Goal: Transaction & Acquisition: Purchase product/service

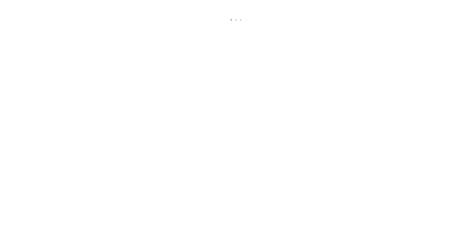
click at [394, 23] on html at bounding box center [236, 11] width 472 height 23
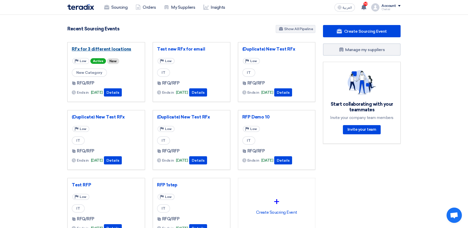
click at [107, 49] on link "RFx for 3 different locations" at bounding box center [106, 48] width 69 height 5
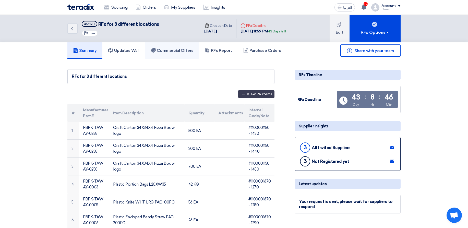
click at [167, 52] on h5 "Commercial Offers" at bounding box center [172, 50] width 43 height 5
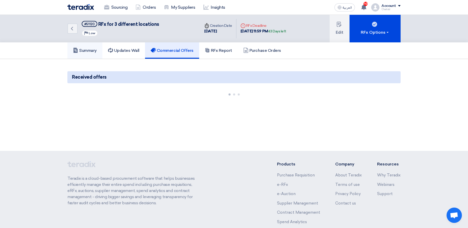
click at [88, 55] on link "Summary" at bounding box center [84, 50] width 35 height 16
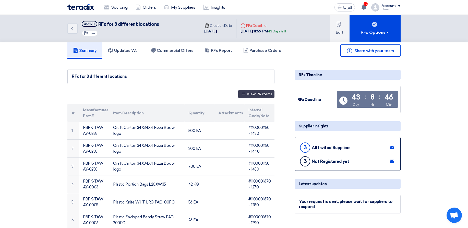
drag, startPoint x: 189, startPoint y: 89, endPoint x: 181, endPoint y: 94, distance: 9.6
click at [178, 52] on h5 "Commercial Offers" at bounding box center [172, 50] width 43 height 5
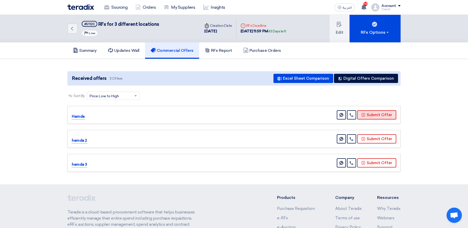
click at [372, 115] on button "Submit Offer" at bounding box center [376, 114] width 39 height 9
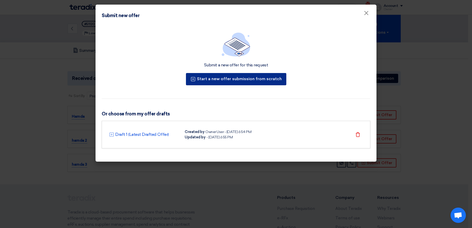
click at [222, 81] on button "Start a new offer submission from scratch" at bounding box center [236, 79] width 100 height 12
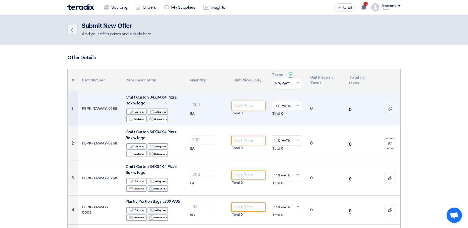
drag, startPoint x: 268, startPoint y: 104, endPoint x: 257, endPoint y: 105, distance: 11.0
click at [268, 105] on td "14% -VAT14 × Total 0" at bounding box center [287, 108] width 39 height 35
click at [220, 102] on div "500" at bounding box center [207, 105] width 35 height 9
click at [243, 107] on input "number" at bounding box center [248, 105] width 34 height 9
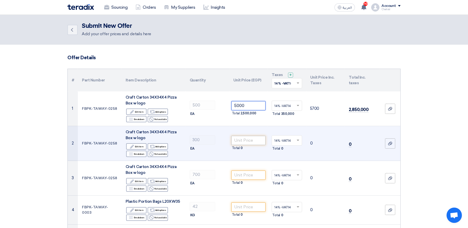
type input "5000"
click at [253, 145] on input "number" at bounding box center [248, 140] width 34 height 9
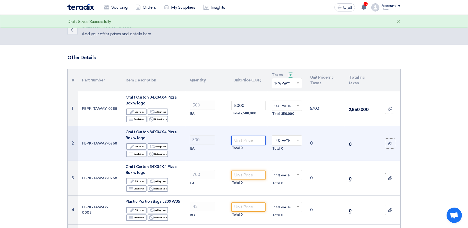
paste input "5000"
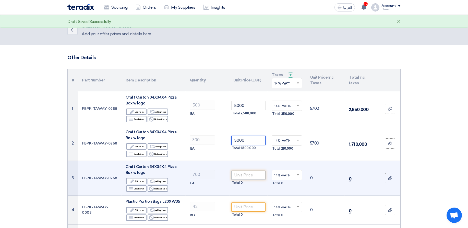
scroll to position [31, 0]
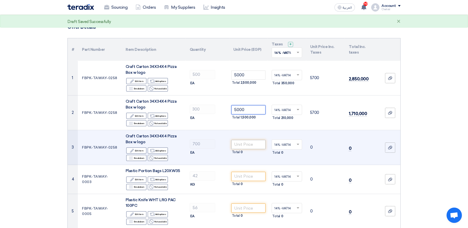
type input "5000"
click at [241, 147] on input "number" at bounding box center [248, 144] width 34 height 9
paste input "5000"
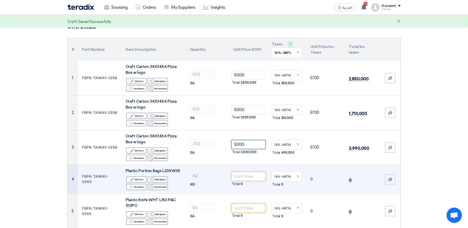
type input "5000"
click at [240, 174] on input "number" at bounding box center [248, 176] width 34 height 9
paste input "5000"
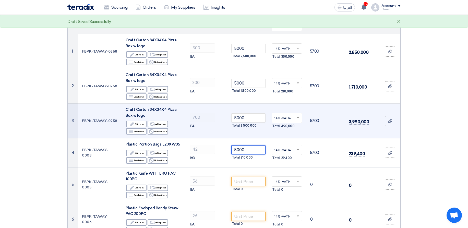
scroll to position [123, 0]
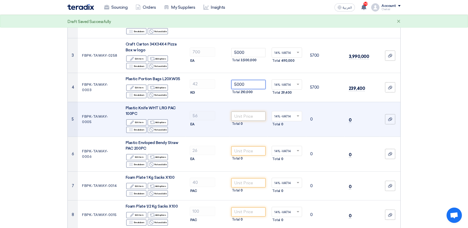
type input "5000"
click at [236, 118] on input "number" at bounding box center [248, 116] width 34 height 9
paste input "5000"
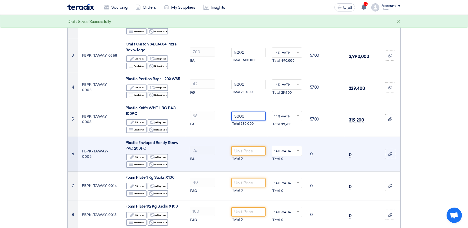
type input "5000"
click at [239, 146] on td "Total 0" at bounding box center [248, 154] width 39 height 35
click at [241, 148] on input "number" at bounding box center [248, 150] width 34 height 9
paste input "5000"
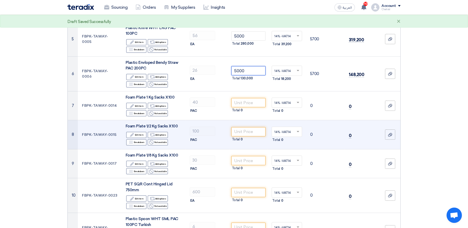
scroll to position [214, 0]
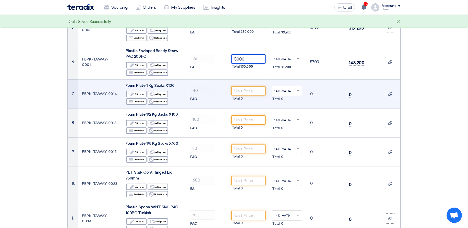
type input "5000"
click at [246, 96] on div "Total 0" at bounding box center [248, 98] width 34 height 6
click at [247, 92] on input "number" at bounding box center [248, 90] width 34 height 9
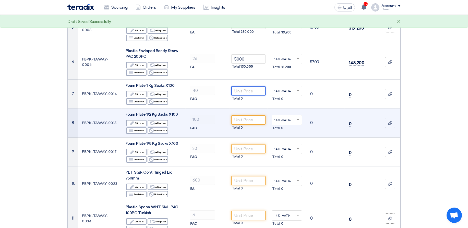
paste input "5000"
type input "5000"
click at [241, 117] on input "number" at bounding box center [248, 119] width 34 height 9
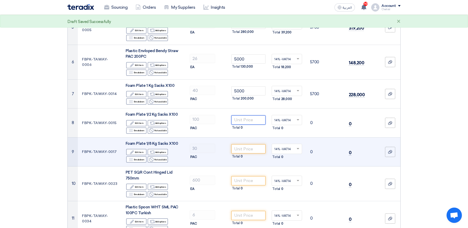
paste input "5000"
type input "5000"
click at [239, 152] on input "number" at bounding box center [248, 148] width 34 height 9
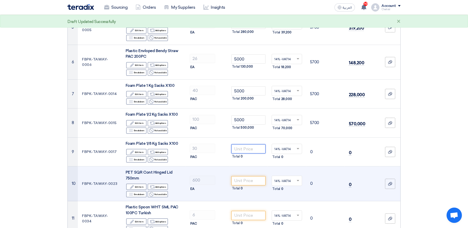
paste input "5000"
type input "5000"
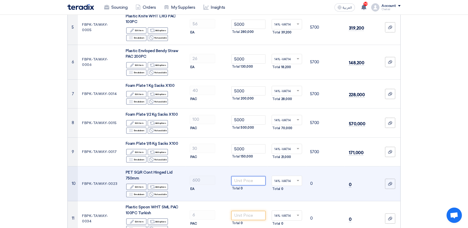
drag, startPoint x: 246, startPoint y: 177, endPoint x: 247, endPoint y: 180, distance: 3.8
click at [246, 177] on input "number" at bounding box center [248, 180] width 34 height 9
paste input "5000"
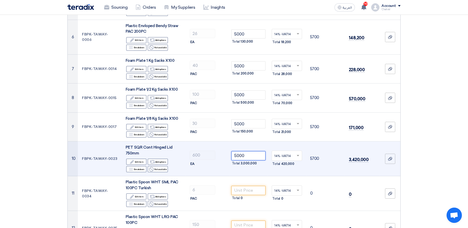
scroll to position [276, 0]
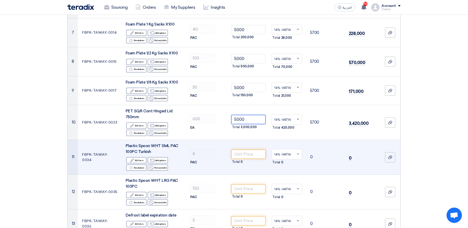
type input "5000"
click at [247, 160] on div "Total 0" at bounding box center [248, 162] width 34 height 6
click at [246, 151] on input "number" at bounding box center [248, 154] width 34 height 9
paste input "5000"
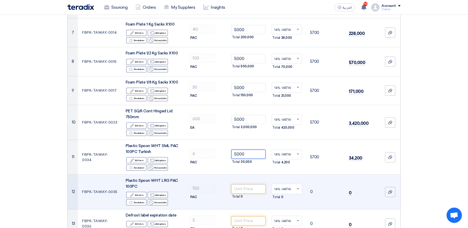
type input "5000"
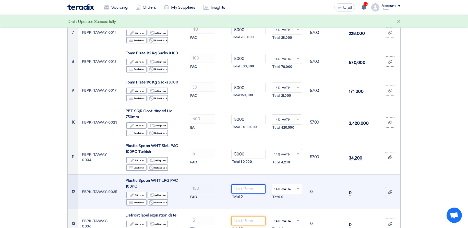
click at [254, 186] on input "number" at bounding box center [248, 188] width 34 height 9
paste input "5000"
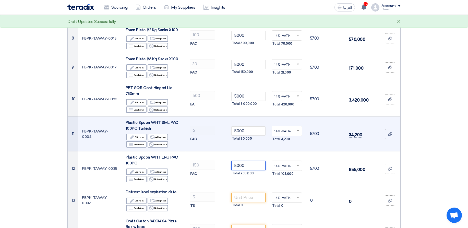
scroll to position [337, 0]
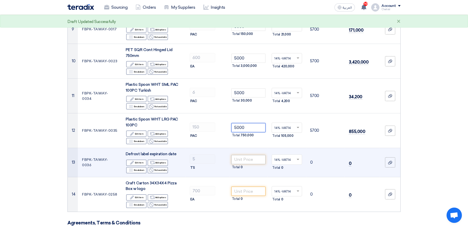
type input "5000"
click at [242, 159] on input "number" at bounding box center [248, 159] width 34 height 9
paste input "5000"
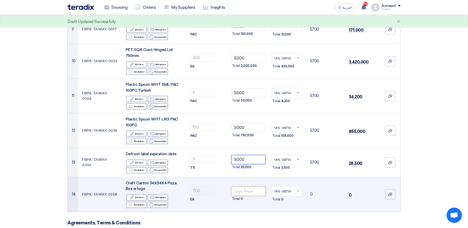
type input "5000"
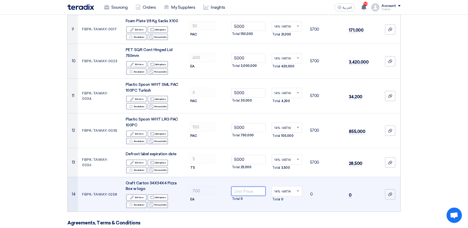
click at [252, 192] on input "number" at bounding box center [248, 191] width 34 height 9
paste input "5000"
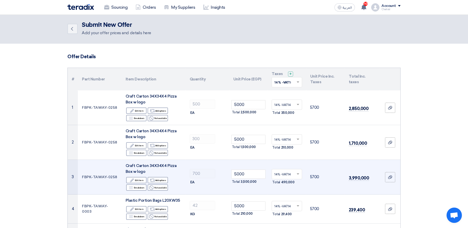
scroll to position [0, 0]
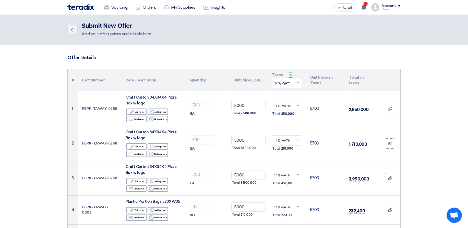
type input "5000"
click at [295, 83] on span at bounding box center [298, 83] width 6 height 5
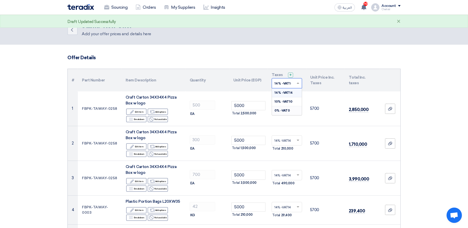
click at [292, 111] on div "0% -VAT0" at bounding box center [287, 110] width 30 height 9
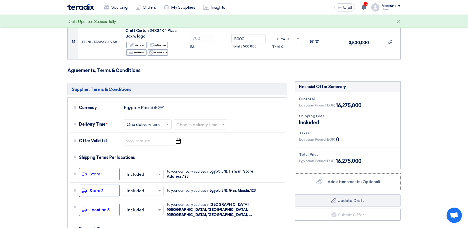
scroll to position [490, 0]
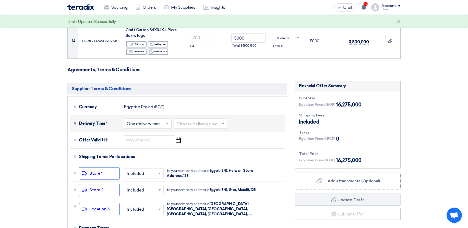
click at [206, 122] on input "text" at bounding box center [200, 123] width 49 height 7
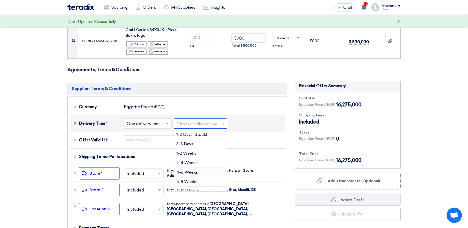
click at [197, 172] on span "4-6 Weeks" at bounding box center [186, 172] width 21 height 5
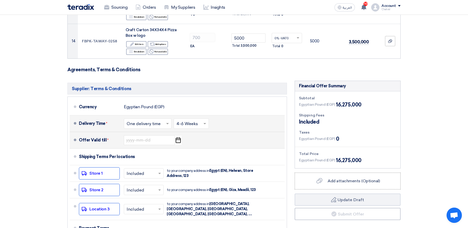
click at [180, 143] on icon "Pick a date" at bounding box center [178, 140] width 7 height 9
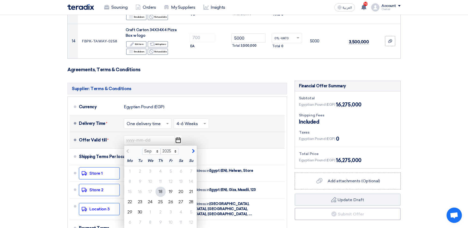
click at [195, 150] on button "button" at bounding box center [192, 150] width 8 height 5
select select "10"
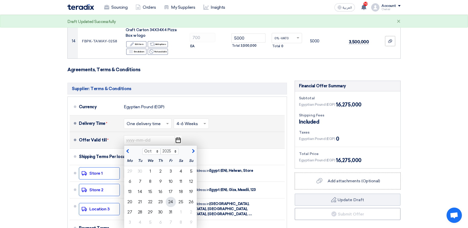
click at [167, 200] on div "24" at bounding box center [171, 202] width 10 height 10
type input "10/24/2025"
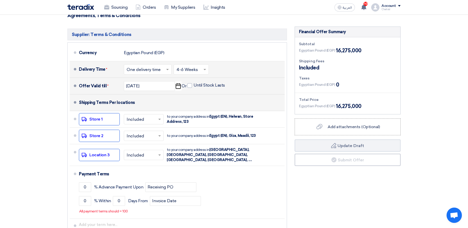
scroll to position [552, 0]
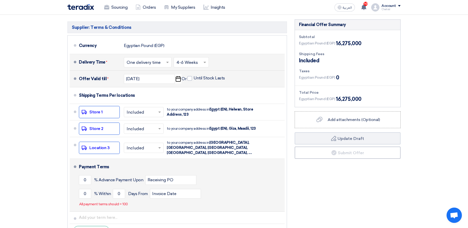
click at [79, 175] on li "Payment Terms 0 % Advance Payment Upon Receiving PO 0 % Within 0" at bounding box center [177, 185] width 215 height 53
click at [80, 175] on input "0" at bounding box center [85, 180] width 12 height 10
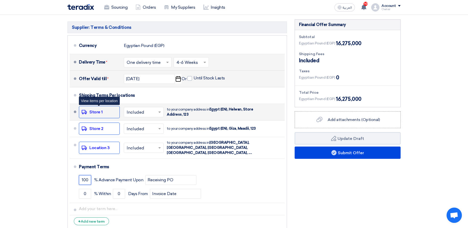
type input "100"
click at [109, 114] on div "Shipping To location Store 1" at bounding box center [99, 112] width 41 height 12
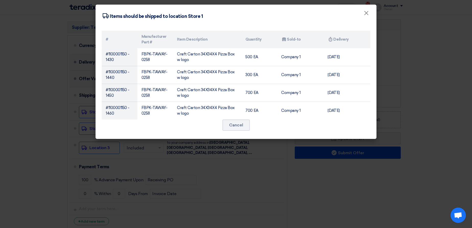
click at [244, 157] on modal-container "Shipping To location Items should be shipped to location Store 1 × # Manufactur…" at bounding box center [236, 114] width 472 height 228
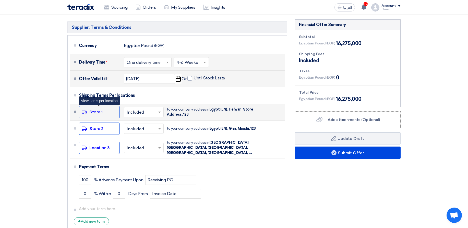
click at [91, 109] on div "Shipping To location Store 1" at bounding box center [99, 112] width 41 height 12
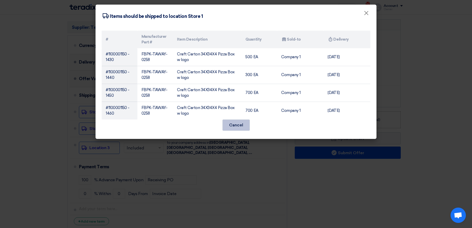
click at [240, 127] on button "Cancel" at bounding box center [235, 124] width 27 height 11
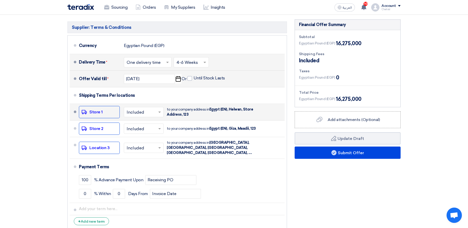
click at [144, 111] on input "text" at bounding box center [144, 112] width 35 height 7
click at [151, 130] on span "Not Included" at bounding box center [140, 132] width 26 height 5
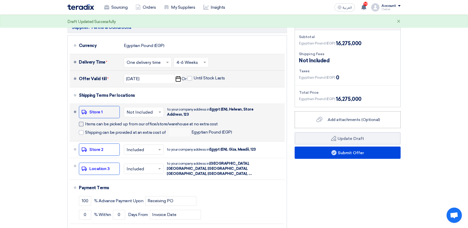
click at [143, 122] on span "Items can be picked up from our office/store/warehouse at no extra cost" at bounding box center [151, 124] width 133 height 5
click at [143, 122] on input "Items can be picked up from our office/store/warehouse at no extra cost" at bounding box center [158, 126] width 146 height 10
checkbox input "true"
drag, startPoint x: 138, startPoint y: 133, endPoint x: 159, endPoint y: 135, distance: 21.3
click at [138, 133] on span "Shipping can be provided at an extra cost of" at bounding box center [125, 132] width 81 height 5
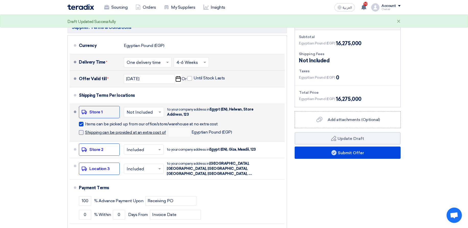
click at [138, 133] on input "Shipping can be provided at an extra cost of" at bounding box center [126, 135] width 82 height 10
checkbox input "true"
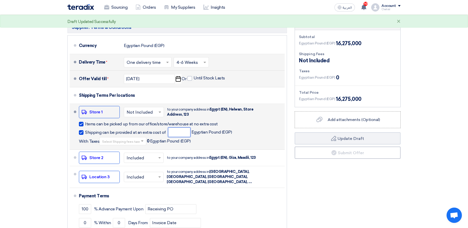
click at [174, 136] on input "number" at bounding box center [179, 132] width 22 height 10
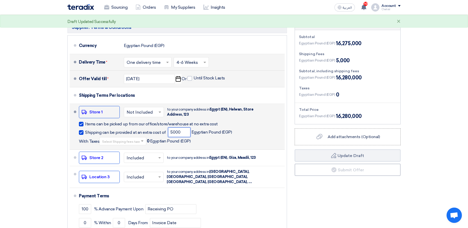
type input "5000"
click at [141, 142] on span at bounding box center [143, 140] width 6 height 5
click at [120, 160] on span "10% -VAT10" at bounding box center [111, 159] width 19 height 4
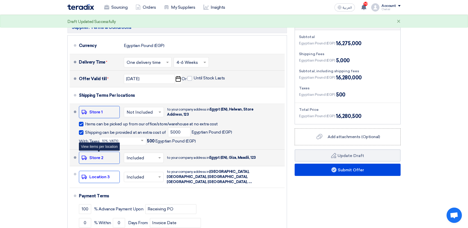
click at [108, 158] on div "Shipping To location Store 2" at bounding box center [99, 158] width 41 height 12
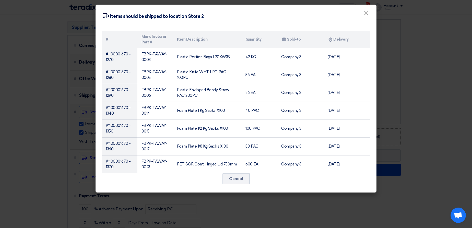
click at [176, 197] on modal-container "Shipping To location Items should be shipped to location Store 2 × # Manufactur…" at bounding box center [236, 114] width 472 height 228
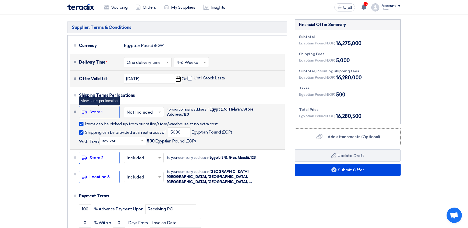
click at [90, 109] on div "Shipping To location Store 1" at bounding box center [99, 112] width 41 height 12
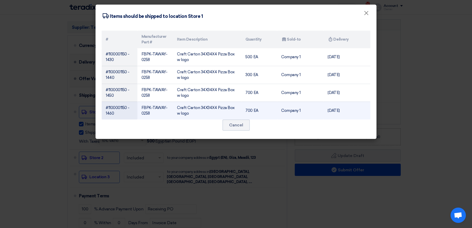
click at [232, 118] on td "Craft Carton 34X34X4 Pizza Box w logo" at bounding box center [207, 111] width 68 height 18
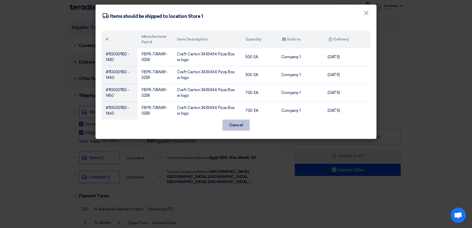
click at [234, 120] on button "Cancel" at bounding box center [235, 124] width 27 height 11
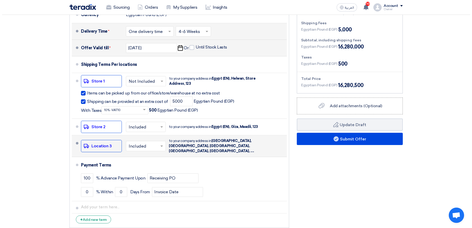
scroll to position [582, 0]
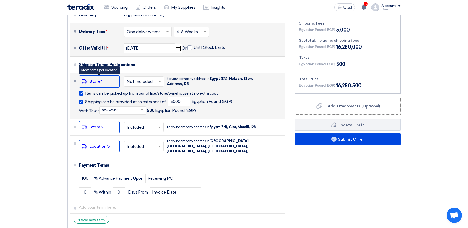
click at [99, 79] on div "Shipping To location Store 1" at bounding box center [99, 81] width 41 height 12
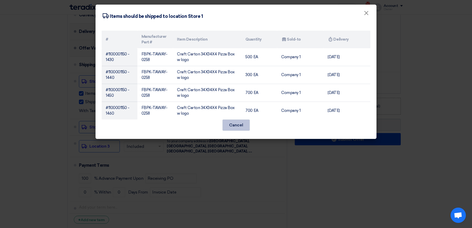
click at [243, 126] on button "Cancel" at bounding box center [235, 124] width 27 height 11
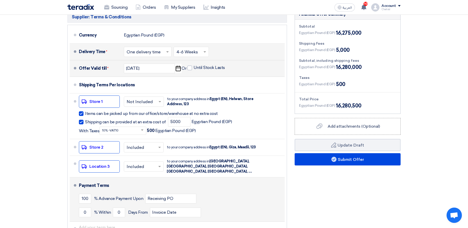
scroll to position [613, 0]
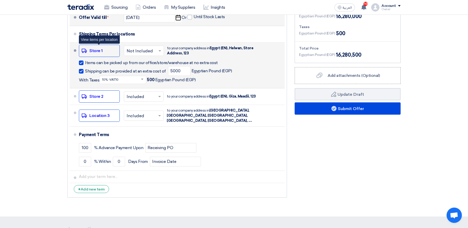
click at [103, 50] on div "Shipping To location Store 1" at bounding box center [99, 51] width 41 height 12
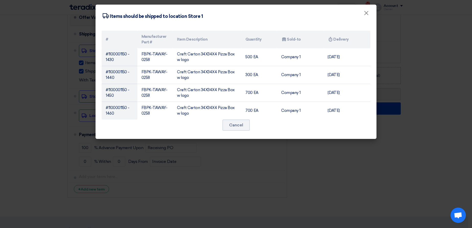
drag, startPoint x: 290, startPoint y: 40, endPoint x: 340, endPoint y: 40, distance: 50.3
click at [314, 40] on th "Attachments Sold-to" at bounding box center [300, 40] width 46 height 18
drag, startPoint x: 339, startPoint y: 38, endPoint x: 351, endPoint y: 37, distance: 12.0
click at [351, 37] on th "Attachments Delivery" at bounding box center [347, 40] width 47 height 18
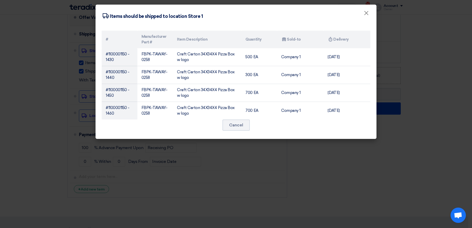
click at [385, 44] on modal-container "Shipping To location Items should be shipped to location Store 1 × # Manufactur…" at bounding box center [236, 114] width 472 height 228
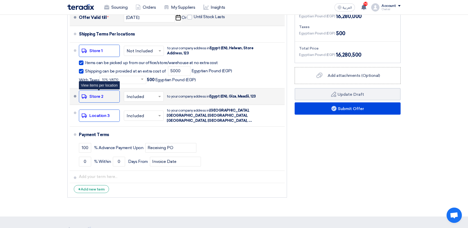
click at [107, 96] on div "Shipping To location Store 2" at bounding box center [99, 96] width 41 height 12
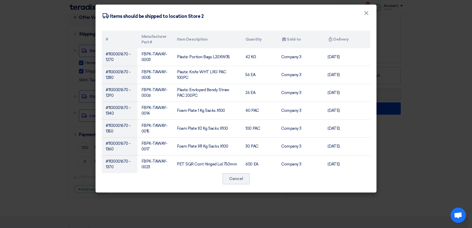
click at [403, 83] on modal-container "Shipping To location Items should be shipped to location Store 2 × # Manufactur…" at bounding box center [236, 114] width 472 height 228
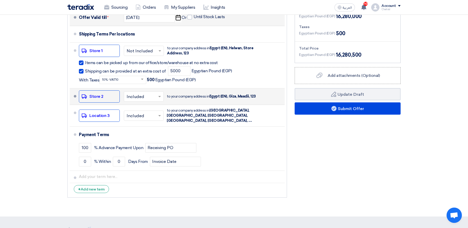
click at [131, 98] on input "text" at bounding box center [144, 96] width 35 height 7
click at [134, 116] on span "Not Included" at bounding box center [140, 116] width 26 height 5
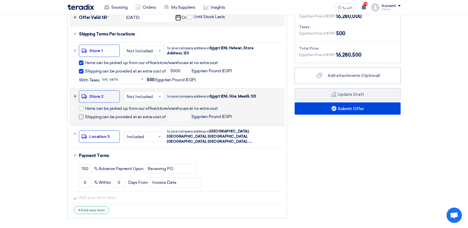
click at [116, 116] on span "Shipping can be provided at an extra cost of" at bounding box center [125, 116] width 81 height 5
click at [116, 116] on input "Shipping can be provided at an extra cost of" at bounding box center [126, 119] width 82 height 10
checkbox input "true"
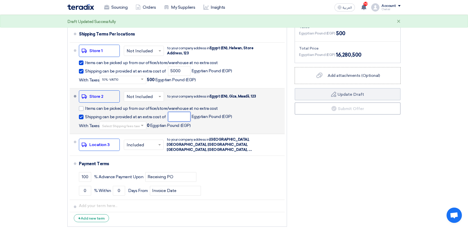
click at [169, 118] on input "number" at bounding box center [179, 117] width 22 height 10
type input "9000"
click at [141, 126] on span at bounding box center [143, 125] width 6 height 5
click at [124, 145] on div "10% -VAT10" at bounding box center [123, 143] width 46 height 9
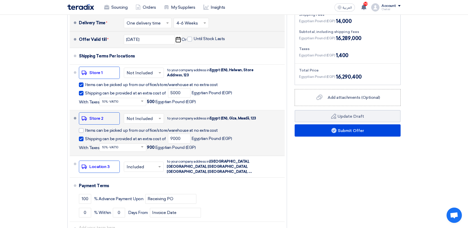
scroll to position [613, 0]
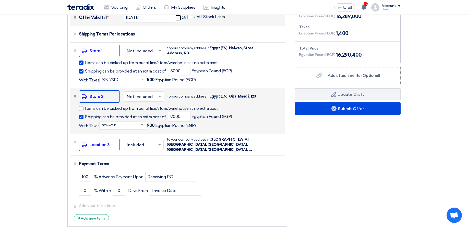
click at [362, 182] on div "Financial Offer Summary Subtotal Egyptian Pound (EGP) 16,275,000 Shipping Fees" at bounding box center [348, 93] width 114 height 271
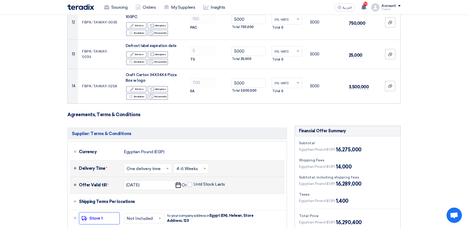
scroll to position [552, 0]
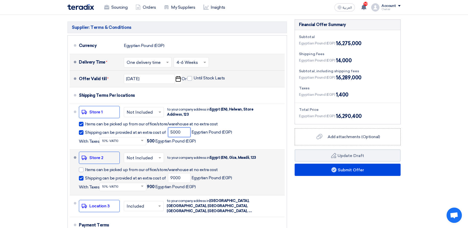
click at [183, 132] on input "5000" at bounding box center [179, 132] width 22 height 10
click at [181, 177] on input "9000" at bounding box center [179, 178] width 22 height 10
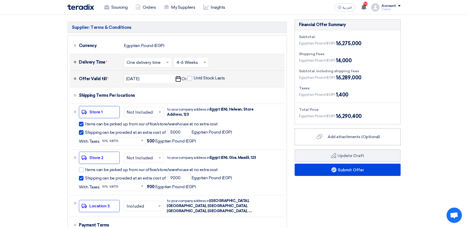
drag, startPoint x: 332, startPoint y: 58, endPoint x: 362, endPoint y: 63, distance: 30.4
click at [362, 63] on div "Egyptian Pound (EGP) 14,000" at bounding box center [347, 61] width 97 height 8
drag, startPoint x: 333, startPoint y: 95, endPoint x: 357, endPoint y: 94, distance: 23.3
click at [357, 94] on div "Egyptian Pound (EGP) 1,400" at bounding box center [347, 95] width 97 height 8
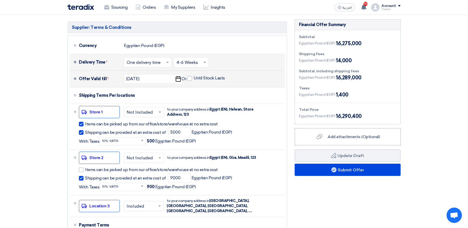
drag, startPoint x: 127, startPoint y: 145, endPoint x: 125, endPoint y: 143, distance: 2.8
click at [127, 145] on input "text" at bounding box center [123, 140] width 42 height 7
click at [116, 168] on span "0% -VAT0" at bounding box center [110, 168] width 17 height 4
drag, startPoint x: 337, startPoint y: 93, endPoint x: 345, endPoint y: 93, distance: 8.9
click at [345, 93] on div "Egyptian Pound (EGP) 900" at bounding box center [347, 95] width 97 height 8
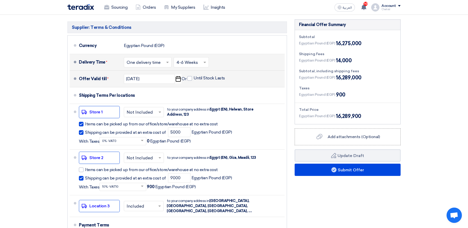
click at [362, 95] on div "Egyptian Pound (EGP) 900" at bounding box center [347, 95] width 97 height 8
drag, startPoint x: 340, startPoint y: 61, endPoint x: 345, endPoint y: 61, distance: 5.4
click at [345, 61] on div "Egyptian Pound (EGP) 14,000" at bounding box center [325, 61] width 53 height 8
drag, startPoint x: 334, startPoint y: 47, endPoint x: 351, endPoint y: 46, distance: 17.1
click at [351, 46] on div "Subtotal Egyptian Pound (EGP) 16,275,000 Shipping Fees Egyptian Pound (EGP) 14,…" at bounding box center [347, 77] width 105 height 94
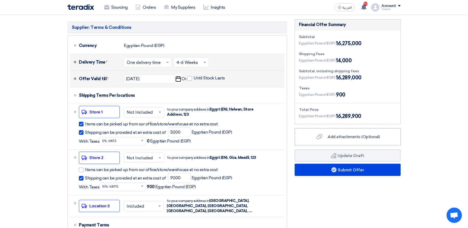
click at [140, 140] on span at bounding box center [143, 140] width 6 height 5
click at [128, 158] on div "10% -VAT10" at bounding box center [123, 159] width 46 height 9
drag, startPoint x: 333, startPoint y: 92, endPoint x: 356, endPoint y: 92, distance: 22.5
click at [356, 92] on div "Egyptian Pound (EGP) 1,400" at bounding box center [347, 95] width 97 height 8
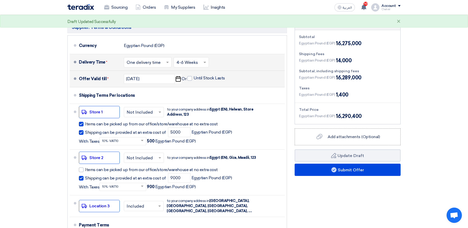
click at [356, 91] on div "Egyptian Pound (EGP) 1,400" at bounding box center [347, 95] width 97 height 8
click at [336, 61] on span "14,000" at bounding box center [344, 61] width 16 height 8
drag, startPoint x: 336, startPoint y: 61, endPoint x: 359, endPoint y: 61, distance: 23.2
click at [359, 61] on div "Egyptian Pound (EGP) 14,000" at bounding box center [347, 61] width 97 height 8
click at [383, 58] on div "Egyptian Pound (EGP) 14,000" at bounding box center [347, 61] width 97 height 8
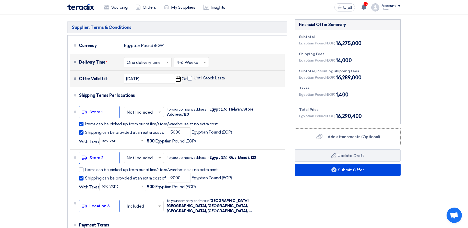
click at [340, 59] on span "14,000" at bounding box center [344, 61] width 16 height 8
drag, startPoint x: 304, startPoint y: 93, endPoint x: 352, endPoint y: 91, distance: 48.6
click at [349, 91] on div "Egyptian Pound (EGP) 1,400" at bounding box center [347, 95] width 97 height 8
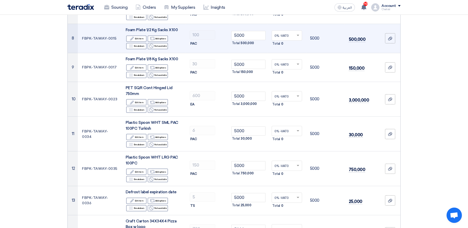
scroll to position [276, 0]
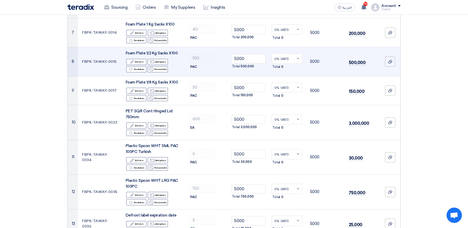
click at [277, 68] on span "Total" at bounding box center [276, 66] width 8 height 5
click at [286, 60] on input "text" at bounding box center [284, 59] width 20 height 8
click at [292, 66] on div "14% -VAT14" at bounding box center [287, 68] width 30 height 9
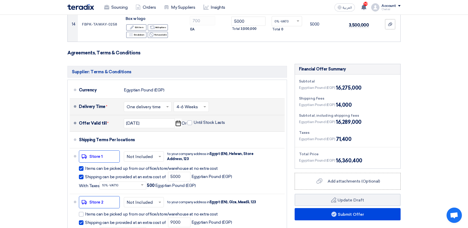
scroll to position [613, 0]
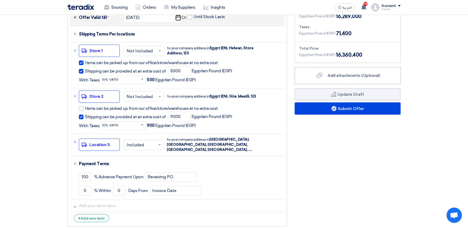
drag, startPoint x: 334, startPoint y: 33, endPoint x: 377, endPoint y: 33, distance: 42.6
click at [377, 33] on div "Egyptian Pound (EGP) 71,400" at bounding box center [347, 34] width 97 height 8
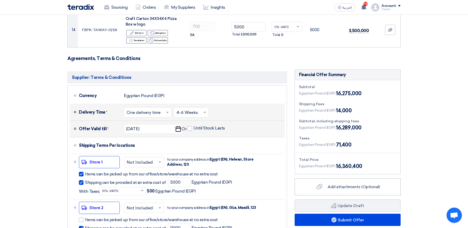
scroll to position [490, 0]
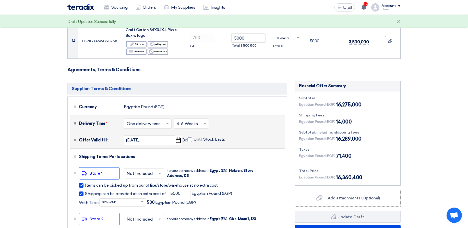
drag, startPoint x: 337, startPoint y: 139, endPoint x: 330, endPoint y: 141, distance: 7.4
click at [330, 141] on div "Egyptian Pound (EGP) 16,289,000" at bounding box center [347, 139] width 97 height 8
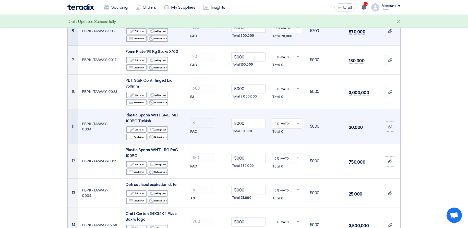
scroll to position [184, 0]
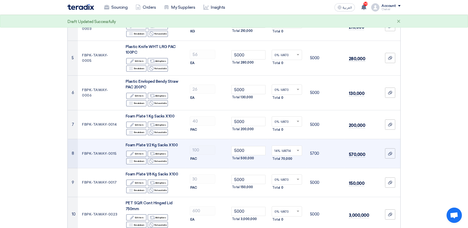
click at [284, 150] on input "text" at bounding box center [284, 151] width 20 height 8
click at [278, 175] on div "0% -VAT0" at bounding box center [287, 178] width 30 height 9
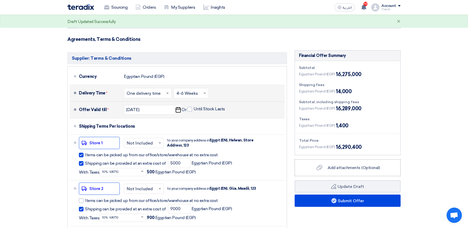
scroll to position [521, 0]
click at [379, 114] on div "Subtotal Egyptian Pound (EGP) 16,275,000 Shipping Fees Egyptian Pound (EGP) 14,…" at bounding box center [347, 108] width 105 height 94
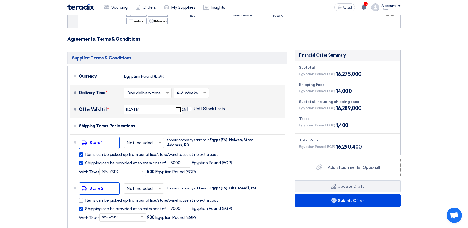
drag, startPoint x: 342, startPoint y: 147, endPoint x: 350, endPoint y: 147, distance: 8.2
click at [350, 147] on span "16,290,400" at bounding box center [349, 147] width 26 height 8
drag, startPoint x: 335, startPoint y: 74, endPoint x: 367, endPoint y: 70, distance: 31.8
click at [367, 70] on div "Egyptian Pound (EGP) 16,275,000" at bounding box center [347, 74] width 97 height 8
drag, startPoint x: 336, startPoint y: 91, endPoint x: 341, endPoint y: 91, distance: 5.6
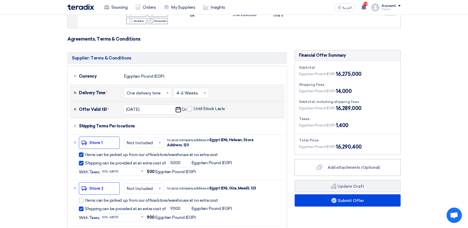
click at [341, 91] on span "14,000" at bounding box center [344, 91] width 16 height 8
drag, startPoint x: 344, startPoint y: 73, endPoint x: 349, endPoint y: 73, distance: 5.4
click at [349, 73] on span "16,275,000" at bounding box center [348, 74] width 25 height 8
drag, startPoint x: 338, startPoint y: 89, endPoint x: 343, endPoint y: 89, distance: 5.4
click at [343, 89] on span "14,000" at bounding box center [344, 91] width 16 height 8
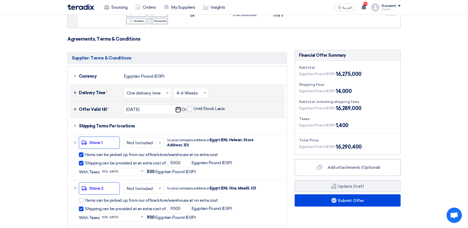
drag, startPoint x: 345, startPoint y: 107, endPoint x: 351, endPoint y: 107, distance: 5.9
click at [351, 107] on span "16,289,000" at bounding box center [348, 108] width 25 height 8
drag, startPoint x: 350, startPoint y: 148, endPoint x: 412, endPoint y: 145, distance: 61.9
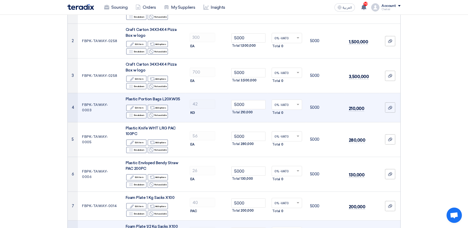
scroll to position [31, 0]
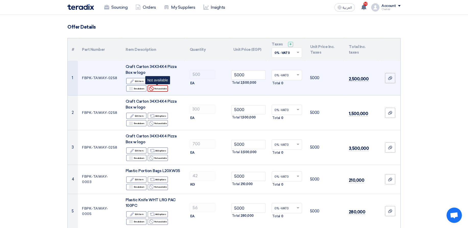
click at [154, 91] on div "Reject Not available" at bounding box center [158, 88] width 20 height 6
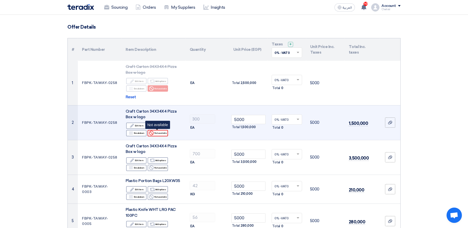
click at [160, 135] on div "Reject Not available" at bounding box center [158, 133] width 20 height 6
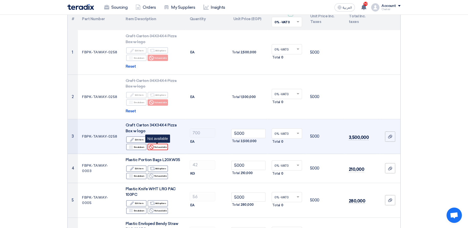
click at [159, 146] on div "Reject Not available" at bounding box center [158, 147] width 20 height 6
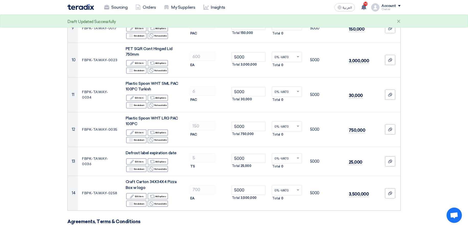
scroll to position [184, 0]
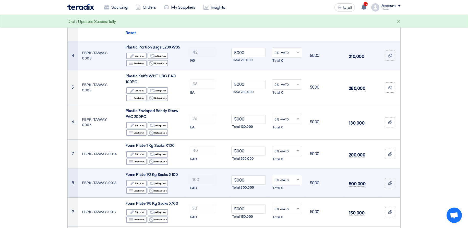
click at [160, 67] on td "Plastic Portion Bags L20XW35 Edit Edit item Alternative Add options Breakdown B…" at bounding box center [154, 55] width 64 height 29
click at [155, 63] on div "Reject Not available" at bounding box center [158, 63] width 20 height 6
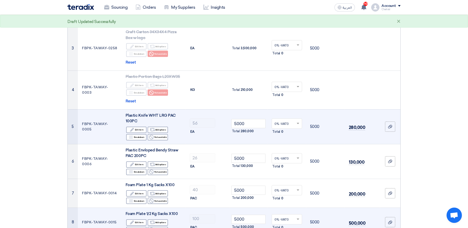
scroll to position [153, 0]
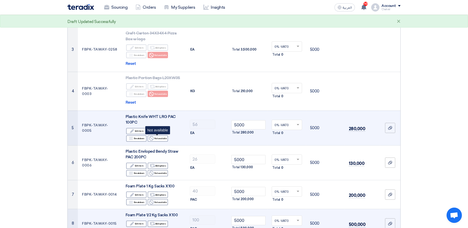
drag, startPoint x: 154, startPoint y: 138, endPoint x: 175, endPoint y: 137, distance: 21.5
click at [154, 137] on icon "Reject" at bounding box center [151, 138] width 5 height 5
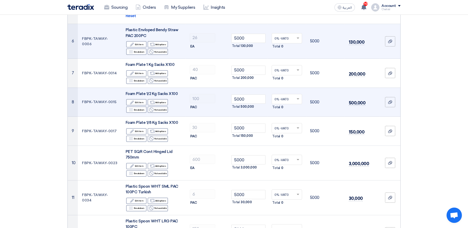
scroll to position [214, 0]
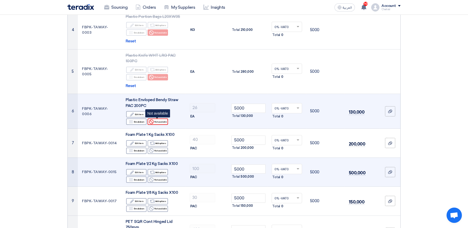
click at [158, 122] on div "Reject Not available" at bounding box center [158, 121] width 20 height 6
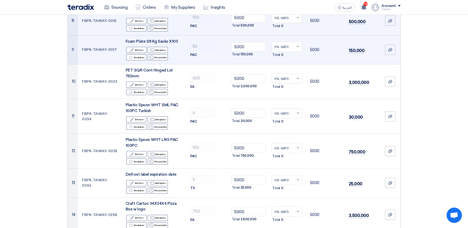
scroll to position [306, 0]
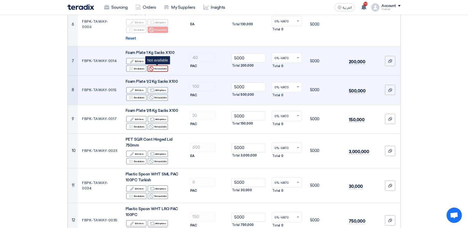
click at [153, 69] on use at bounding box center [151, 68] width 5 height 5
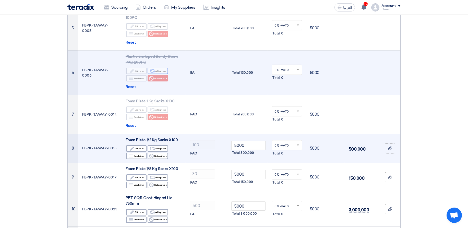
scroll to position [245, 0]
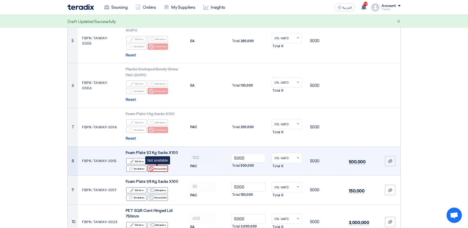
click at [159, 167] on div "Reject Not available" at bounding box center [158, 168] width 20 height 6
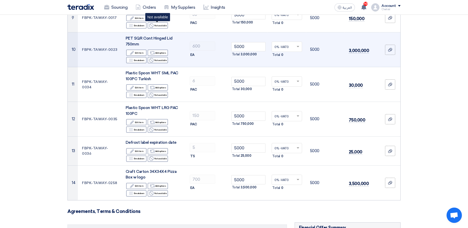
scroll to position [398, 0]
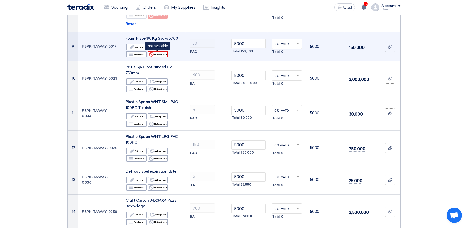
click at [159, 54] on div "Reject Not available" at bounding box center [158, 54] width 20 height 6
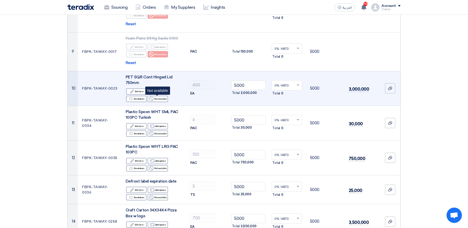
drag, startPoint x: 158, startPoint y: 98, endPoint x: 174, endPoint y: 100, distance: 15.8
click at [158, 98] on div "Reject Not available" at bounding box center [158, 99] width 20 height 6
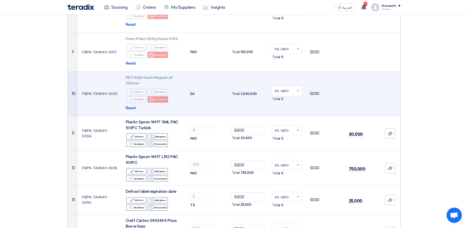
scroll to position [306, 0]
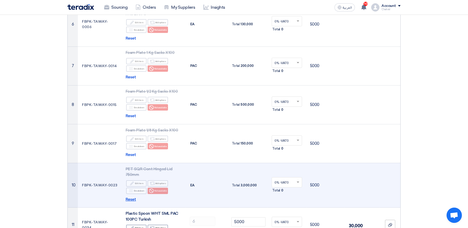
click at [134, 199] on span "Reset" at bounding box center [131, 200] width 10 height 6
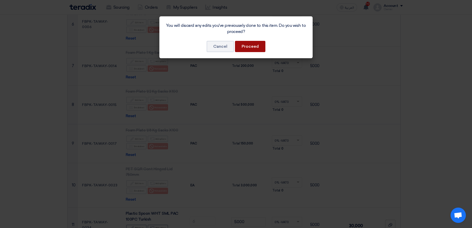
click at [252, 44] on button "Proceed" at bounding box center [250, 46] width 30 height 11
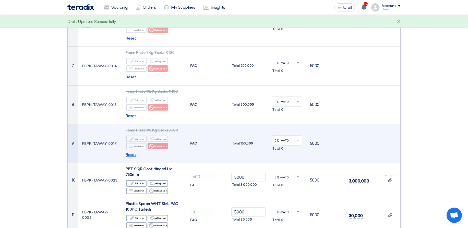
click at [131, 153] on span "Reset" at bounding box center [131, 155] width 10 height 6
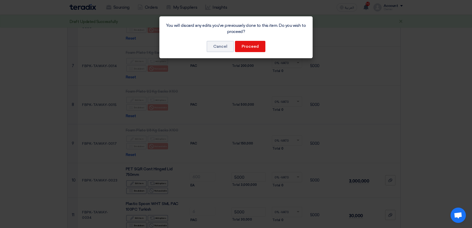
click at [250, 38] on div "You will discard any edits you've previousely done to this item. Do you wish to…" at bounding box center [235, 37] width 153 height 42
drag, startPoint x: 249, startPoint y: 45, endPoint x: 227, endPoint y: 67, distance: 30.9
click at [249, 45] on button "Proceed" at bounding box center [250, 46] width 30 height 11
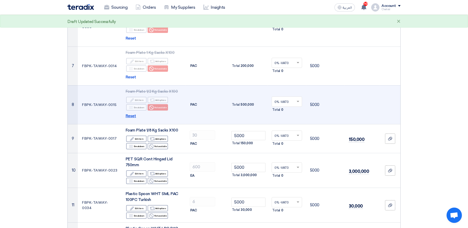
click at [128, 115] on span "Reset" at bounding box center [131, 116] width 10 height 6
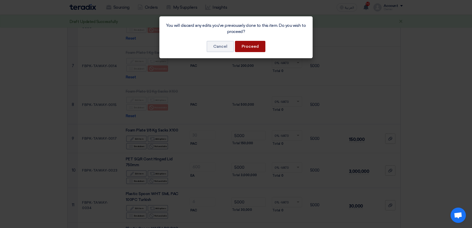
click at [259, 45] on button "Proceed" at bounding box center [250, 46] width 30 height 11
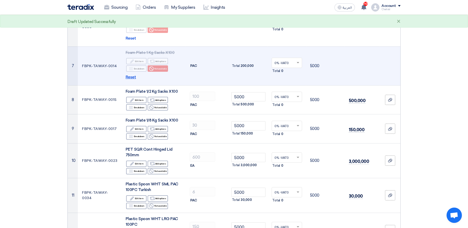
click at [135, 79] on span "Reset" at bounding box center [131, 77] width 10 height 6
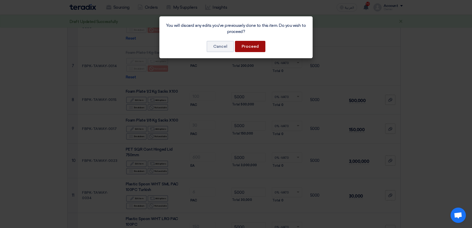
click at [257, 47] on button "Proceed" at bounding box center [250, 46] width 30 height 11
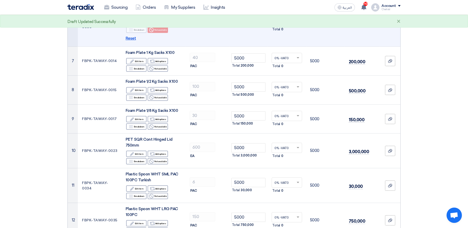
click at [134, 37] on span "Reset" at bounding box center [131, 38] width 10 height 6
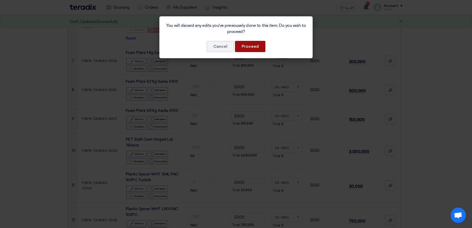
click at [252, 45] on button "Proceed" at bounding box center [250, 46] width 30 height 11
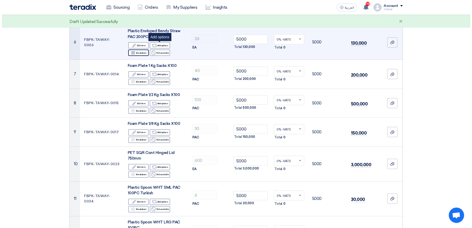
scroll to position [245, 0]
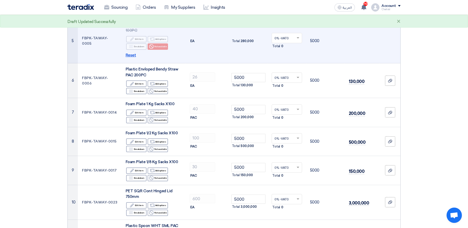
click at [129, 56] on span "Reset" at bounding box center [131, 55] width 10 height 6
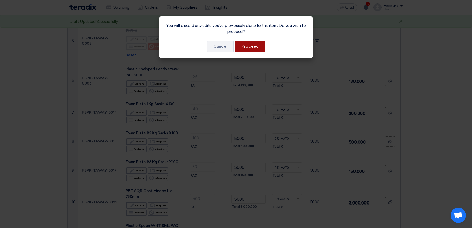
click at [258, 45] on button "Proceed" at bounding box center [250, 46] width 30 height 11
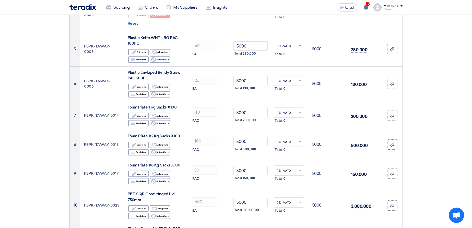
scroll to position [184, 0]
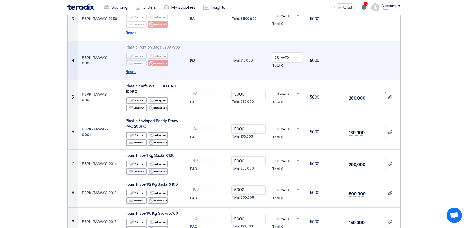
click at [131, 73] on span "Reset" at bounding box center [131, 72] width 10 height 6
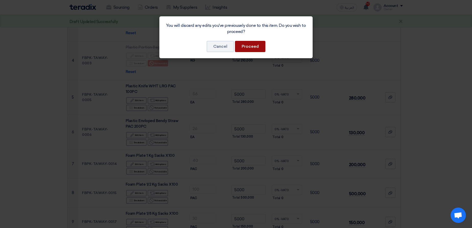
click at [242, 45] on button "Proceed" at bounding box center [250, 46] width 30 height 11
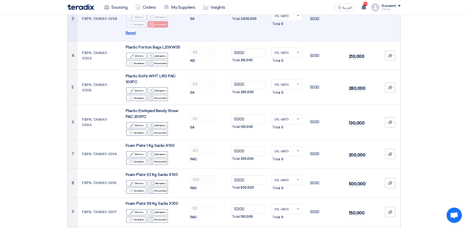
click at [126, 33] on span "Reset" at bounding box center [131, 33] width 10 height 6
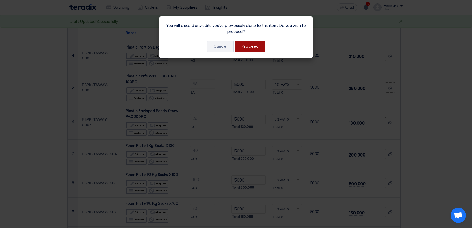
click at [243, 47] on button "Proceed" at bounding box center [250, 46] width 30 height 11
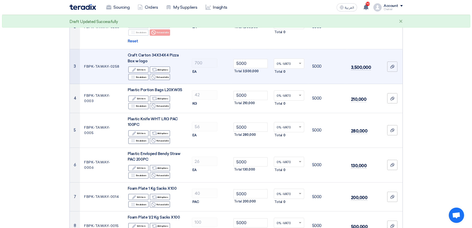
scroll to position [117, 0]
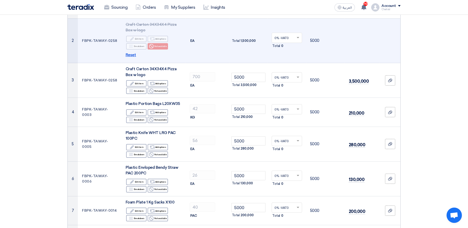
click at [130, 55] on span "Reset" at bounding box center [131, 55] width 10 height 6
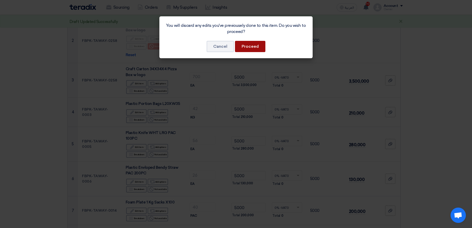
click at [258, 45] on button "Proceed" at bounding box center [250, 46] width 30 height 11
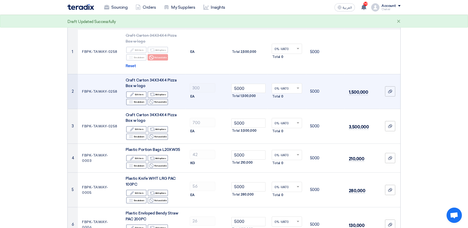
scroll to position [26, 0]
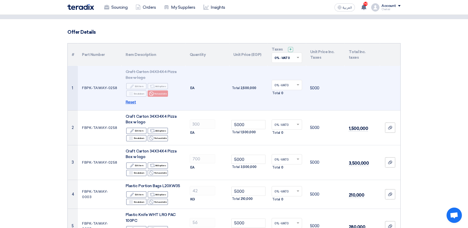
click at [128, 101] on span "Reset" at bounding box center [131, 102] width 10 height 6
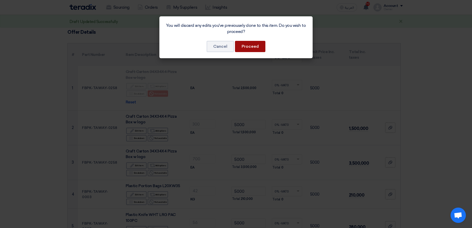
click at [246, 50] on button "Proceed" at bounding box center [250, 46] width 30 height 11
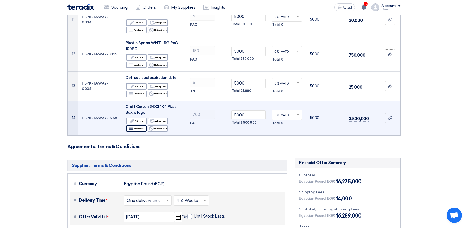
scroll to position [454, 0]
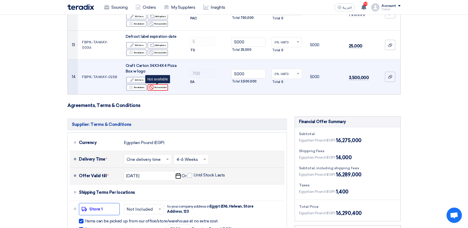
click at [154, 90] on div "Reject Not available" at bounding box center [158, 87] width 20 height 6
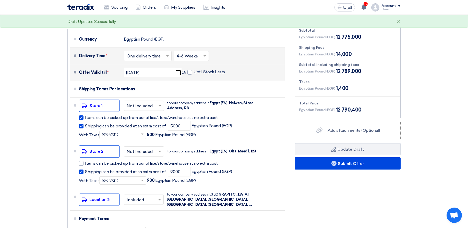
scroll to position [546, 0]
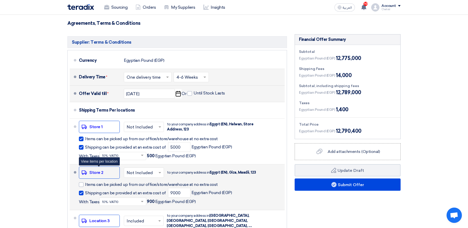
click at [117, 174] on div "Shipping To location Store 2" at bounding box center [99, 172] width 41 height 12
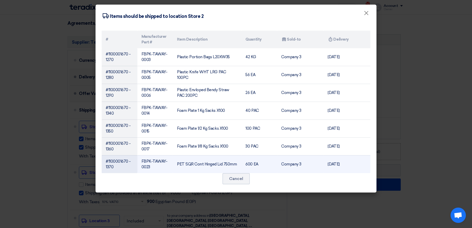
drag, startPoint x: 166, startPoint y: 59, endPoint x: 337, endPoint y: 172, distance: 204.8
click at [337, 172] on tbody "#1100001670 - 1270 FBPK-TAWAY-0003 Plastic Portion Bags L20XW35 42 KG Company 3…" at bounding box center [236, 110] width 269 height 125
click at [339, 172] on td "5 Sep, 2025" at bounding box center [347, 164] width 47 height 18
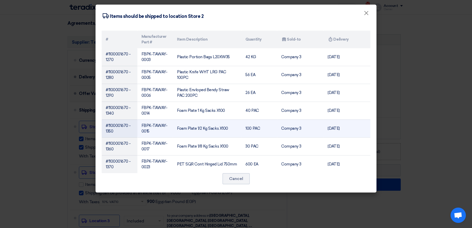
drag, startPoint x: 150, startPoint y: 58, endPoint x: 272, endPoint y: 131, distance: 141.7
click at [272, 131] on tbody "#1100001670 - 1270 FBPK-TAWAY-0003 Plastic Portion Bags L20XW35 42 KG Company 3…" at bounding box center [236, 110] width 269 height 125
click at [272, 131] on td "100 PAC" at bounding box center [259, 128] width 36 height 18
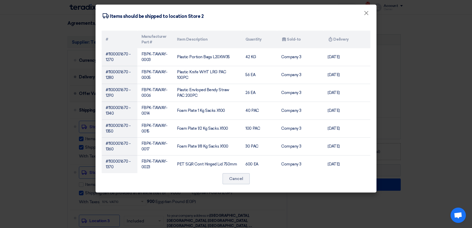
drag, startPoint x: 389, startPoint y: 96, endPoint x: 370, endPoint y: 98, distance: 19.0
click at [388, 95] on modal-container "Shipping To location Items should be shipped to location Store 2 × # Manufactur…" at bounding box center [236, 114] width 472 height 228
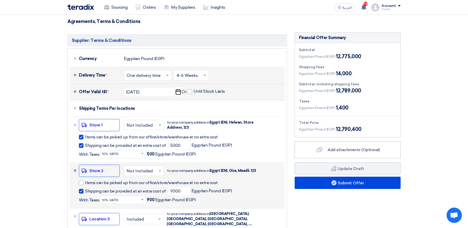
scroll to position [577, 0]
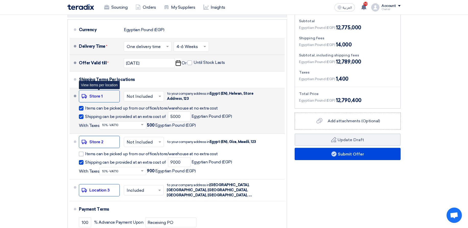
click at [90, 97] on div "Shipping To location Store 1" at bounding box center [99, 96] width 41 height 12
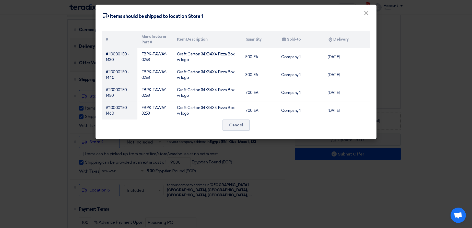
click at [203, 163] on modal-container "Shipping To location Items should be shipped to location Store 1 × # Manufactur…" at bounding box center [236, 114] width 472 height 228
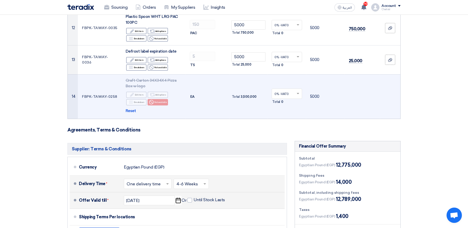
scroll to position [424, 0]
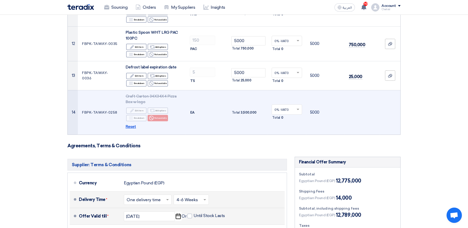
click at [131, 127] on span "Reset" at bounding box center [131, 127] width 10 height 6
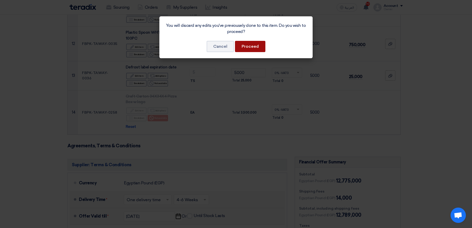
click at [251, 43] on button "Proceed" at bounding box center [250, 46] width 30 height 11
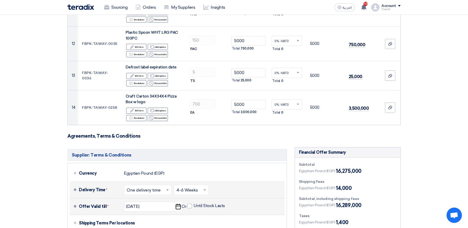
click at [257, 137] on h3 "Agreements, Terms & Conditions" at bounding box center [233, 136] width 333 height 6
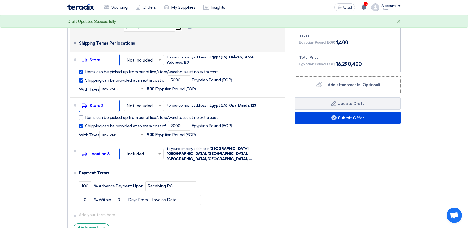
scroll to position [546, 0]
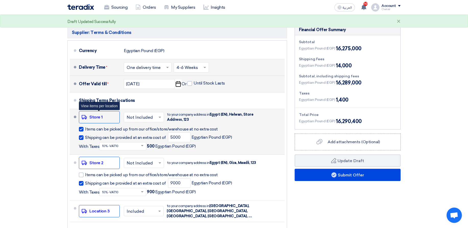
click at [87, 121] on div "Shipping To location Store 1" at bounding box center [99, 117] width 41 height 12
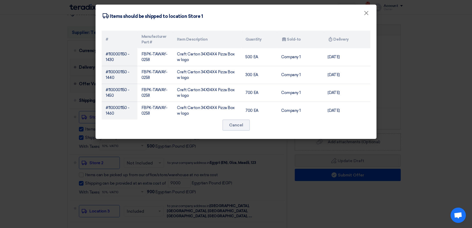
click at [276, 149] on modal-container "Shipping To location Items should be shipped to location Store 1 × # Manufactur…" at bounding box center [236, 114] width 472 height 228
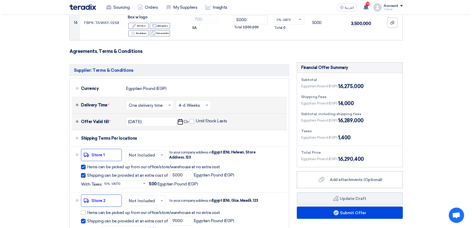
scroll to position [608, 0]
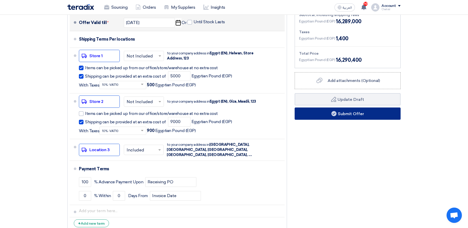
click at [337, 117] on button "Submit Offer" at bounding box center [348, 113] width 106 height 12
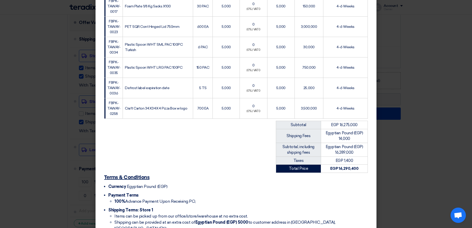
scroll to position [313, 0]
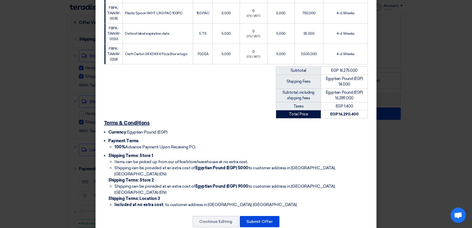
drag, startPoint x: 111, startPoint y: 155, endPoint x: 234, endPoint y: 195, distance: 128.9
click at [234, 195] on li "Shipping Terms : Store 1 Items can be picked up from our office/store/warehouse…" at bounding box center [237, 180] width 259 height 55
click at [247, 202] on li "Included at no extra cost , to customer address in القاهرة, Egypt" at bounding box center [240, 205] width 253 height 6
drag, startPoint x: 117, startPoint y: 163, endPoint x: 251, endPoint y: 179, distance: 135.0
click at [215, 179] on div "Terms & Conditions Currency Egyptian Pound (EGP) Payment Terms 100% Advance Pay…" at bounding box center [236, 164] width 269 height 93
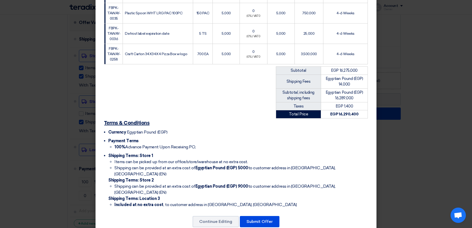
click at [251, 183] on li "Shipping can be provided at an extra cost of Egyptian Pound (EGP) 9000 to custo…" at bounding box center [240, 189] width 253 height 12
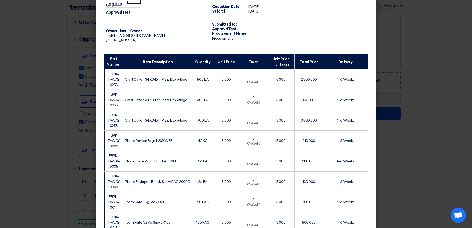
scroll to position [0, 0]
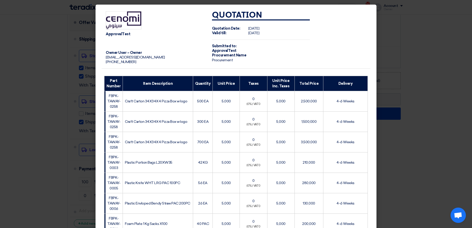
drag, startPoint x: 107, startPoint y: 35, endPoint x: 130, endPoint y: 35, distance: 22.7
click at [130, 35] on div "ApprovalTest" at bounding box center [155, 34] width 98 height 5
click at [123, 34] on div "ApprovalTest" at bounding box center [155, 34] width 98 height 5
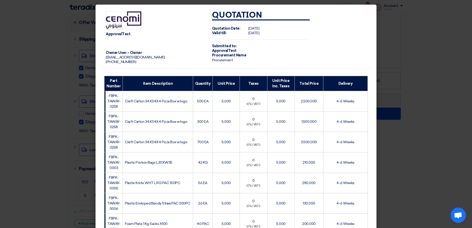
click at [123, 34] on div "ApprovalTest" at bounding box center [155, 34] width 98 height 5
click at [115, 35] on div "ApprovalTest" at bounding box center [155, 34] width 98 height 5
click at [176, 49] on td "ApprovalTest Owner User – Owner naxeko9194@tsderp.com +201222333453" at bounding box center [155, 38] width 106 height 62
drag, startPoint x: 117, startPoint y: 35, endPoint x: 149, endPoint y: 43, distance: 33.2
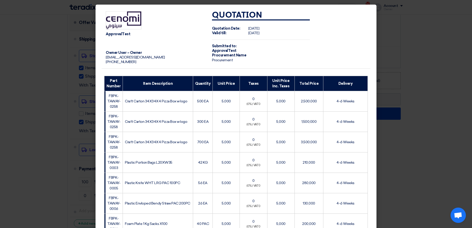
click at [137, 39] on td "ApprovalTest Owner User – Owner naxeko9194@tsderp.com +201222333453" at bounding box center [155, 38] width 106 height 62
click at [160, 49] on td "ApprovalTest Owner User – Owner naxeko9194@tsderp.com +201222333453" at bounding box center [155, 38] width 106 height 62
drag, startPoint x: 111, startPoint y: 34, endPoint x: 152, endPoint y: 32, distance: 40.9
click at [136, 35] on div "ApprovalTest" at bounding box center [155, 34] width 98 height 5
click at [158, 31] on td "ApprovalTest Owner User – Owner naxeko9194@tsderp.com +201222333453" at bounding box center [155, 38] width 106 height 62
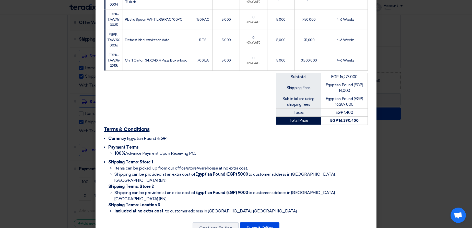
scroll to position [313, 0]
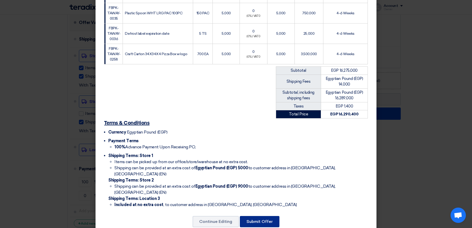
click at [265, 216] on button "Submit Offer" at bounding box center [260, 221] width 40 height 11
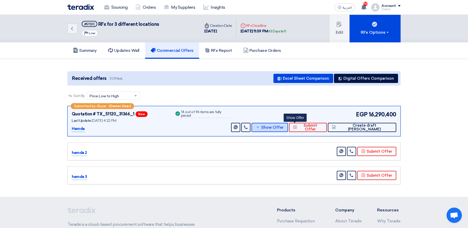
click at [288, 125] on button "Show Offer" at bounding box center [269, 127] width 37 height 9
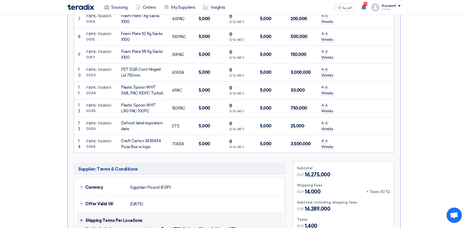
scroll to position [398, 0]
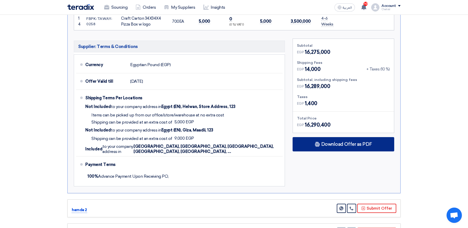
click at [324, 144] on span "Download Offer as PDF" at bounding box center [346, 144] width 51 height 5
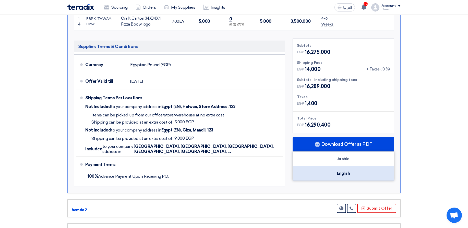
click at [341, 171] on div "English" at bounding box center [343, 173] width 101 height 14
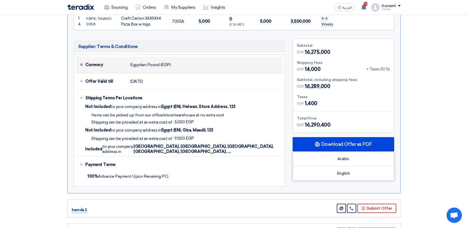
click at [265, 71] on div "Currency Egyptian Pound (EGP)" at bounding box center [182, 65] width 195 height 12
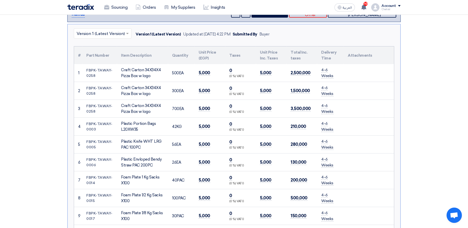
scroll to position [61, 0]
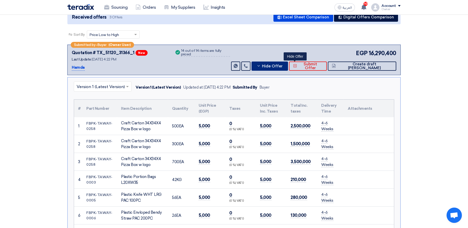
click at [283, 68] on span "Hide Offer" at bounding box center [272, 66] width 21 height 4
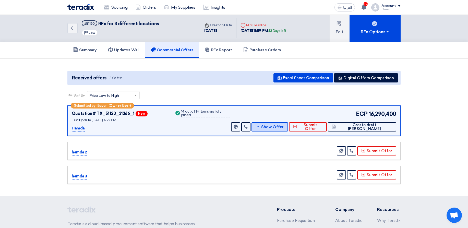
scroll to position [0, 0]
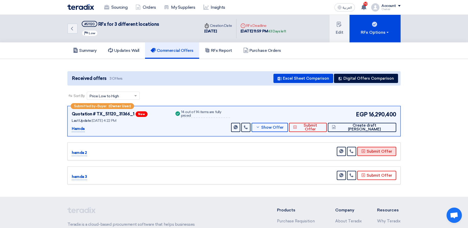
click at [373, 152] on button "Submit Offer" at bounding box center [376, 151] width 39 height 9
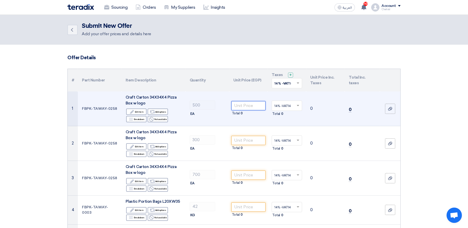
click at [255, 107] on input "number" at bounding box center [248, 105] width 34 height 9
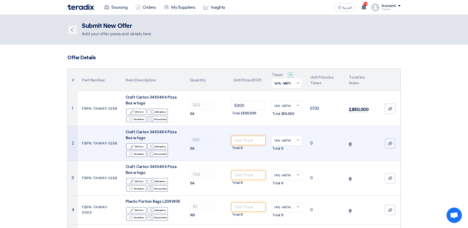
click at [231, 137] on td "Total 0" at bounding box center [248, 143] width 39 height 35
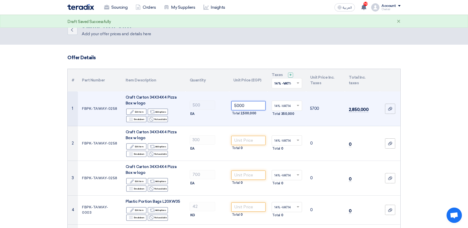
click at [240, 102] on input "5000" at bounding box center [248, 105] width 34 height 9
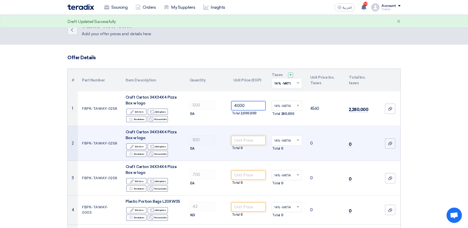
type input "4000"
click at [238, 142] on input "number" at bounding box center [248, 140] width 34 height 9
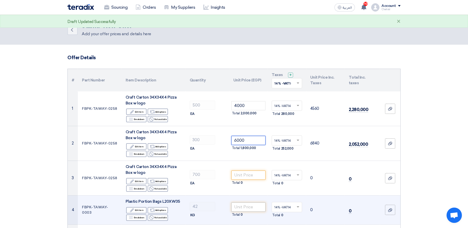
type input "6000"
click at [244, 207] on input "number" at bounding box center [248, 206] width 34 height 9
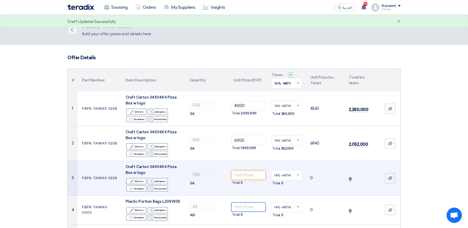
paste input "6000"
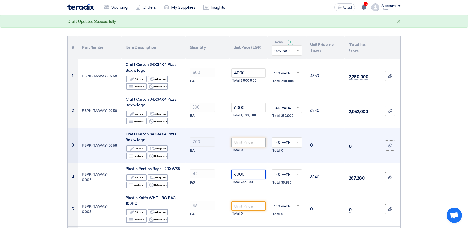
scroll to position [92, 0]
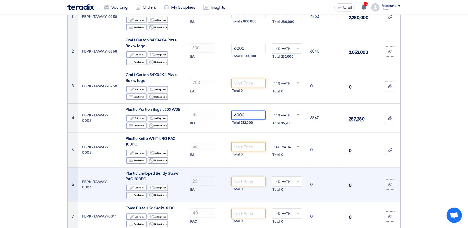
type input "6000"
click at [242, 185] on input "number" at bounding box center [248, 181] width 34 height 9
paste input "6000"
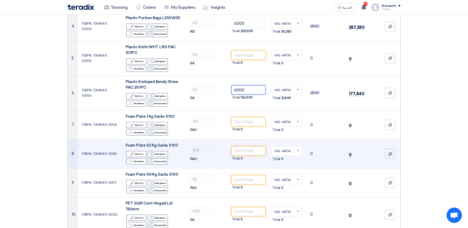
scroll to position [184, 0]
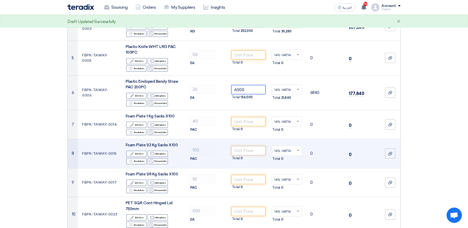
type input "6000"
click at [242, 150] on input "number" at bounding box center [248, 150] width 34 height 9
paste input "6000"
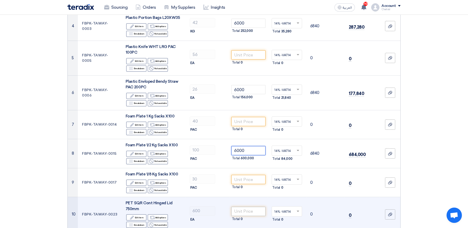
type input "6000"
drag, startPoint x: 240, startPoint y: 211, endPoint x: 241, endPoint y: 208, distance: 3.9
click at [241, 212] on input "number" at bounding box center [248, 211] width 34 height 9
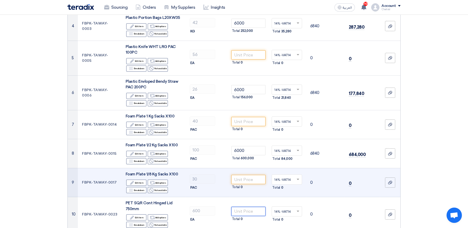
paste input "6000"
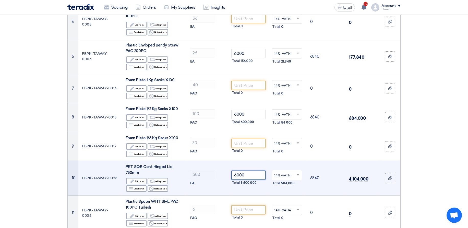
scroll to position [276, 0]
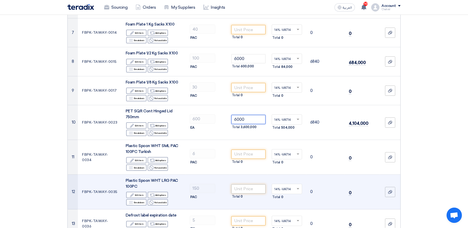
type input "6000"
click at [239, 187] on input "number" at bounding box center [248, 188] width 34 height 9
paste input "6000"
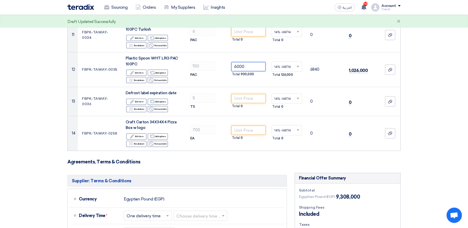
scroll to position [398, 0]
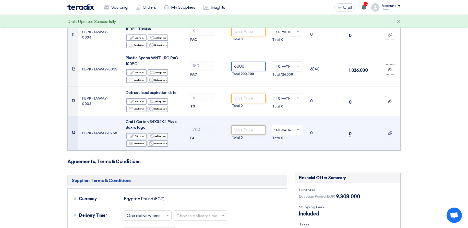
type input "6000"
click at [241, 133] on input "number" at bounding box center [248, 129] width 34 height 9
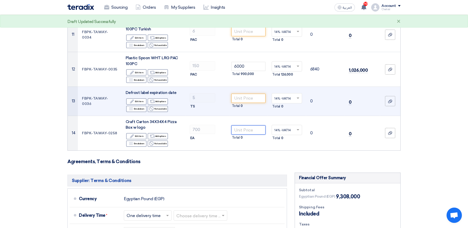
paste input "6000"
type input "6000"
click at [241, 102] on input "number" at bounding box center [248, 98] width 34 height 9
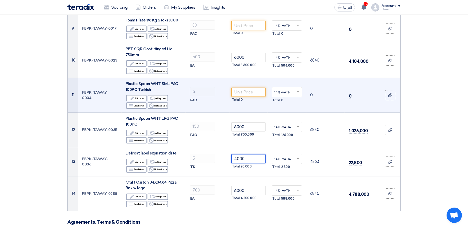
scroll to position [337, 0]
type input "4000"
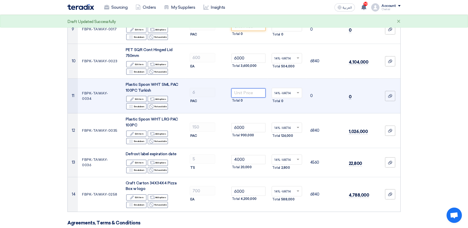
click at [244, 91] on input "number" at bounding box center [248, 92] width 34 height 9
paste input "4000"
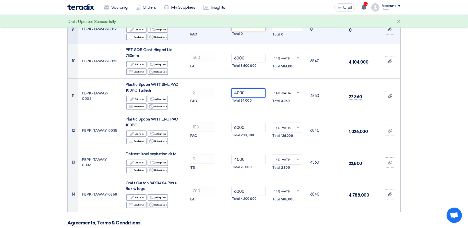
type input "4000"
click at [246, 25] on input "number" at bounding box center [248, 26] width 34 height 9
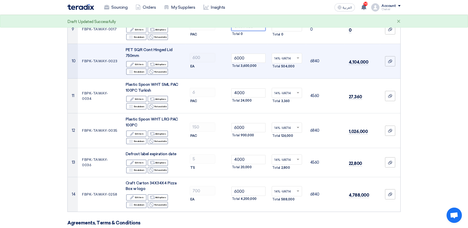
paste input "4000"
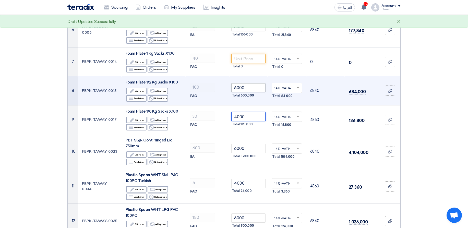
scroll to position [245, 0]
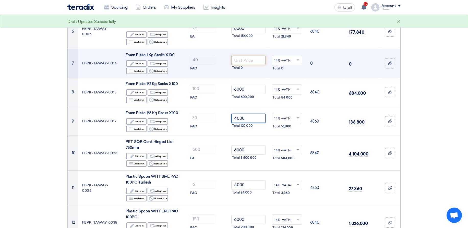
type input "4000"
click at [243, 62] on input "number" at bounding box center [248, 60] width 34 height 9
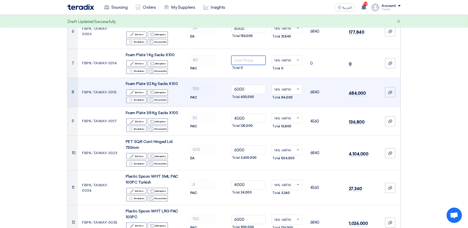
paste input "4000"
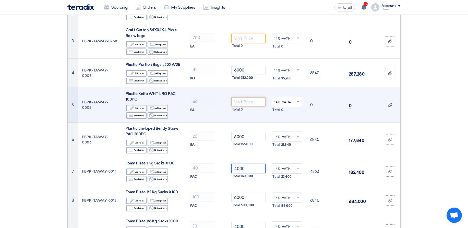
scroll to position [123, 0]
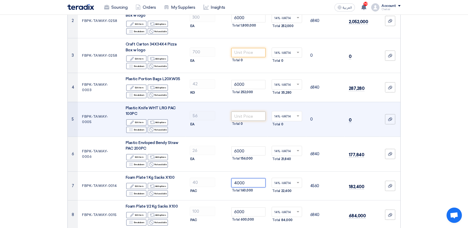
type input "4000"
click at [244, 118] on input "number" at bounding box center [248, 116] width 34 height 9
paste input "4000"
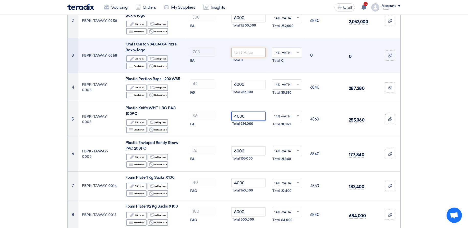
type input "4000"
click at [247, 50] on input "number" at bounding box center [248, 52] width 34 height 9
paste input "4000"
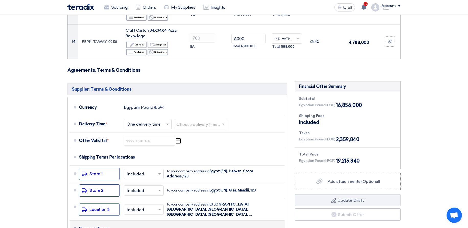
scroll to position [552, 0]
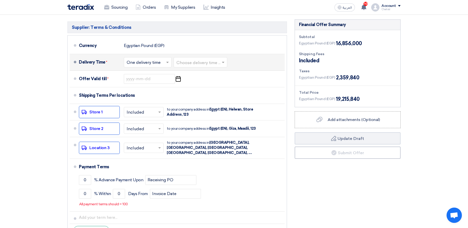
type input "4000"
click at [216, 64] on input "text" at bounding box center [200, 62] width 49 height 7
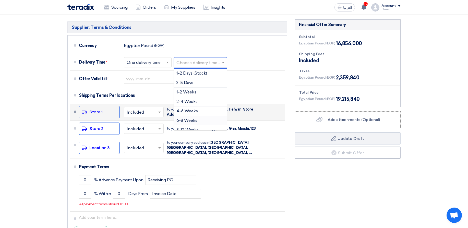
click at [209, 115] on div "4-6 Weeks" at bounding box center [200, 110] width 53 height 9
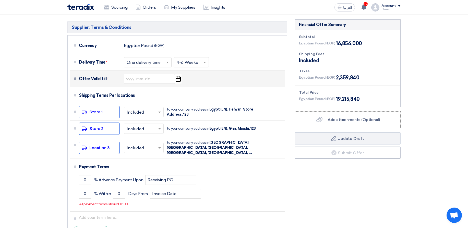
click at [177, 82] on icon "Pick a date" at bounding box center [178, 78] width 7 height 9
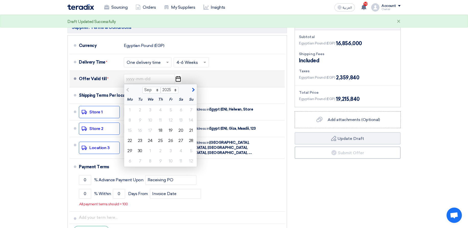
click at [193, 89] on span "button" at bounding box center [192, 90] width 3 height 5
select select "10"
click at [131, 155] on div "27" at bounding box center [130, 151] width 10 height 10
type input "10/27/2025"
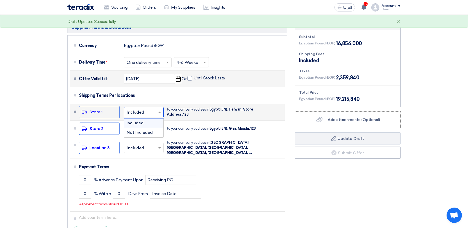
click at [136, 113] on input "text" at bounding box center [144, 112] width 35 height 7
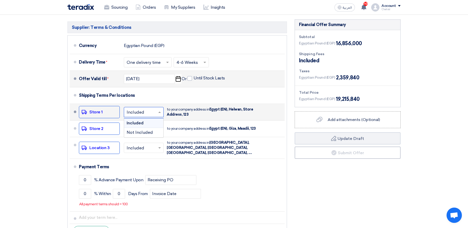
click at [141, 128] on div "Not Included" at bounding box center [143, 132] width 39 height 9
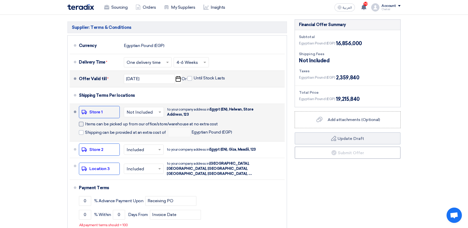
click at [127, 126] on span "Items can be picked up from our office/store/warehouse at no extra cost" at bounding box center [151, 124] width 133 height 5
click at [127, 126] on input "Items can be picked up from our office/store/warehouse at no extra cost" at bounding box center [158, 126] width 146 height 10
checkbox input "true"
click at [124, 133] on span "Shipping can be provided at an extra cost of" at bounding box center [125, 132] width 81 height 5
click at [124, 133] on input "Shipping can be provided at an extra cost of" at bounding box center [126, 135] width 82 height 10
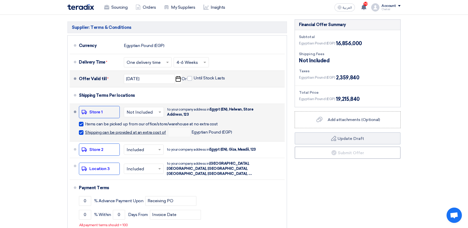
checkbox input "true"
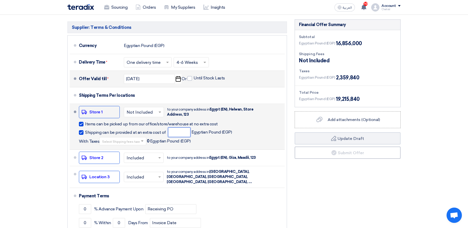
click at [182, 130] on input "number" at bounding box center [179, 132] width 22 height 10
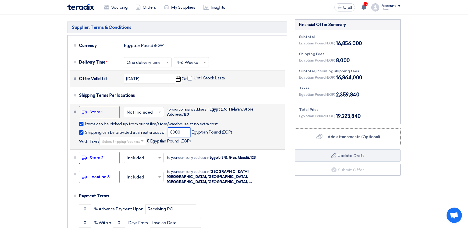
type input "8000"
click at [121, 143] on input "text" at bounding box center [123, 141] width 42 height 7
drag, startPoint x: 119, startPoint y: 154, endPoint x: 121, endPoint y: 144, distance: 10.1
click at [118, 153] on div "14% -VAT14" at bounding box center [123, 149] width 46 height 9
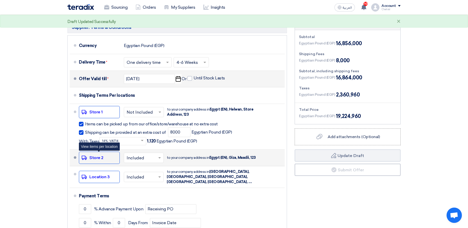
click at [104, 155] on div "Shipping To location Store 2" at bounding box center [99, 158] width 41 height 12
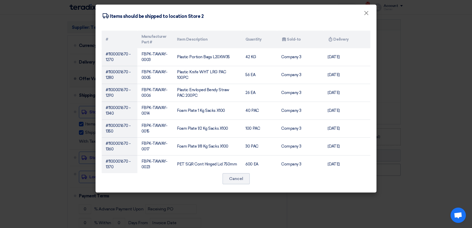
click at [172, 191] on div "# Manufacturer Part # Item Description Quantity Attachments Sold-to Attachments…" at bounding box center [235, 110] width 281 height 164
click at [241, 177] on button "Cancel" at bounding box center [235, 178] width 27 height 11
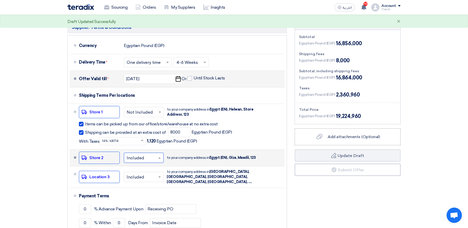
click at [143, 160] on input "text" at bounding box center [144, 157] width 35 height 7
click at [143, 177] on span "Not Included" at bounding box center [140, 178] width 26 height 5
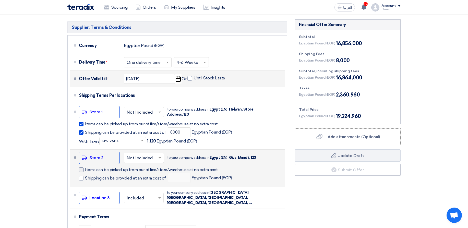
click at [177, 169] on span "Items can be picked up from our office/store/warehouse at no extra cost" at bounding box center [151, 169] width 133 height 5
click at [177, 169] on input "Items can be picked up from our office/store/warehouse at no extra cost" at bounding box center [158, 172] width 146 height 10
checkbox input "true"
click at [139, 178] on span "Shipping can be provided at an extra cost of" at bounding box center [125, 178] width 81 height 5
click at [139, 178] on input "Shipping can be provided at an extra cost of" at bounding box center [126, 180] width 82 height 10
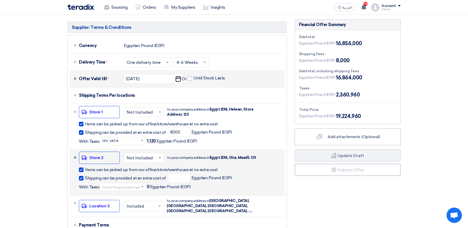
click at [136, 175] on div "Shipping can be provided at an extra cost of Egyptian Pound (EGP) With Taxes Se…" at bounding box center [181, 182] width 204 height 18
click at [140, 177] on span "Shipping can be provided at an extra cost of" at bounding box center [125, 178] width 81 height 5
click at [140, 177] on input "Shipping can be provided at an extra cost of" at bounding box center [126, 180] width 82 height 10
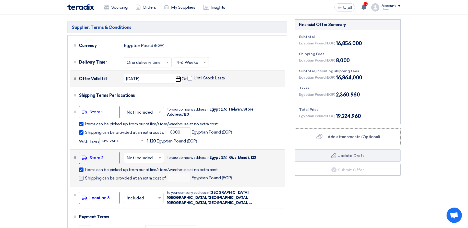
click at [140, 179] on span "Shipping can be provided at an extra cost of" at bounding box center [125, 178] width 81 height 5
click at [140, 179] on input "Shipping can be provided at an extra cost of" at bounding box center [126, 180] width 82 height 10
checkbox input "true"
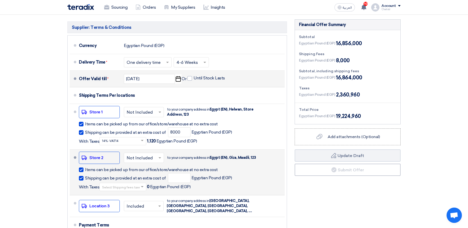
click at [137, 169] on span "Items can be picked up from our office/store/warehouse at no extra cost" at bounding box center [151, 169] width 133 height 5
click at [137, 169] on input "Items can be picked up from our office/store/warehouse at no extra cost" at bounding box center [183, 172] width 197 height 10
checkbox input "false"
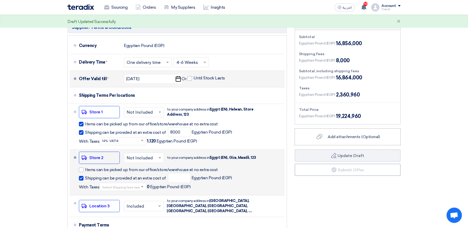
click at [129, 177] on span "Shipping can be provided at an extra cost of" at bounding box center [125, 178] width 81 height 5
click at [129, 177] on input "Shipping can be provided at an extra cost of" at bounding box center [126, 180] width 82 height 10
checkbox input "false"
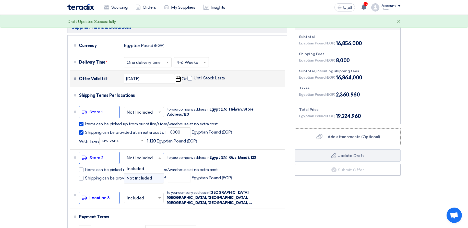
click at [142, 160] on input "text" at bounding box center [144, 157] width 35 height 7
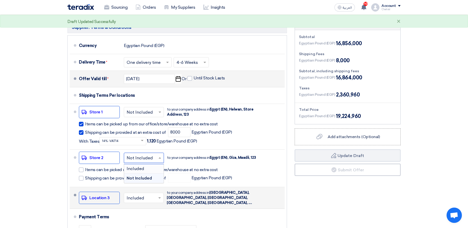
click at [145, 166] on div "Included" at bounding box center [144, 168] width 40 height 9
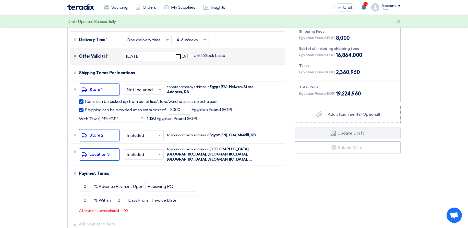
scroll to position [643, 0]
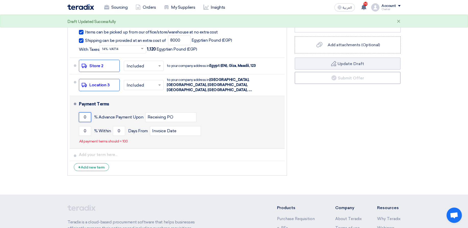
click at [81, 112] on input "0" at bounding box center [85, 117] width 12 height 10
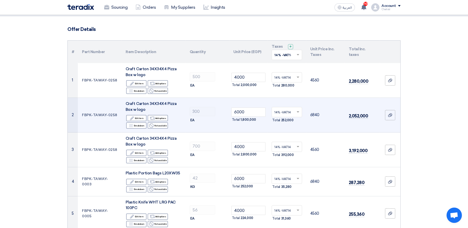
scroll to position [0, 0]
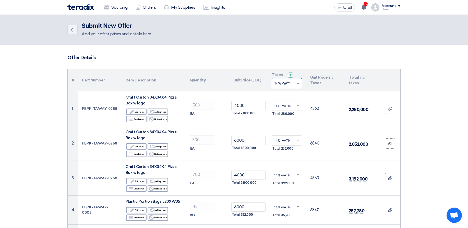
type input "100"
click at [279, 87] on input "text" at bounding box center [284, 84] width 20 height 8
click at [284, 111] on span "0% -VAT0" at bounding box center [281, 111] width 15 height 4
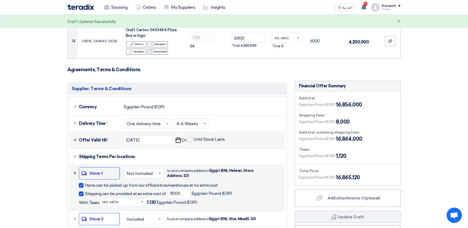
scroll to position [582, 0]
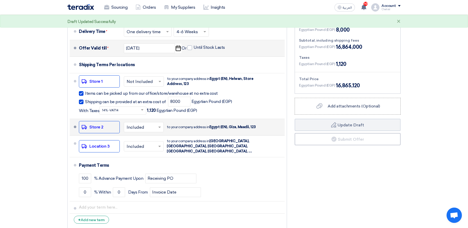
click at [140, 125] on input "text" at bounding box center [144, 127] width 35 height 7
click at [140, 148] on span "Not Included" at bounding box center [140, 147] width 26 height 5
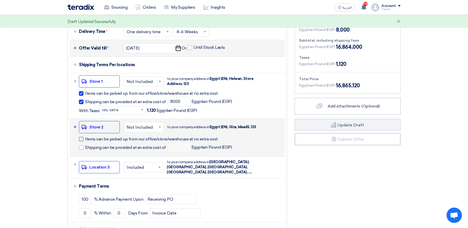
click at [111, 139] on span "Items can be picked up from our office/store/warehouse at no extra cost" at bounding box center [151, 139] width 133 height 5
click at [111, 139] on input "Items can be picked up from our office/store/warehouse at no extra cost" at bounding box center [158, 141] width 146 height 10
checkbox input "true"
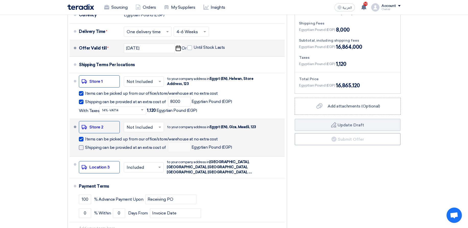
click at [101, 146] on span "Shipping can be provided at an extra cost of" at bounding box center [125, 147] width 81 height 5
click at [101, 146] on input "Shipping can be provided at an extra cost of" at bounding box center [126, 150] width 82 height 10
checkbox input "true"
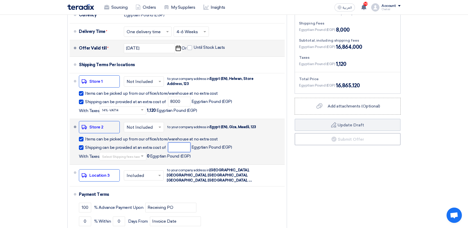
click at [183, 150] on input "number" at bounding box center [179, 147] width 22 height 10
type input "6000"
click at [126, 148] on span "Shipping can be provided at an extra cost of" at bounding box center [125, 147] width 81 height 5
click at [126, 148] on input "Shipping can be provided at an extra cost of" at bounding box center [126, 150] width 82 height 10
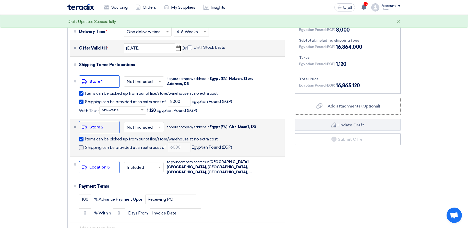
click at [117, 149] on span "Shipping can be provided at an extra cost of" at bounding box center [125, 147] width 81 height 5
click at [117, 149] on input "Shipping can be provided at an extra cost of" at bounding box center [126, 150] width 82 height 10
checkbox input "true"
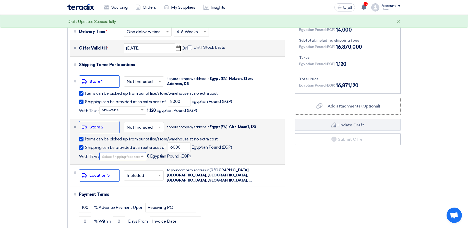
click at [117, 157] on input "text" at bounding box center [123, 156] width 42 height 7
click at [122, 188] on div "0% -VAT0" at bounding box center [123, 183] width 46 height 9
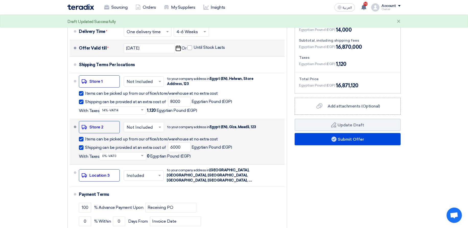
click at [320, 189] on div "Financial Offer Summary Subtotal Egyptian Pound (EGP) 16,856,000 Shipping Fees" at bounding box center [348, 124] width 114 height 271
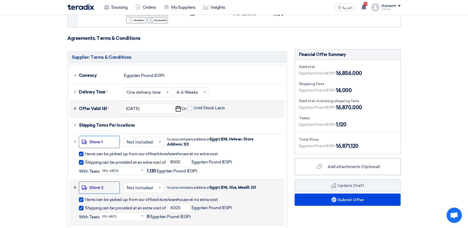
scroll to position [490, 0]
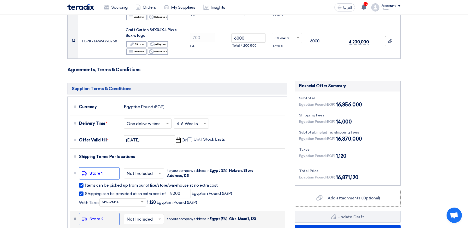
click at [372, 124] on div "Egyptian Pound (EGP) 14,000" at bounding box center [347, 122] width 97 height 8
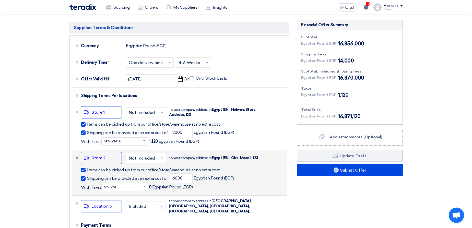
scroll to position [552, 0]
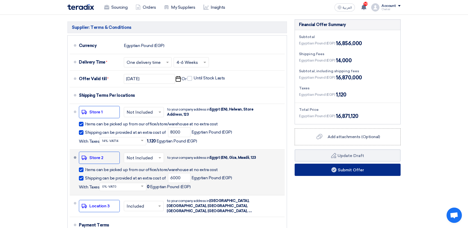
click at [341, 174] on button "Submit Offer" at bounding box center [348, 170] width 106 height 12
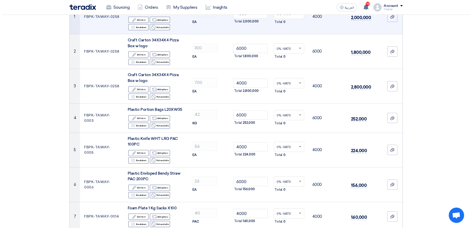
scroll to position [0, 0]
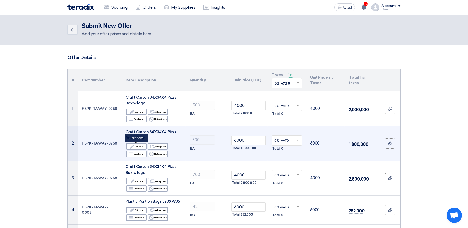
click at [135, 150] on div "Edit Edit item Alternative Add options Breakdown Breakdown Reject" at bounding box center [154, 150] width 56 height 15
click at [134, 149] on div "Edit Edit item" at bounding box center [136, 146] width 20 height 6
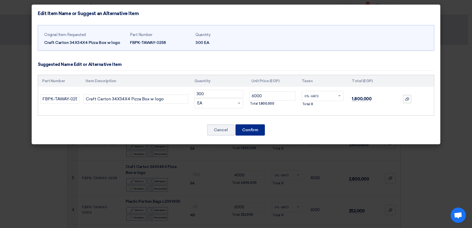
click at [245, 130] on button "Confirm" at bounding box center [249, 129] width 29 height 11
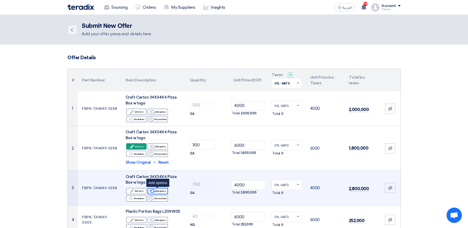
click at [155, 189] on icon "Alternative" at bounding box center [152, 190] width 5 height 5
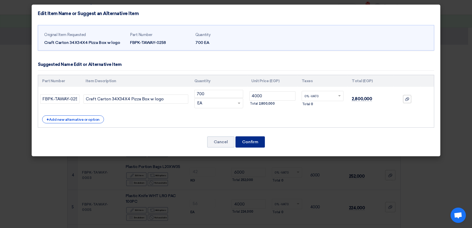
click at [251, 141] on button "Confirm" at bounding box center [249, 141] width 29 height 11
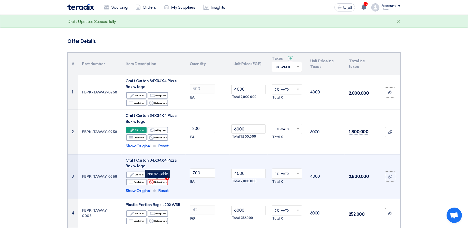
scroll to position [31, 0]
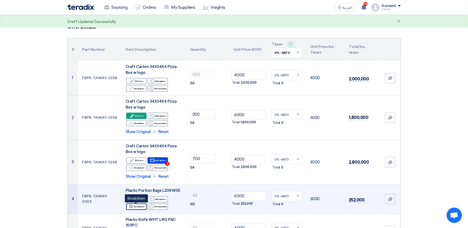
click at [137, 209] on div "Breakdown Breakdown" at bounding box center [136, 206] width 20 height 6
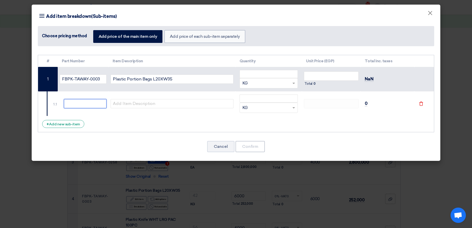
drag, startPoint x: 80, startPoint y: 101, endPoint x: 84, endPoint y: 106, distance: 5.9
click at [81, 103] on input "text" at bounding box center [85, 103] width 43 height 9
type input "1"
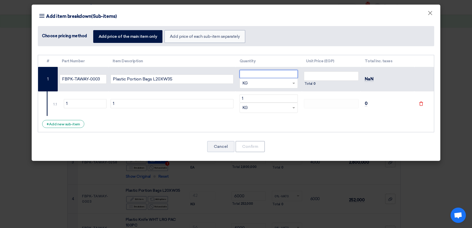
click at [271, 78] on input "number" at bounding box center [268, 74] width 58 height 8
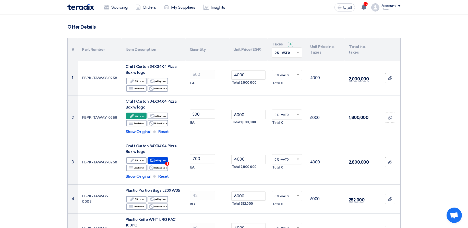
type input "1"
click at [195, 193] on modal-container "Item breakdown Add item breakdown(Sub-items) Choose pricing method Add price of…" at bounding box center [234, 114] width 468 height 228
click at [134, 207] on modal-container "Item breakdown Add item breakdown(Sub-items) Choose pricing method Add price of…" at bounding box center [234, 114] width 468 height 228
click at [162, 198] on modal-container "Item breakdown Add item breakdown(Sub-items) Choose pricing method Add price of…" at bounding box center [234, 114] width 468 height 228
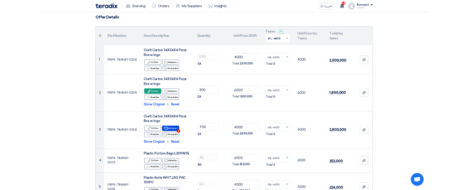
scroll to position [0, 0]
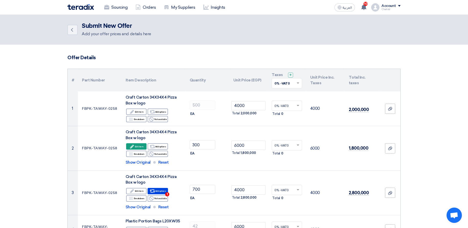
click at [143, 200] on modal-container "Item breakdown Add item breakdown(Sub-items) Choose pricing method Add price of…" at bounding box center [234, 114] width 468 height 228
click at [158, 201] on modal-container "Item breakdown Add item breakdown(Sub-items) Choose pricing method Add price of…" at bounding box center [234, 114] width 468 height 228
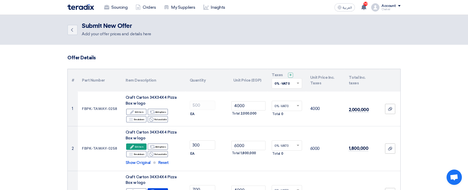
click at [187, 42] on th "Item Description" at bounding box center [169, 48] width 127 height 12
click at [164, 104] on div "# Part Number Item Description Quantity Unit Price (EGP) Total Inc. taxes FBPK-…" at bounding box center [234, 81] width 396 height 78
click at [163, 104] on div "# Part Number Item Description Quantity Unit Price (EGP) Total Inc. taxes FBPK-…" at bounding box center [234, 81] width 396 height 78
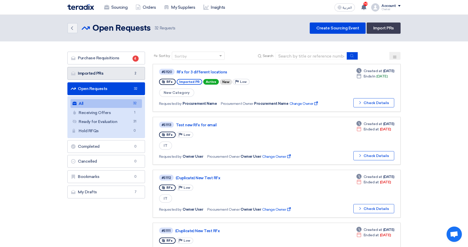
click at [106, 72] on link "Imported PRs Imported PRs 2" at bounding box center [106, 73] width 78 height 13
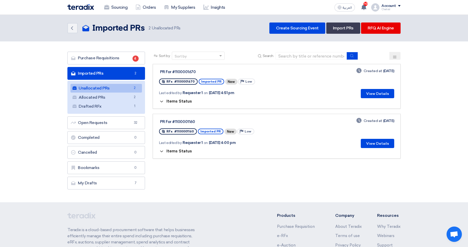
click at [182, 101] on span "Items Status" at bounding box center [179, 101] width 26 height 5
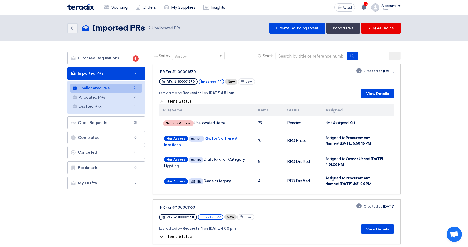
click at [446, 52] on section "Purchase Requisitions Purchase Requisitions 4 Imported PRs Imported PRs 2 Unall…" at bounding box center [234, 150] width 468 height 218
click at [110, 95] on link "Allocated PRs Allocated PRs 2" at bounding box center [105, 97] width 71 height 9
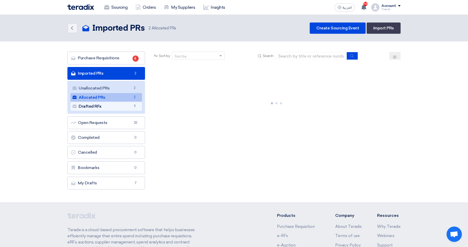
click at [110, 109] on link "Drafted RFx Drafted RFx 1" at bounding box center [105, 106] width 71 height 9
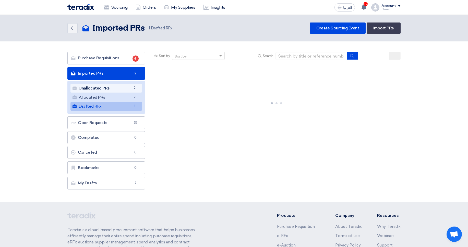
click at [108, 86] on link "Unallocated PRs Unallocated PRs 2" at bounding box center [105, 88] width 71 height 9
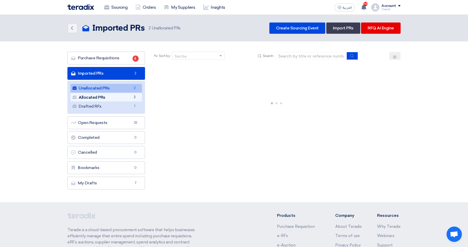
click at [109, 95] on link "Allocated PRs Allocated PRs 2" at bounding box center [105, 97] width 71 height 9
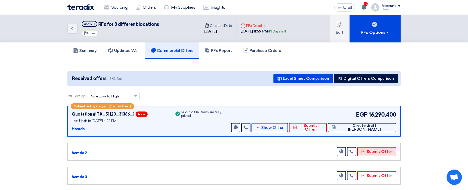
click at [389, 153] on button "Submit Offer" at bounding box center [376, 151] width 39 height 9
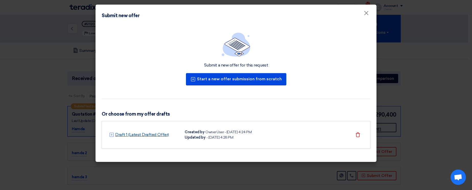
click at [156, 135] on link "Draft 1 (Latest Drafted Offer)" at bounding box center [142, 134] width 54 height 6
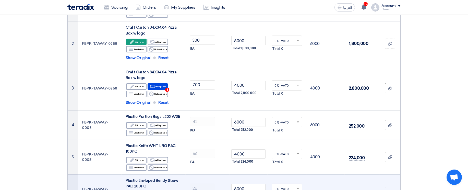
scroll to position [123, 0]
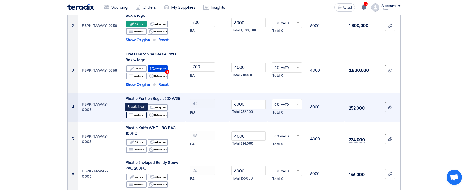
click at [140, 116] on div "Breakdown Breakdown" at bounding box center [136, 115] width 20 height 6
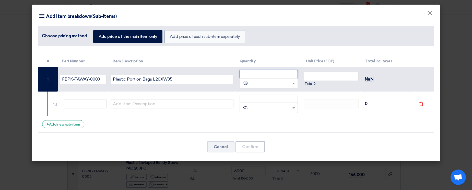
click at [282, 71] on input "number" at bounding box center [268, 74] width 58 height 8
type input "42"
click at [333, 74] on input "number" at bounding box center [331, 75] width 55 height 9
type input "4000"
click at [85, 108] on td at bounding box center [83, 103] width 51 height 25
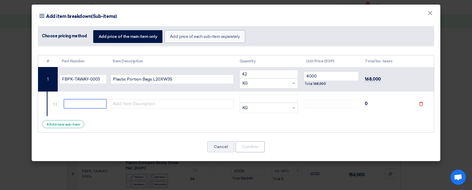
click at [88, 103] on input "text" at bounding box center [85, 103] width 43 height 9
type input "1"
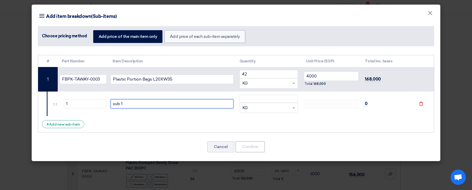
type input "sub 1"
click at [271, 94] on td "RFQ_STEP1.ITEMS.2.TYPE_PLACEHOLDER × KG" at bounding box center [268, 103] width 66 height 25
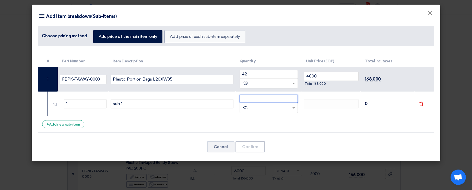
click at [275, 99] on input "number" at bounding box center [268, 98] width 58 height 8
type input "10"
click at [251, 147] on button "Confirm" at bounding box center [249, 146] width 29 height 11
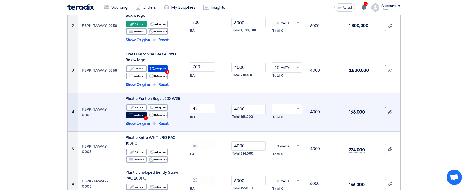
click at [301, 103] on td "Total 0" at bounding box center [287, 112] width 39 height 39
click at [290, 108] on input "text" at bounding box center [284, 109] width 20 height 8
click at [281, 136] on span "0% -VAT0" at bounding box center [281, 137] width 14 height 4
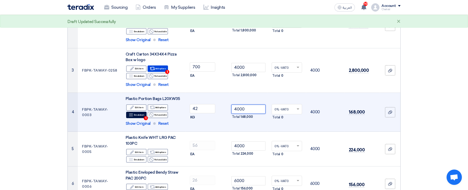
click at [238, 110] on input "4000" at bounding box center [248, 108] width 34 height 9
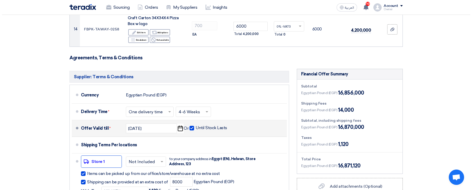
scroll to position [582, 0]
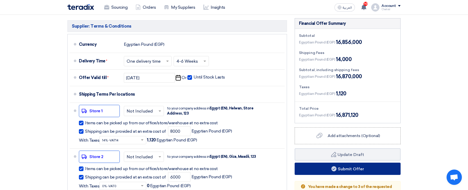
type input "6000"
click at [364, 167] on button "Submit Offer" at bounding box center [348, 168] width 106 height 12
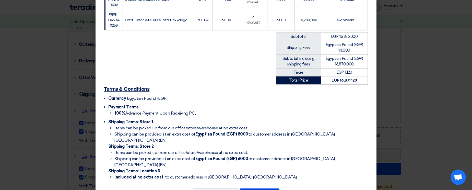
scroll to position [367, 0]
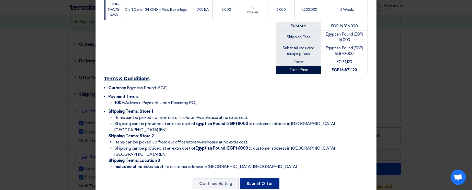
click at [266, 178] on button "Submit Offer" at bounding box center [260, 183] width 40 height 11
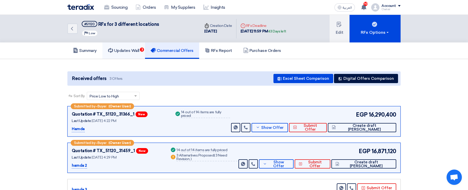
click at [118, 55] on link "Updates Wall 3" at bounding box center [123, 50] width 43 height 16
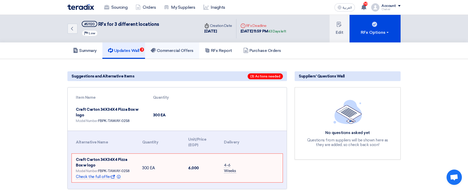
click at [157, 55] on link "Commercial Offers" at bounding box center [172, 50] width 54 height 16
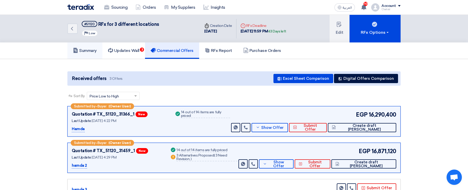
click at [86, 44] on link "Summary" at bounding box center [84, 50] width 35 height 16
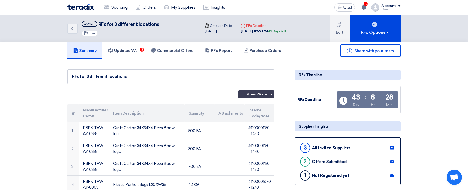
click at [253, 96] on button "View PR items" at bounding box center [256, 94] width 36 height 8
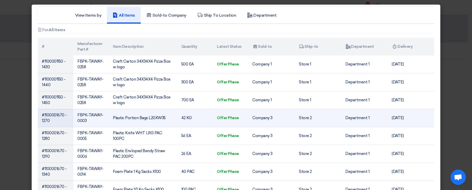
drag, startPoint x: 78, startPoint y: 122, endPoint x: 73, endPoint y: 114, distance: 9.5
click at [73, 114] on td "FBPK-TAWAY-0003" at bounding box center [90, 118] width 35 height 18
click at [93, 114] on td "FBPK-TAWAY-0003" at bounding box center [90, 118] width 35 height 18
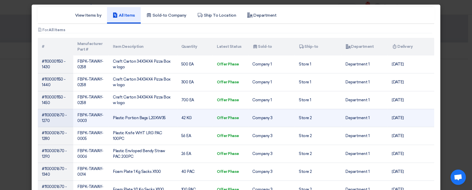
click at [57, 114] on td "#1100001670 - 1270" at bounding box center [55, 118] width 35 height 18
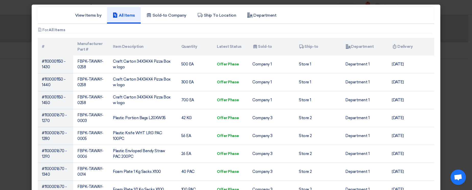
click at [439, 54] on modal-container "View Items by All Items Sold-to Company Ship To Location Department Attachments…" at bounding box center [236, 95] width 472 height 190
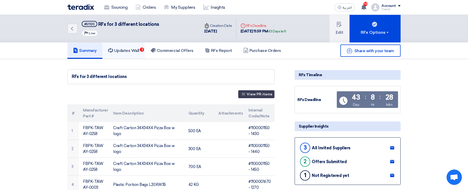
click at [115, 54] on link "Updates Wall 3" at bounding box center [123, 50] width 43 height 16
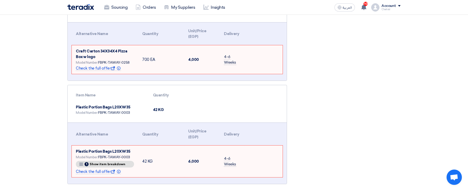
scroll to position [214, 0]
click at [97, 149] on span "Plastic Portion Bags L20XW35" at bounding box center [103, 151] width 55 height 5
click at [98, 149] on span "Plastic Portion Bags L20XW35" at bounding box center [103, 151] width 55 height 5
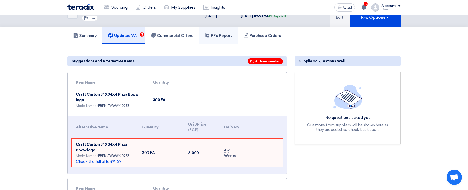
scroll to position [0, 0]
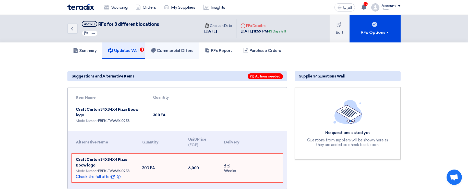
click at [169, 53] on h5 "Commercial Offers" at bounding box center [172, 50] width 43 height 5
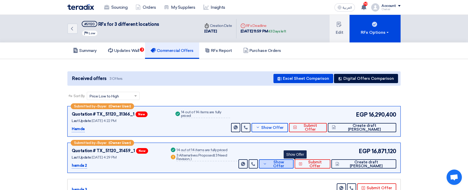
click at [290, 163] on span "Show Offer" at bounding box center [278, 164] width 21 height 8
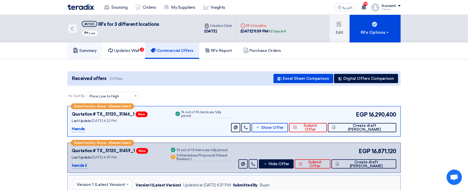
click at [87, 51] on h5 "Summary" at bounding box center [85, 50] width 24 height 5
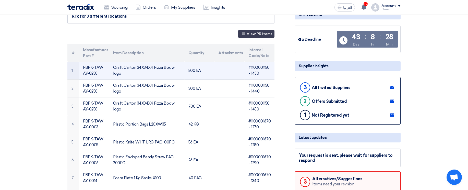
scroll to position [61, 0]
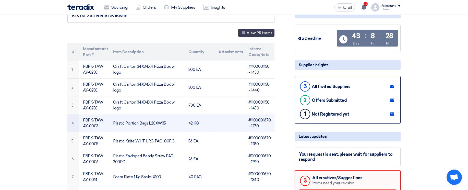
drag, startPoint x: 73, startPoint y: 84, endPoint x: 138, endPoint y: 119, distance: 74.0
click at [141, 118] on tbody "1 FBPK-TAWAY-0258 Craft Carton 34X34X4 Pizza Box w logo 500 EA #1100001150 - 14…" at bounding box center [170, 186] width 207 height 250
click at [127, 123] on td "Plastic Portion Bags L20XW35" at bounding box center [146, 123] width 75 height 18
drag, startPoint x: 75, startPoint y: 81, endPoint x: 166, endPoint y: 126, distance: 102.1
click at [166, 126] on tbody "1 FBPK-TAWAY-0258 Craft Carton 34X34X4 Pizza Box w logo 500 EA #1100001150 - 14…" at bounding box center [170, 186] width 207 height 250
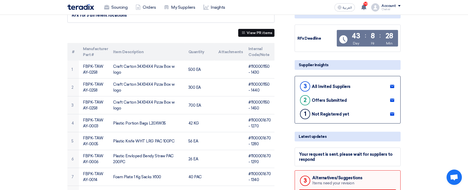
click at [246, 35] on button "View PR items" at bounding box center [256, 33] width 36 height 8
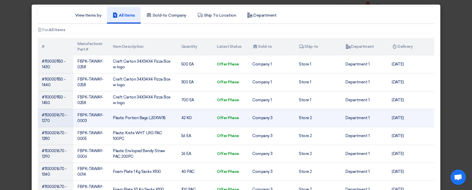
drag, startPoint x: 97, startPoint y: 98, endPoint x: 166, endPoint y: 123, distance: 73.3
click at [166, 123] on tbody "#1100001150 - 1430 FBPK-TAWAY-0258 Craft Carton 34X34X4 Pizza Box w logo 500 EA…" at bounding box center [236, 180] width 396 height 250
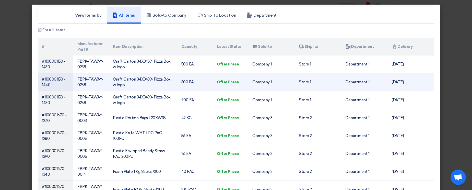
click at [257, 83] on td "Company 1" at bounding box center [271, 82] width 46 height 18
click at [259, 83] on td "Company 1" at bounding box center [271, 82] width 46 height 18
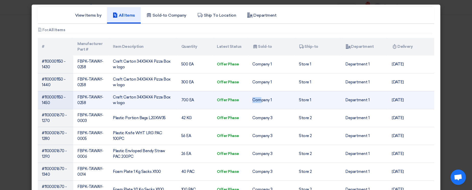
click at [260, 97] on td "Company 1" at bounding box center [271, 100] width 46 height 18
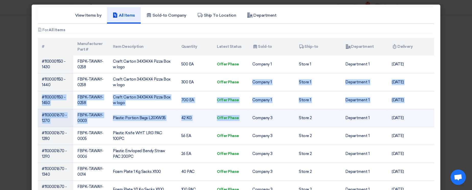
drag, startPoint x: 255, startPoint y: 89, endPoint x: 276, endPoint y: 113, distance: 32.4
click at [276, 113] on tbody "#1100001150 - 1430 FBPK-TAWAY-0258 Craft Carton 34X34X4 Pizza Box w logo 500 EA…" at bounding box center [236, 180] width 396 height 250
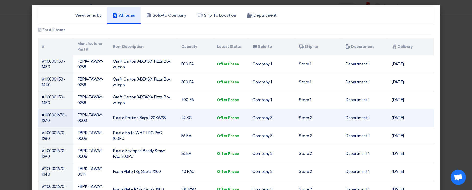
click at [272, 115] on td "Company 3" at bounding box center [271, 118] width 46 height 18
drag, startPoint x: 274, startPoint y: 120, endPoint x: 244, endPoint y: 117, distance: 30.0
click at [244, 117] on tr "#1100001670 - 1270 FBPK-TAWAY-0003 Plastic Portion Bags L20XW35 42 KG Offer Pha…" at bounding box center [236, 118] width 396 height 18
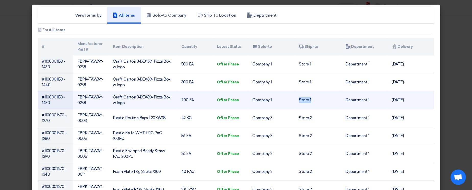
drag, startPoint x: 299, startPoint y: 102, endPoint x: 320, endPoint y: 102, distance: 21.2
click at [320, 102] on td "Store 1" at bounding box center [318, 100] width 46 height 18
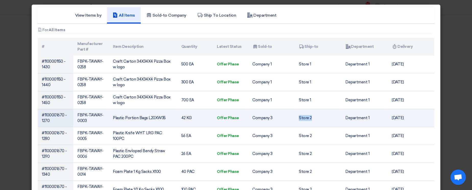
drag, startPoint x: 311, startPoint y: 117, endPoint x: 286, endPoint y: 121, distance: 25.0
click at [286, 121] on tr "#1100001670 - 1270 FBPK-TAWAY-0003 Plastic Portion Bags L20XW35 42 KG Offer Pha…" at bounding box center [236, 118] width 396 height 18
click at [45, 117] on td "#1100001670 - 1270" at bounding box center [55, 118] width 35 height 18
click at [43, 121] on td "#1100001670 - 1270" at bounding box center [55, 118] width 35 height 18
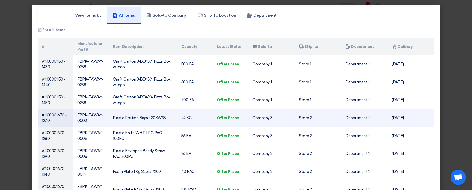
click at [43, 121] on td "#1100001670 - 1270" at bounding box center [55, 118] width 35 height 18
click at [43, 119] on td "#1100001670 - 1270" at bounding box center [55, 118] width 35 height 18
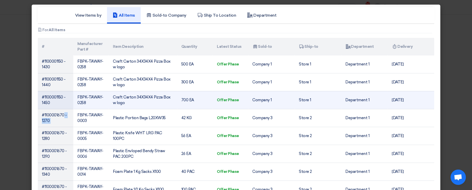
click at [61, 97] on td "#1100001150 - 1450" at bounding box center [55, 100] width 35 height 18
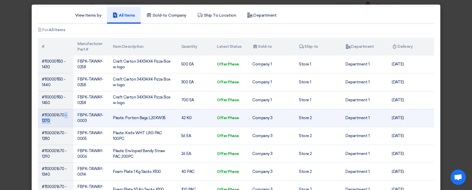
drag, startPoint x: 54, startPoint y: 114, endPoint x: 63, endPoint y: 115, distance: 8.2
click at [63, 115] on td "#1100001670 - 1270" at bounding box center [55, 118] width 35 height 18
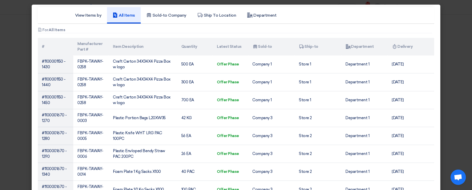
click at [460, 77] on modal-container "View Items by All Items Sold-to Company Ship To Location Department Attachments…" at bounding box center [236, 95] width 472 height 190
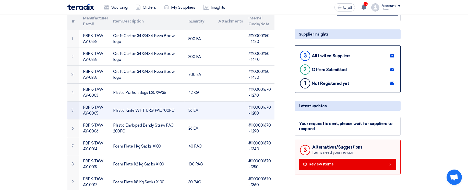
scroll to position [0, 0]
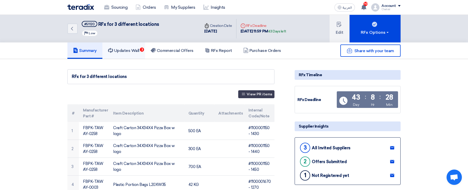
click at [137, 53] on h5 "Updates Wall 3" at bounding box center [123, 50] width 31 height 5
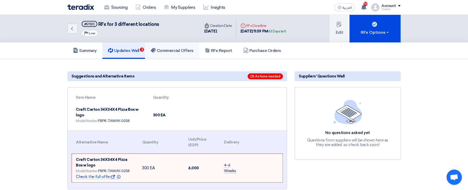
click at [181, 55] on link "Commercial Offers" at bounding box center [172, 50] width 54 height 16
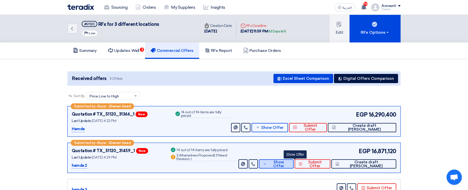
click at [290, 163] on span "Show Offer" at bounding box center [278, 164] width 21 height 8
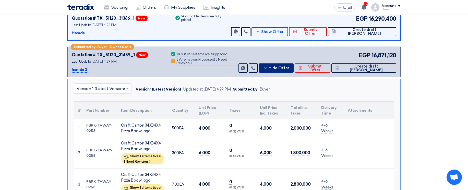
scroll to position [123, 0]
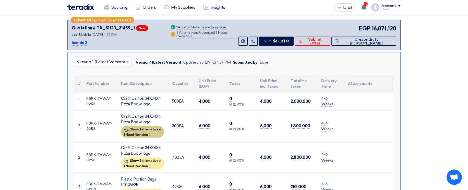
click at [142, 133] on span "1 Need Revision," at bounding box center [136, 135] width 25 height 4
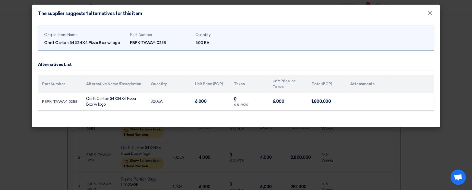
click at [451, 97] on modal-container "The supplier suggests 1 alternatives for this item × Original Item Name Craft C…" at bounding box center [236, 95] width 472 height 190
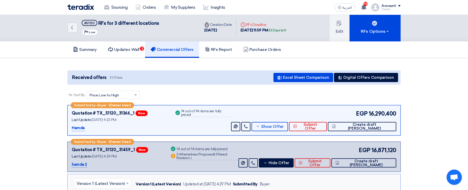
scroll to position [0, 0]
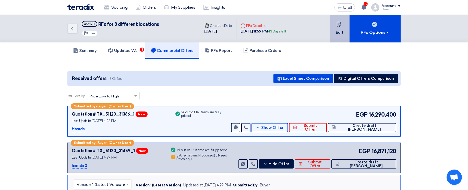
click at [337, 29] on button "Edit" at bounding box center [340, 29] width 20 height 28
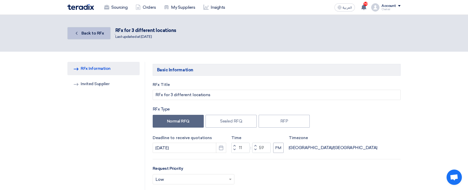
click at [95, 35] on span "Back to RFx" at bounding box center [92, 33] width 23 height 5
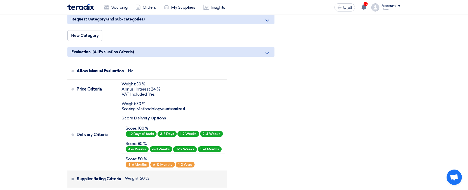
scroll to position [306, 0]
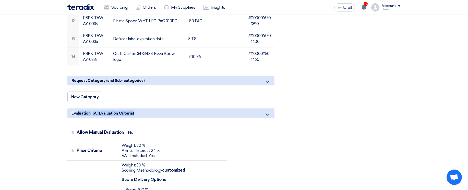
drag, startPoint x: 78, startPoint y: 113, endPoint x: 137, endPoint y: 114, distance: 59.0
click at [137, 114] on div "Evaluation (All Evaluation Criteria)" at bounding box center [170, 113] width 207 height 10
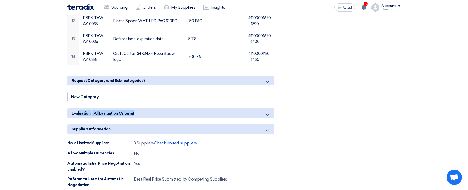
click at [147, 116] on div "Evaluation (All Evaluation Criteria)" at bounding box center [170, 113] width 207 height 10
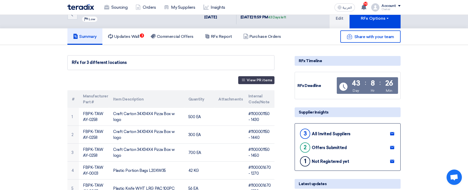
scroll to position [0, 0]
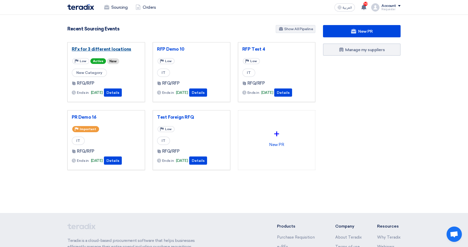
click at [116, 49] on link "RFx for 3 different locations" at bounding box center [106, 48] width 69 height 5
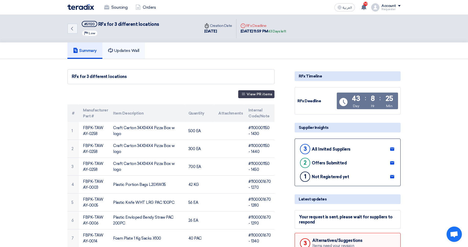
click at [134, 54] on link "Updates Wall" at bounding box center [123, 50] width 43 height 16
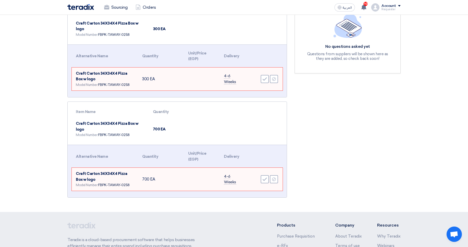
scroll to position [31, 0]
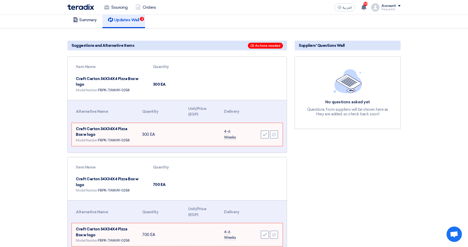
drag, startPoint x: 86, startPoint y: 84, endPoint x: 86, endPoint y: 77, distance: 6.4
click at [86, 77] on td "Craft Carton 34X34X4 Pizza Box w logo Model Number: FBPK-TAWAY-0258" at bounding box center [110, 84] width 77 height 23
click at [168, 92] on div "Item Name Quantity Craft Carton 34X34X4 Pizza Box w logo Model Number: FBPK-TAW…" at bounding box center [177, 78] width 219 height 43
click at [98, 24] on link "Summary" at bounding box center [84, 20] width 35 height 16
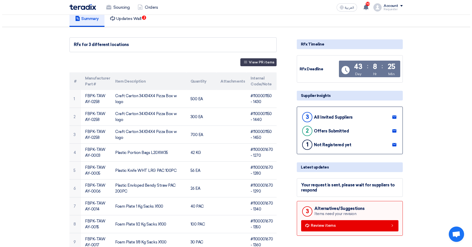
scroll to position [31, 0]
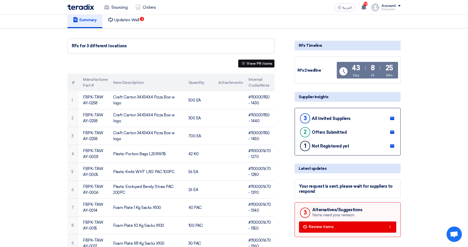
click at [266, 63] on button "View PR items" at bounding box center [256, 63] width 36 height 8
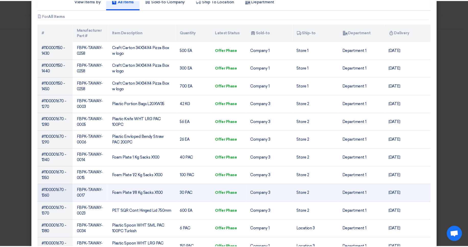
scroll to position [88, 0]
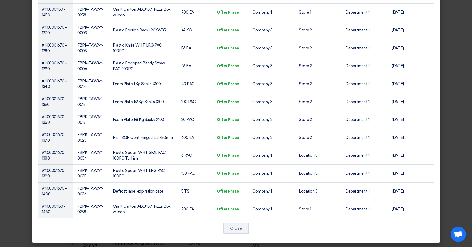
click at [456, 69] on modal-container "View Items by All Items Sold-to Company Ship To Location Department Attachments…" at bounding box center [236, 123] width 472 height 247
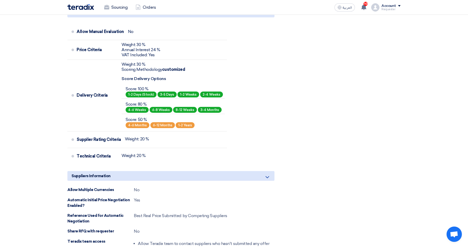
scroll to position [490, 0]
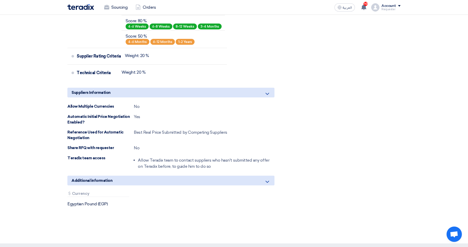
drag, startPoint x: 149, startPoint y: 103, endPoint x: 240, endPoint y: 137, distance: 96.5
click at [240, 137] on div "Suppliers Information Allow Multiple Currencies No Automatic Initial Price Nego…" at bounding box center [170, 130] width 207 height 84
click at [240, 137] on div "Reference Used for Automatic Negotiation Best Real Price Submitted by Competing…" at bounding box center [170, 134] width 207 height 11
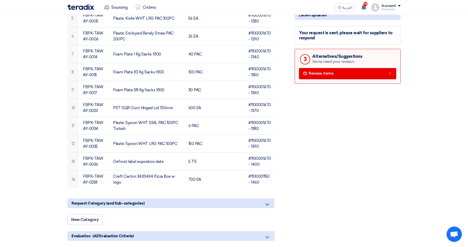
scroll to position [61, 0]
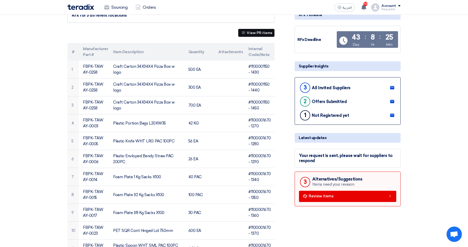
click at [262, 33] on button "View PR items" at bounding box center [256, 33] width 36 height 8
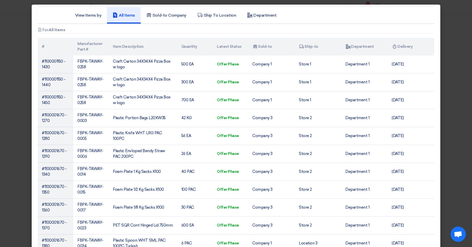
click at [463, 90] on modal-container "View Items by All Items Sold-to Company Ship To Location Department Attachments…" at bounding box center [236, 123] width 472 height 247
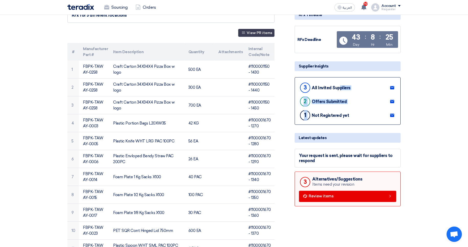
drag, startPoint x: 326, startPoint y: 81, endPoint x: 358, endPoint y: 111, distance: 44.1
click at [358, 111] on div "3 All Invited Suppliers 2 Offers Submitted 1 Not Registered yet" at bounding box center [348, 100] width 106 height 47
click at [360, 111] on div "1 Not Registered yet" at bounding box center [347, 114] width 97 height 11
drag, startPoint x: 364, startPoint y: 117, endPoint x: 353, endPoint y: 80, distance: 39.0
click at [353, 80] on div "3 All Invited Suppliers 2 Offers Submitted 1 Not Registered yet" at bounding box center [348, 100] width 106 height 47
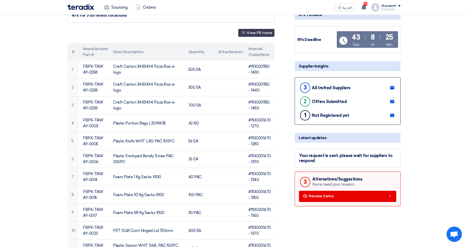
click at [367, 82] on div "3 All Invited Suppliers" at bounding box center [347, 86] width 97 height 11
drag, startPoint x: 367, startPoint y: 83, endPoint x: 367, endPoint y: 93, distance: 9.7
click at [367, 93] on div "3 All Invited Suppliers 2 Offers Submitted 1 Not Registered yet" at bounding box center [348, 100] width 106 height 47
click at [366, 85] on div "3 All Invited Suppliers" at bounding box center [347, 86] width 97 height 11
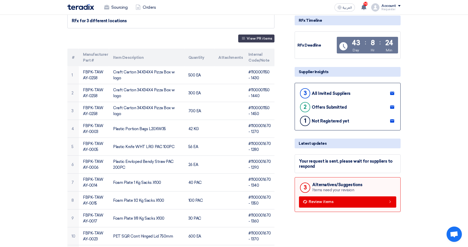
scroll to position [0, 0]
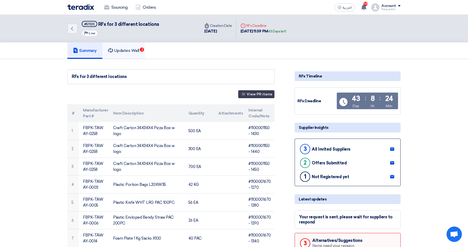
click at [135, 51] on h5 "Updates Wall 2" at bounding box center [123, 50] width 31 height 5
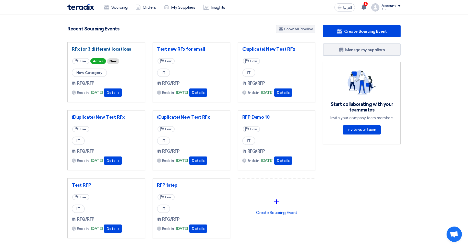
click at [126, 50] on link "RFx for 3 different locations" at bounding box center [106, 48] width 69 height 5
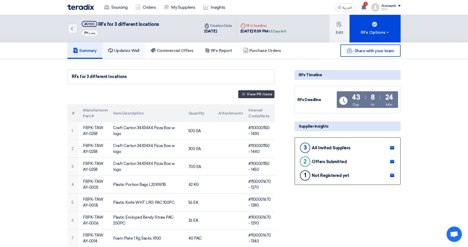
click at [116, 58] on link "Updates Wall" at bounding box center [123, 50] width 43 height 16
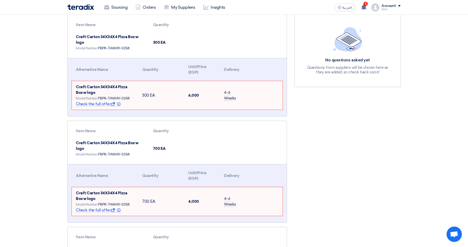
scroll to position [31, 0]
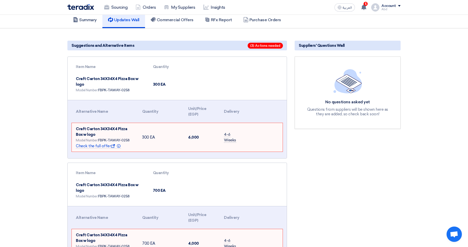
drag, startPoint x: 63, startPoint y: 97, endPoint x: 200, endPoint y: 200, distance: 171.2
click at [197, 202] on section "Suggestions and Alternative Items (3) Actions needed Item Name Quantity Craft C…" at bounding box center [234, 204] width 468 height 353
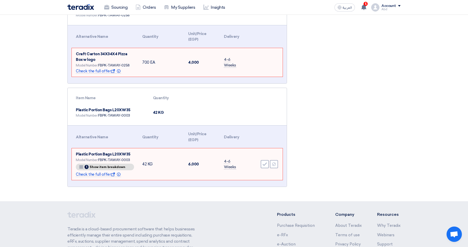
scroll to position [245, 0]
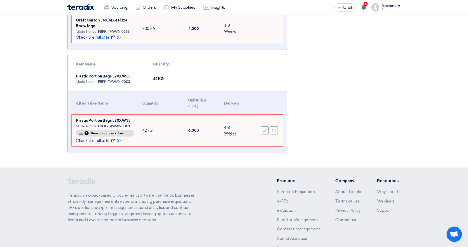
drag, startPoint x: 170, startPoint y: 117, endPoint x: 181, endPoint y: 121, distance: 11.5
click at [181, 121] on td "42 KG" at bounding box center [161, 130] width 46 height 32
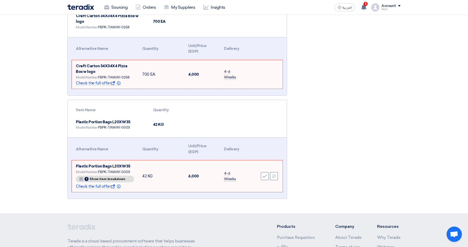
scroll to position [153, 0]
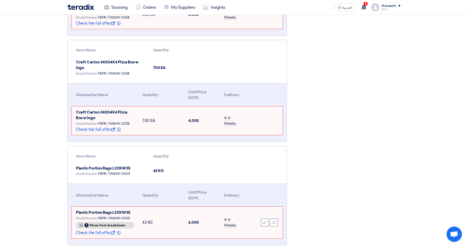
drag, startPoint x: 140, startPoint y: 80, endPoint x: 179, endPoint y: 109, distance: 48.3
click at [179, 109] on table "Alternative Name Quantity Unit/Price (EGP) Delivery Craft Carton 34X34X4 Pizza …" at bounding box center [177, 110] width 211 height 54
click at [179, 109] on td "700 EA" at bounding box center [161, 120] width 46 height 29
click at [265, 220] on icon "Accept" at bounding box center [264, 222] width 5 height 5
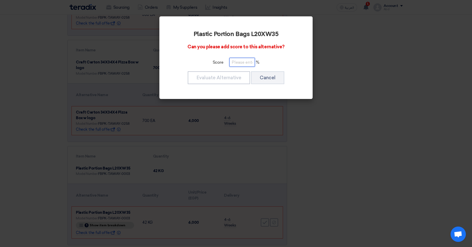
click at [245, 66] on input "number" at bounding box center [242, 62] width 26 height 9
type input "100"
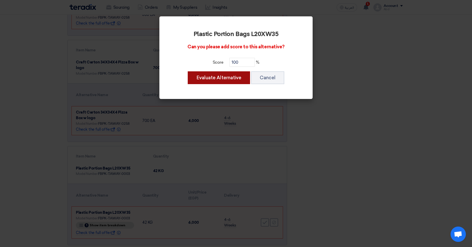
click at [217, 78] on button "Evaluate Alternative" at bounding box center [219, 77] width 62 height 13
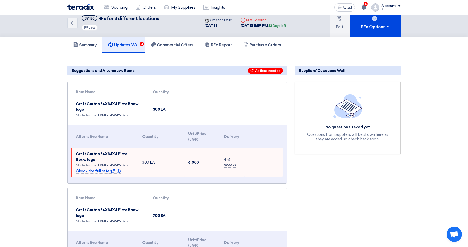
scroll to position [0, 0]
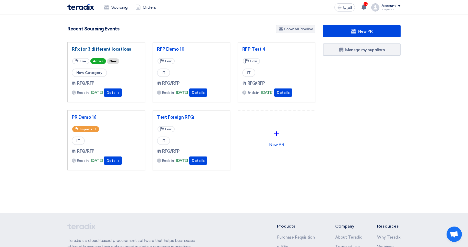
click at [121, 51] on link "RFx for 3 different locations" at bounding box center [106, 48] width 69 height 5
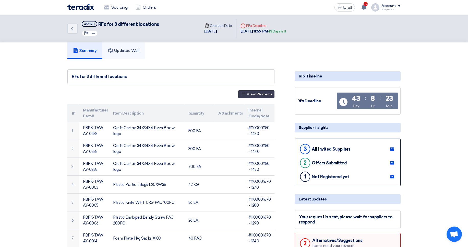
click at [135, 50] on h5 "Updates Wall" at bounding box center [123, 50] width 31 height 5
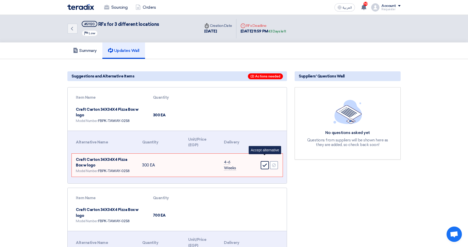
click at [264, 163] on icon "Accept" at bounding box center [264, 165] width 5 height 5
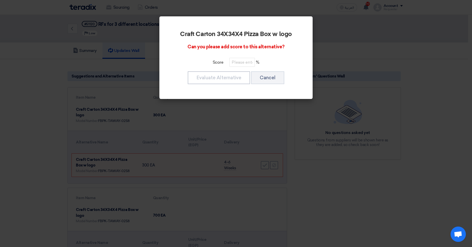
click at [231, 67] on div "Craft Carton 34X34X4 Pizza Box w logo Can you please add score to this alternat…" at bounding box center [235, 57] width 141 height 70
click at [235, 64] on input "number" at bounding box center [242, 62] width 26 height 9
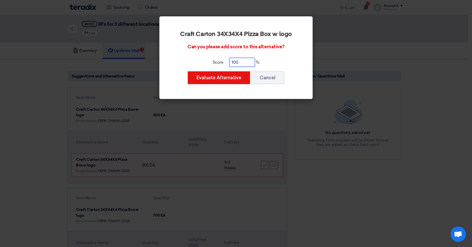
type input "100"
click at [188, 71] on button "Evaluate Alternative" at bounding box center [219, 77] width 62 height 13
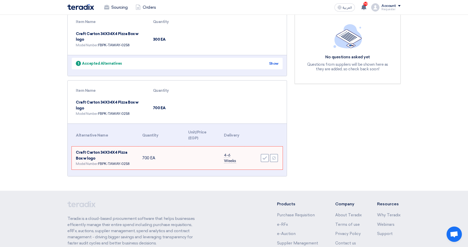
scroll to position [92, 0]
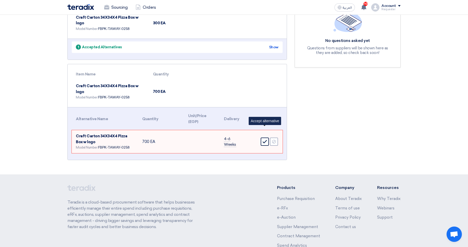
click at [263, 139] on icon "Accept" at bounding box center [264, 141] width 5 height 5
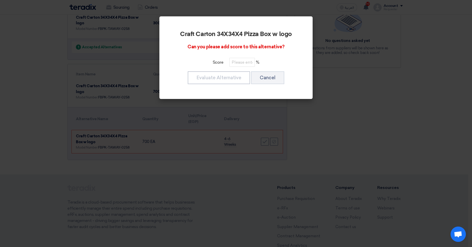
click at [219, 66] on div "Score %" at bounding box center [236, 62] width 125 height 9
click at [234, 60] on input "number" at bounding box center [242, 62] width 26 height 9
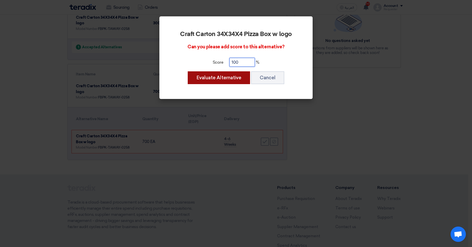
type input "100"
click at [216, 82] on button "Evaluate Alternative" at bounding box center [219, 77] width 62 height 13
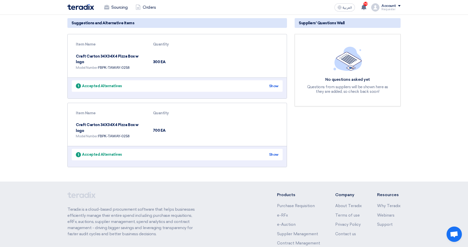
scroll to position [0, 0]
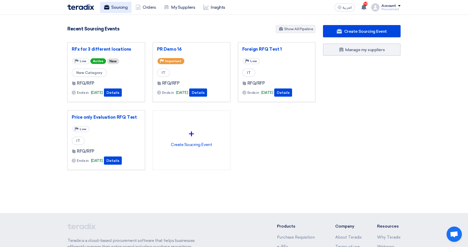
click at [115, 12] on link "Sourcing" at bounding box center [115, 7] width 31 height 11
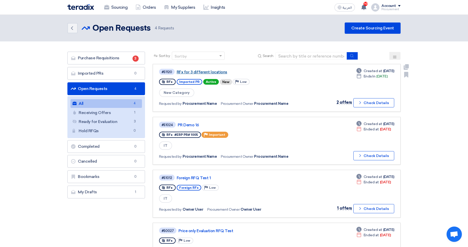
click at [196, 71] on link "RFx for 3 different locations" at bounding box center [241, 72] width 128 height 5
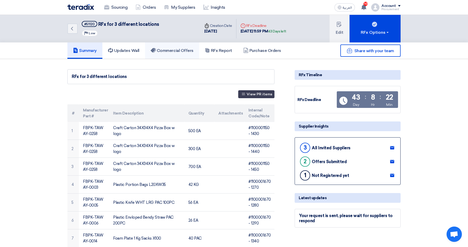
click at [163, 55] on link "Commercial Offers" at bounding box center [172, 50] width 54 height 16
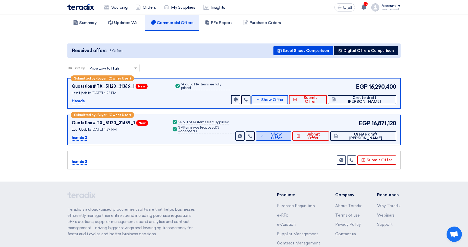
scroll to position [31, 0]
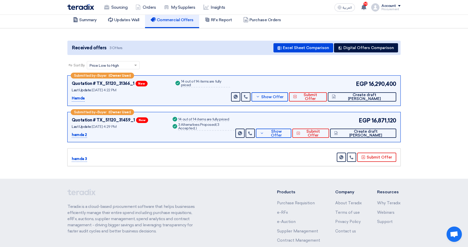
click at [303, 88] on div "EGP 16,290,400 Send Message" at bounding box center [313, 91] width 166 height 22
click at [284, 96] on span "Show Offer" at bounding box center [272, 97] width 22 height 4
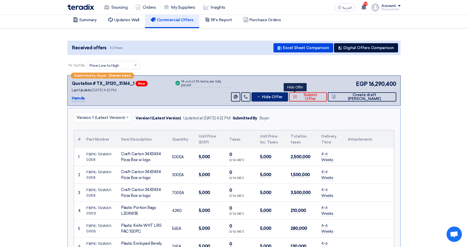
click at [288, 99] on button "Hide Offer" at bounding box center [269, 96] width 37 height 9
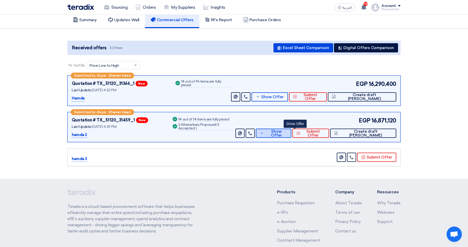
click at [288, 137] on button "Show Offer" at bounding box center [273, 132] width 35 height 9
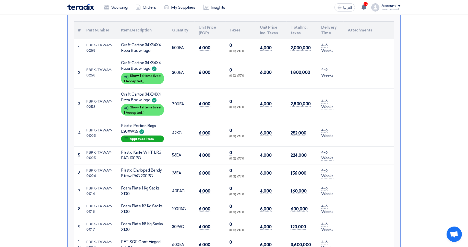
scroll to position [123, 0]
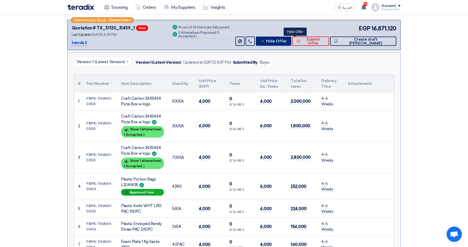
click at [287, 43] on span "Hide Offer" at bounding box center [276, 41] width 21 height 4
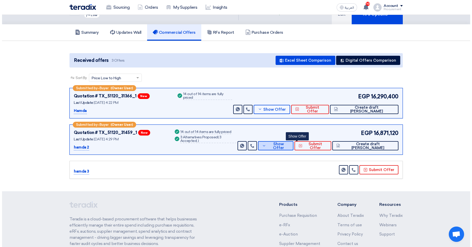
scroll to position [17, 0]
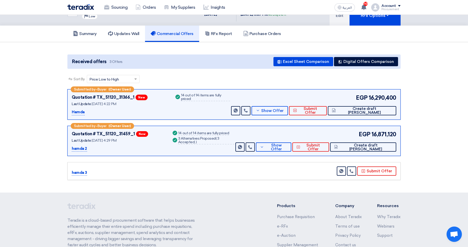
drag, startPoint x: 188, startPoint y: 140, endPoint x: 227, endPoint y: 140, distance: 39.3
click at [227, 140] on div "3 Alternatives Proposed ( 3 Accepted, )" at bounding box center [206, 141] width 56 height 8
click at [219, 140] on span "3 Accepted," at bounding box center [198, 140] width 41 height 8
click at [350, 62] on button "Digital Offers Comparison" at bounding box center [366, 61] width 64 height 9
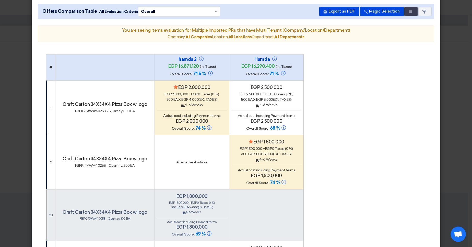
scroll to position [0, 0]
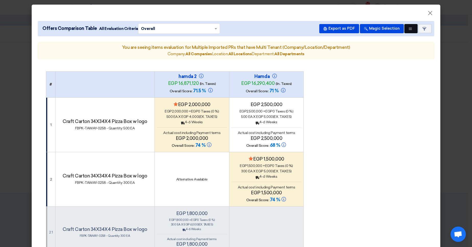
click at [413, 30] on button "Multi Tenant Preferences" at bounding box center [410, 28] width 13 height 9
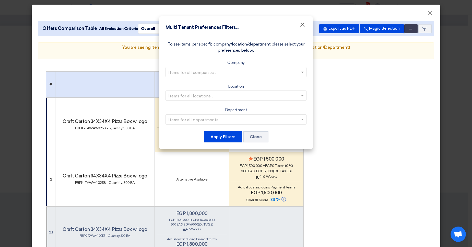
click at [300, 26] on span "×" at bounding box center [302, 26] width 5 height 10
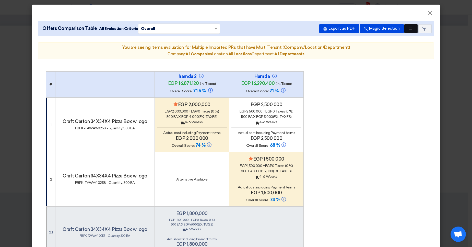
click at [411, 29] on button "Multi Tenant Preferences" at bounding box center [410, 28] width 13 height 9
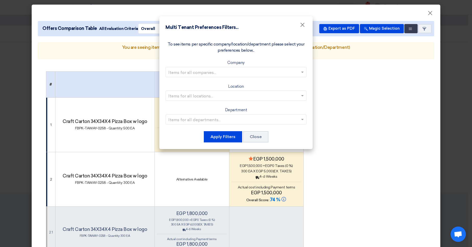
click at [250, 73] on input "text" at bounding box center [233, 72] width 130 height 8
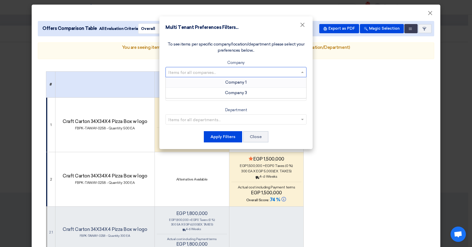
click at [251, 82] on div "Company 1" at bounding box center [236, 82] width 140 height 10
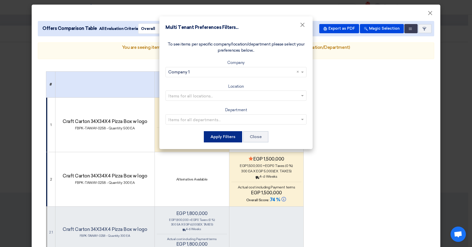
click at [228, 137] on button "Apply Filters" at bounding box center [223, 136] width 38 height 11
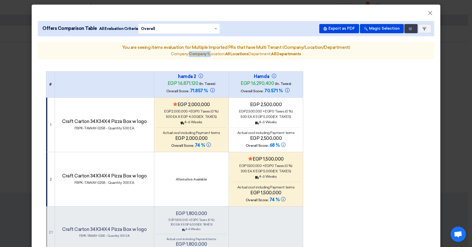
drag, startPoint x: 187, startPoint y: 56, endPoint x: 208, endPoint y: 53, distance: 20.6
click at [208, 53] on div "Company: Company 1 Location: All Locations Department: All Departments" at bounding box center [236, 54] width 388 height 6
click at [405, 29] on button "Multi Tenant Preferences" at bounding box center [410, 28] width 13 height 9
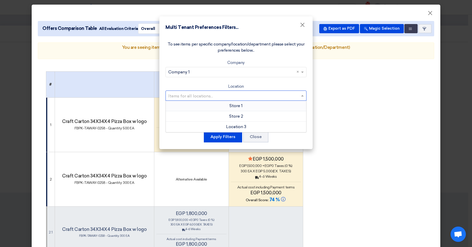
click at [239, 99] on input "text" at bounding box center [233, 95] width 130 height 8
click at [235, 108] on div "Store 1" at bounding box center [236, 106] width 140 height 10
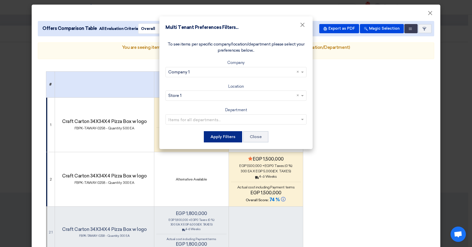
click at [225, 138] on button "Apply Filters" at bounding box center [223, 136] width 38 height 11
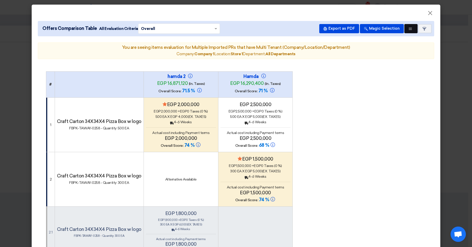
click at [405, 31] on button "Multi Tenant Preferences" at bounding box center [410, 28] width 13 height 9
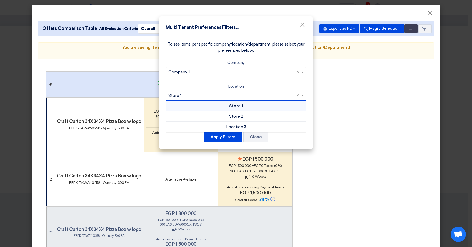
click at [227, 98] on input "text" at bounding box center [233, 95] width 130 height 8
click at [211, 121] on div "Store 2" at bounding box center [236, 116] width 140 height 10
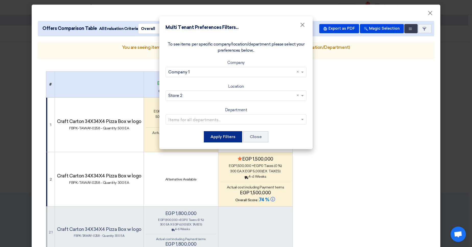
click at [232, 137] on button "Apply Filters" at bounding box center [223, 136] width 38 height 11
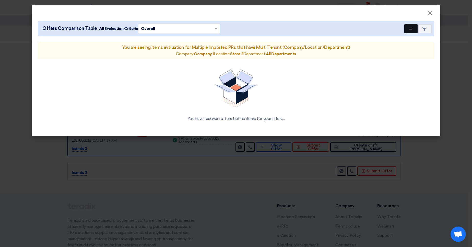
click at [412, 28] on button "Multi Tenant Preferences" at bounding box center [410, 28] width 13 height 9
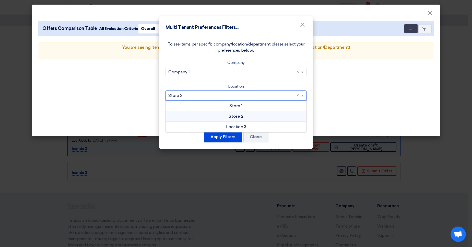
click at [198, 97] on input "text" at bounding box center [233, 95] width 130 height 8
click at [210, 127] on div "Location 3" at bounding box center [236, 127] width 140 height 10
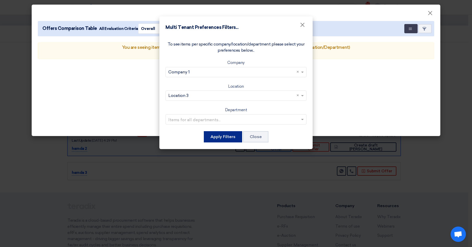
click at [224, 139] on button "Apply Filters" at bounding box center [223, 136] width 38 height 11
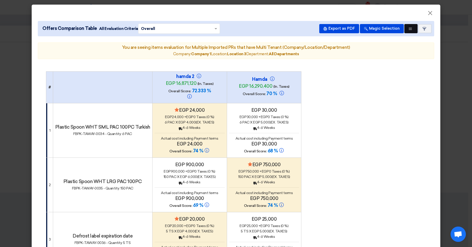
click at [408, 32] on button "Multi Tenant Preferences" at bounding box center [410, 28] width 13 height 9
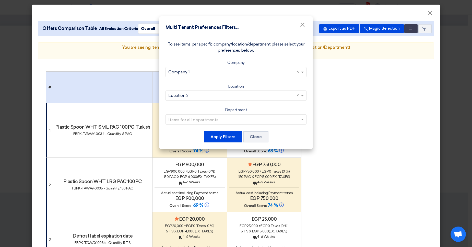
click at [216, 97] on input "text" at bounding box center [233, 95] width 130 height 8
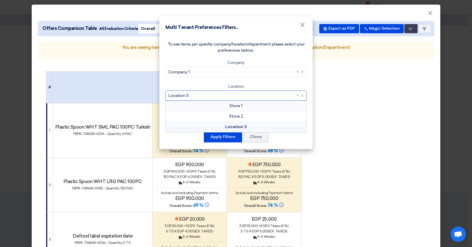
click at [216, 108] on div "Store 1" at bounding box center [236, 106] width 140 height 10
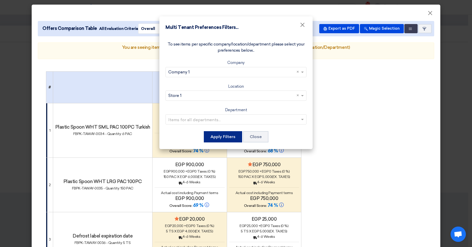
click at [222, 137] on button "Apply Filters" at bounding box center [223, 136] width 38 height 11
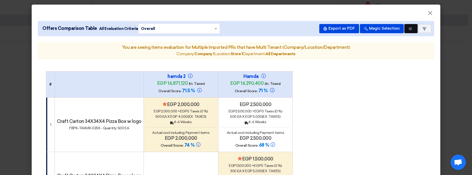
click at [409, 30] on use at bounding box center [410, 29] width 3 height 2
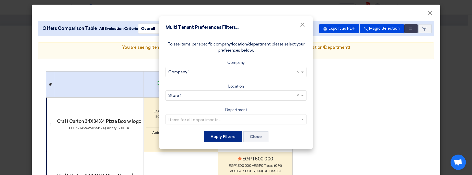
click at [208, 136] on button "Apply Filters" at bounding box center [223, 136] width 38 height 11
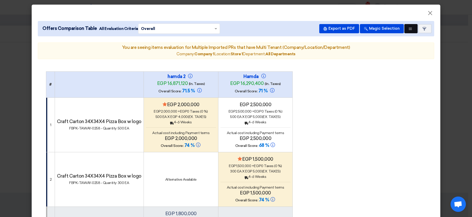
click at [408, 29] on icon "Multi Tenant Preferences" at bounding box center [410, 29] width 4 height 4
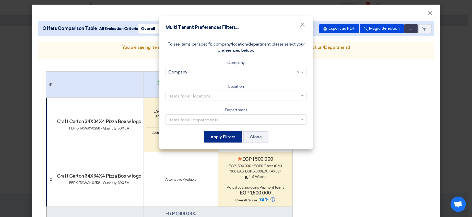
click at [220, 136] on button "Apply Filters" at bounding box center [223, 136] width 38 height 11
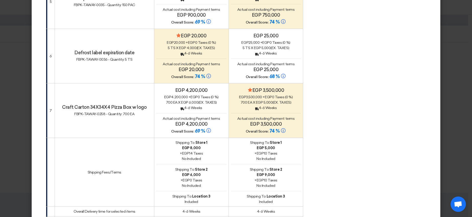
scroll to position [470, 0]
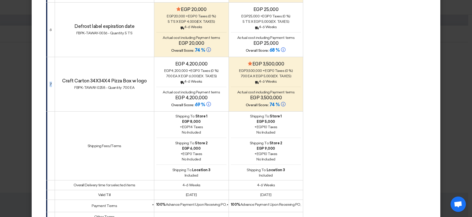
drag, startPoint x: 47, startPoint y: 89, endPoint x: 44, endPoint y: 80, distance: 9.3
click at [46, 80] on td "7" at bounding box center [50, 84] width 9 height 54
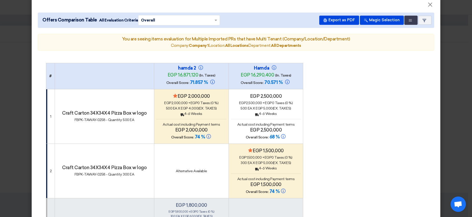
scroll to position [0, 0]
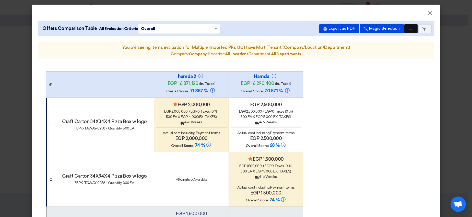
click at [409, 29] on icon "Multi Tenant Preferences" at bounding box center [410, 29] width 4 height 4
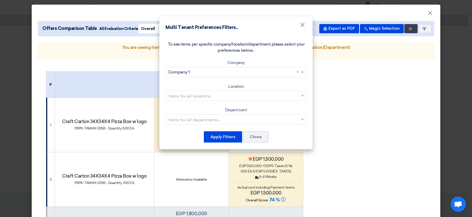
click at [252, 75] on input "text" at bounding box center [233, 72] width 130 height 8
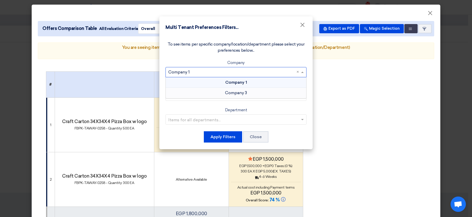
drag, startPoint x: 247, startPoint y: 89, endPoint x: 248, endPoint y: 94, distance: 4.6
click at [248, 94] on div "Company 3" at bounding box center [236, 93] width 140 height 10
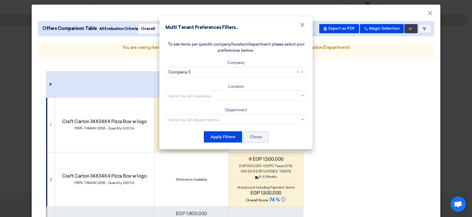
click at [251, 90] on div "Location Items for all locations..." at bounding box center [235, 92] width 141 height 18
click at [226, 132] on button "Apply Filters" at bounding box center [223, 136] width 38 height 11
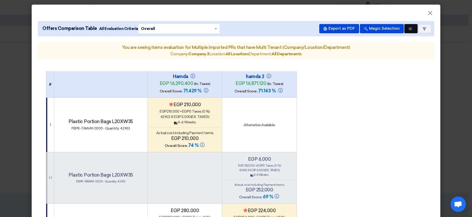
click at [409, 30] on use at bounding box center [410, 29] width 3 height 2
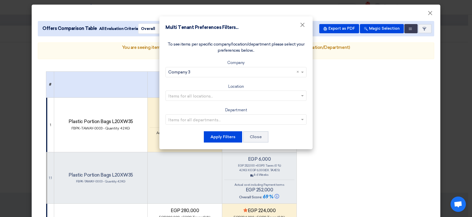
click at [281, 97] on input "text" at bounding box center [233, 95] width 130 height 8
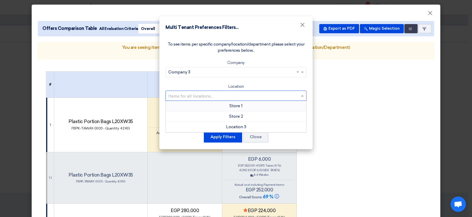
click at [267, 109] on div "Store 1" at bounding box center [236, 106] width 140 height 10
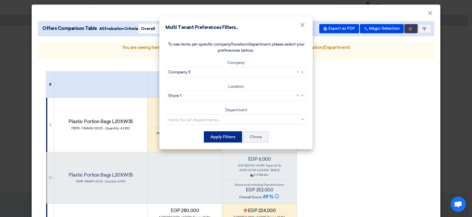
click at [225, 135] on button "Apply Filters" at bounding box center [223, 136] width 38 height 11
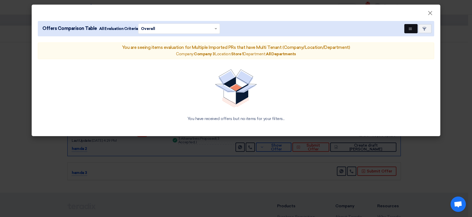
click at [411, 26] on button "Multi Tenant Preferences" at bounding box center [410, 28] width 13 height 9
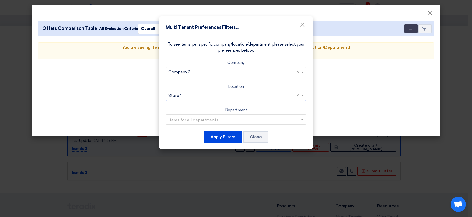
click at [245, 96] on input "text" at bounding box center [233, 95] width 130 height 8
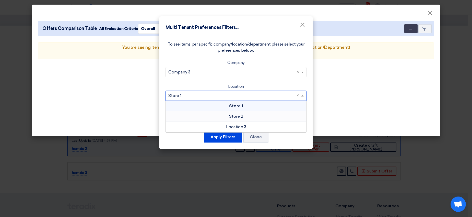
click at [246, 120] on div "Store 2" at bounding box center [236, 116] width 140 height 10
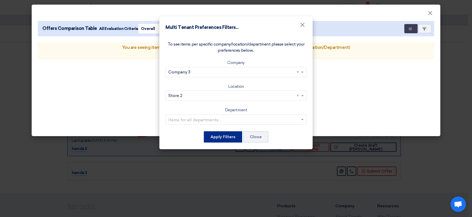
click at [222, 138] on button "Apply Filters" at bounding box center [223, 136] width 38 height 11
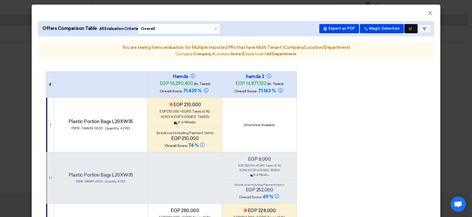
click at [404, 26] on button "Multi Tenant Preferences" at bounding box center [410, 28] width 13 height 9
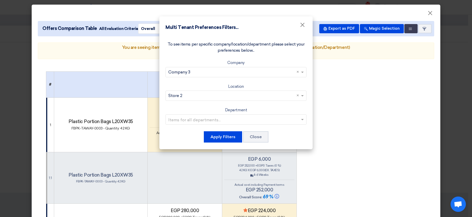
click at [274, 124] on ng-select "Items for all departments..." at bounding box center [235, 119] width 141 height 10
click at [296, 99] on input "text" at bounding box center [233, 95] width 130 height 8
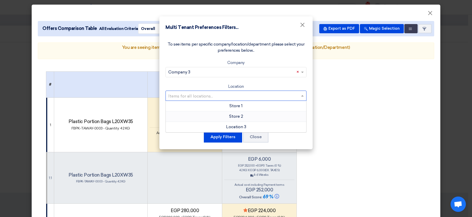
click at [299, 71] on span "×" at bounding box center [297, 72] width 4 height 6
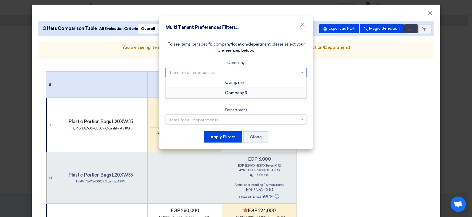
click at [291, 57] on div "To see items per specific company/location/department please select your prefer…" at bounding box center [235, 92] width 153 height 114
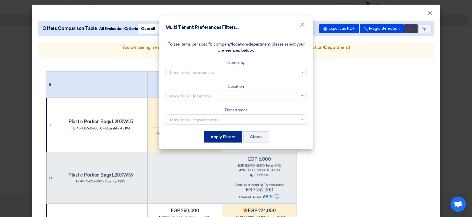
click at [231, 138] on button "Apply Filters" at bounding box center [223, 136] width 38 height 11
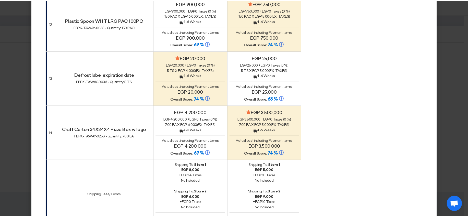
scroll to position [858, 0]
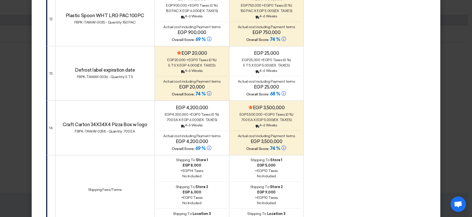
click at [456, 69] on modal-container "× Offers Comparison Table All Evaluation Criteria × Overall × Export as PDF Mag…" at bounding box center [236, 108] width 472 height 217
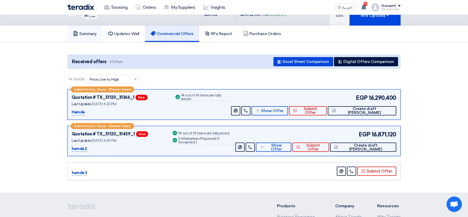
click at [98, 32] on link "Summary" at bounding box center [84, 34] width 35 height 16
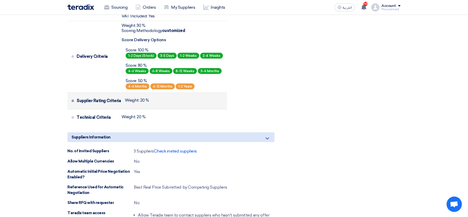
scroll to position [354, 0]
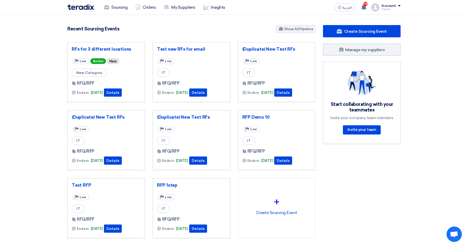
click at [388, 6] on div "Account" at bounding box center [388, 6] width 15 height 4
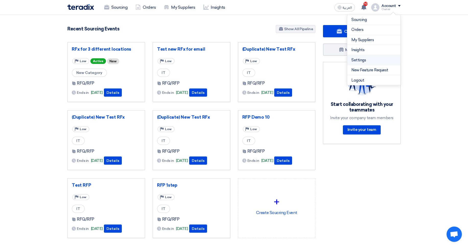
click at [361, 59] on link "Settings" at bounding box center [373, 60] width 45 height 6
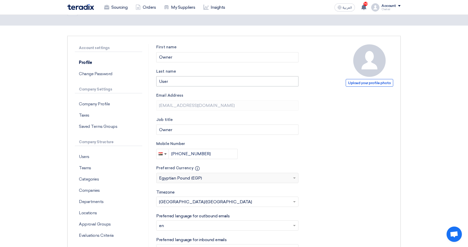
scroll to position [31, 0]
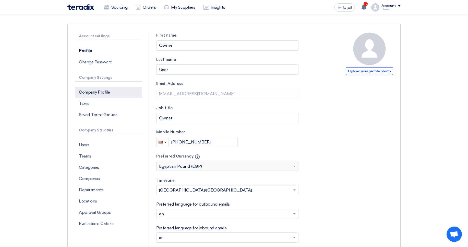
click at [91, 93] on p "Company Profile" at bounding box center [108, 92] width 67 height 11
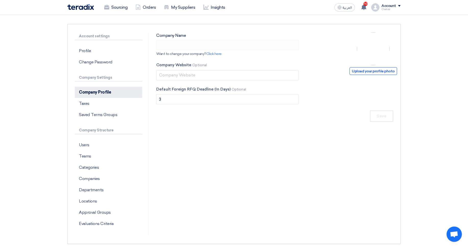
type input "ApprovalTest"
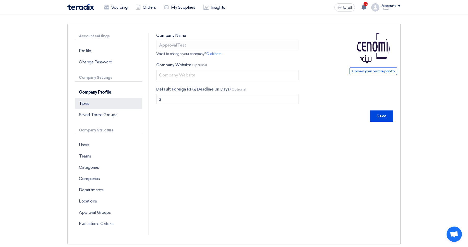
click at [109, 104] on p "Taxes" at bounding box center [108, 103] width 67 height 11
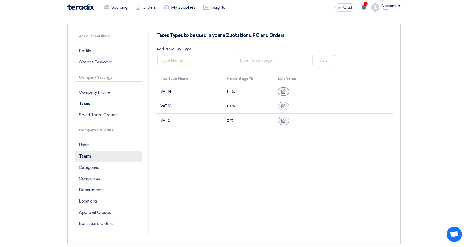
click at [92, 159] on p "Teams" at bounding box center [108, 155] width 67 height 11
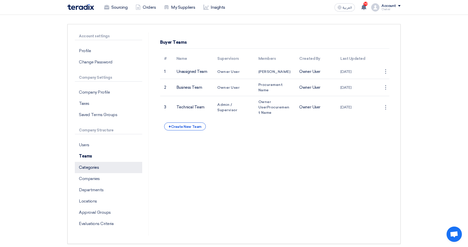
click at [93, 168] on p "Categories" at bounding box center [108, 167] width 67 height 11
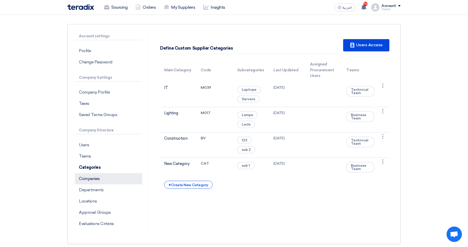
click at [93, 182] on p "Companies" at bounding box center [108, 178] width 67 height 11
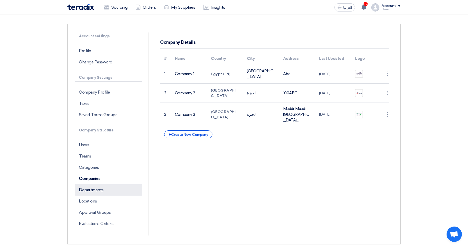
click at [93, 190] on p "Departments" at bounding box center [108, 189] width 67 height 11
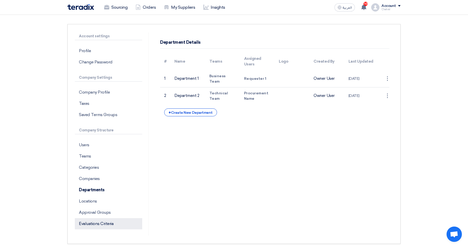
click at [97, 220] on p "Evaluations Criteria" at bounding box center [108, 223] width 67 height 11
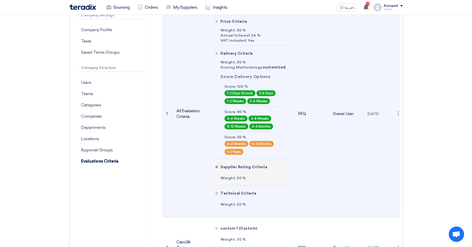
scroll to position [92, 0]
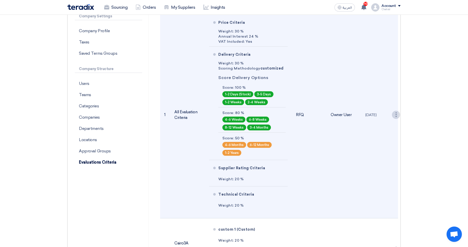
click at [397, 114] on div "⋮" at bounding box center [396, 115] width 8 height 8
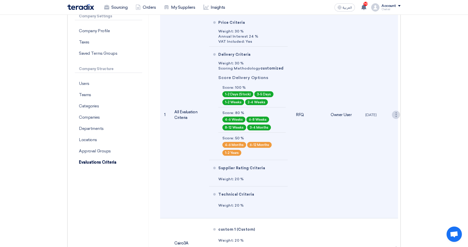
click at [395, 114] on div "⋮" at bounding box center [396, 115] width 8 height 8
click at [379, 123] on link "Edit Evaluation" at bounding box center [382, 124] width 35 height 7
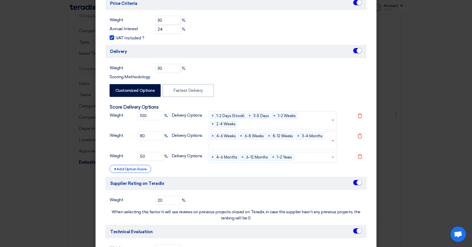
click at [449, 80] on modal-container "Update 'All Evaluation Criteria' × Name All Evaluation Criteria Evaluation RFx …" at bounding box center [236, 123] width 472 height 247
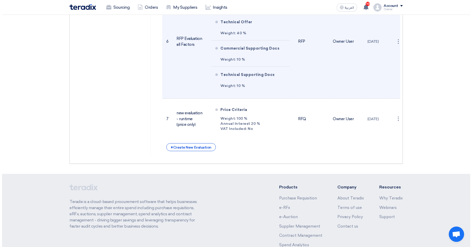
scroll to position [705, 0]
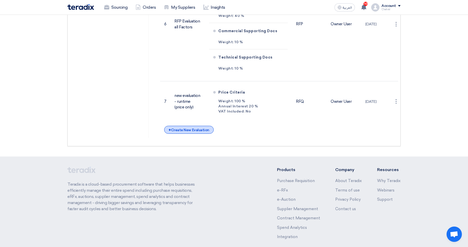
click at [199, 129] on div "+ Create New Evaluation" at bounding box center [188, 130] width 49 height 8
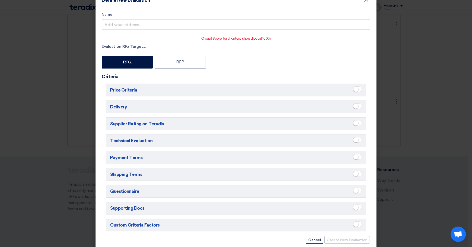
scroll to position [23, 0]
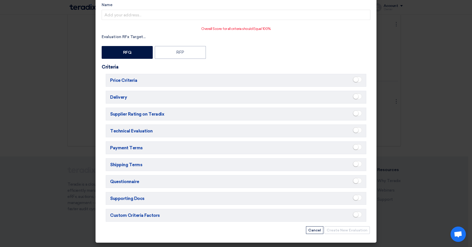
click at [356, 80] on small at bounding box center [355, 79] width 5 height 5
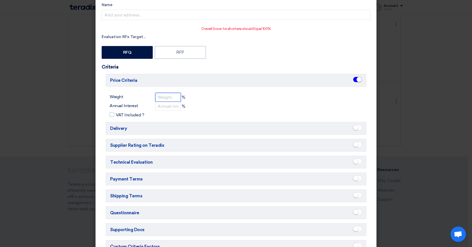
click at [171, 96] on input "number" at bounding box center [168, 97] width 26 height 9
type input "40"
type input "24"
click at [121, 112] on span "VAT Included ?" at bounding box center [130, 115] width 28 height 6
click at [119, 112] on input "VAT Included ?" at bounding box center [117, 113] width 3 height 3
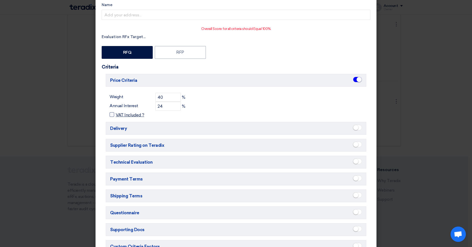
checkbox input "true"
click at [353, 128] on small at bounding box center [355, 127] width 5 height 5
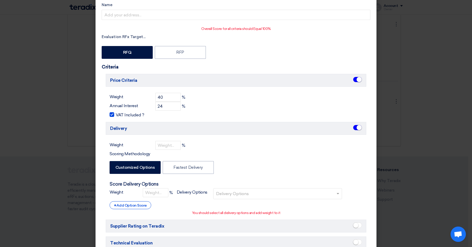
click at [356, 129] on small at bounding box center [358, 127] width 5 height 5
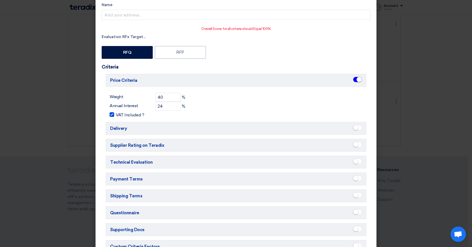
click at [358, 162] on span at bounding box center [357, 161] width 9 height 6
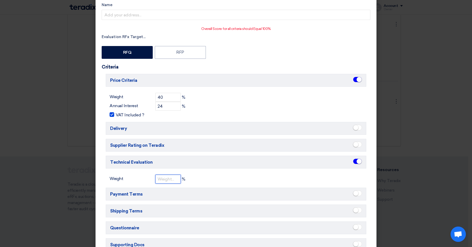
click at [165, 179] on input "number" at bounding box center [168, 178] width 26 height 9
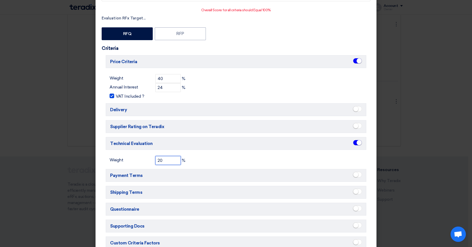
scroll to position [69, 0]
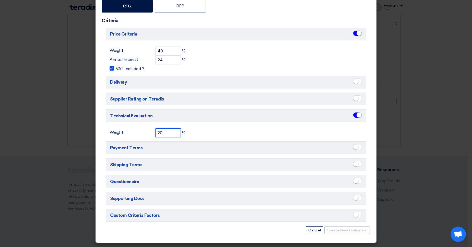
type input "20"
click at [353, 165] on small at bounding box center [355, 163] width 5 height 5
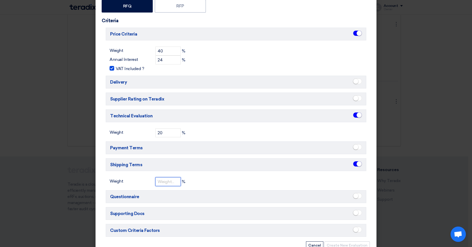
click at [171, 183] on input "number" at bounding box center [168, 181] width 26 height 9
type input "20"
click at [355, 82] on small at bounding box center [355, 81] width 5 height 5
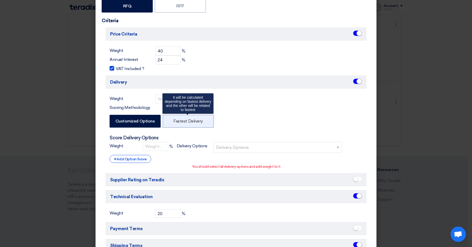
click at [197, 126] on label "Fastest Delivery" at bounding box center [188, 121] width 51 height 13
click at [177, 122] on input "Fastest Delivery" at bounding box center [174, 120] width 3 height 3
radio input "false"
radio input "true"
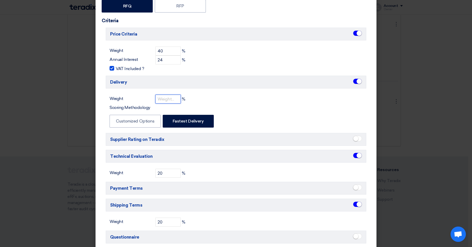
click at [163, 101] on input "number" at bounding box center [168, 98] width 26 height 9
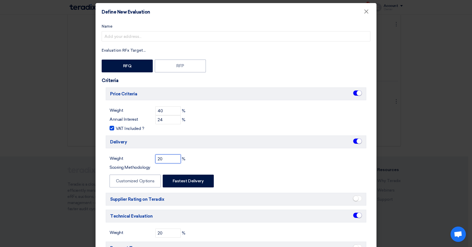
scroll to position [0, 0]
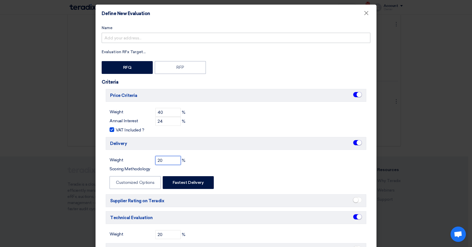
type input "20"
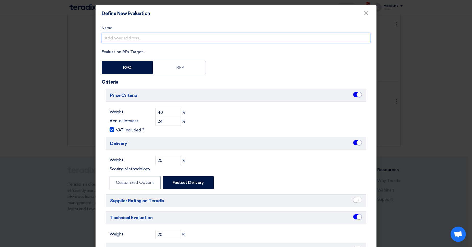
click at [189, 36] on input "Name" at bounding box center [236, 38] width 269 height 10
type input "S"
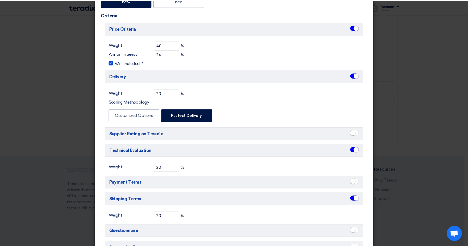
scroll to position [117, 0]
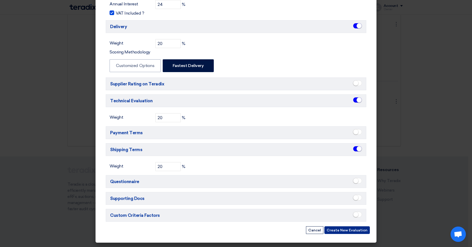
type input "Evaluation for delivery/price/technical/shipping"
click at [339, 232] on button "Create New Evaluation" at bounding box center [346, 230] width 45 height 8
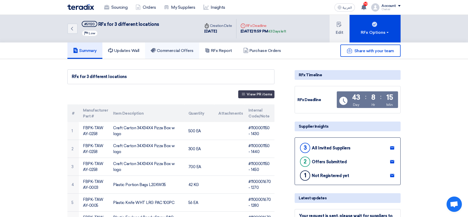
click at [171, 52] on h5 "Commercial Offers" at bounding box center [172, 50] width 43 height 5
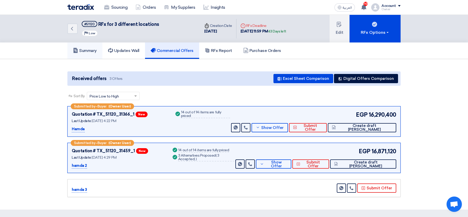
click at [86, 58] on link "Summary" at bounding box center [84, 50] width 35 height 16
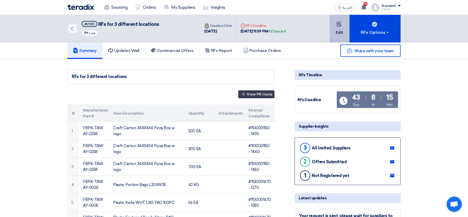
click at [338, 21] on button "Edit" at bounding box center [340, 29] width 20 height 28
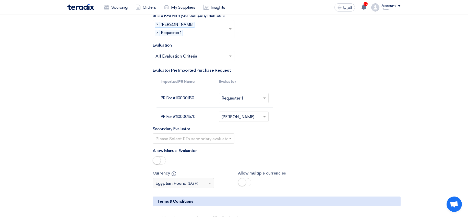
scroll to position [891, 0]
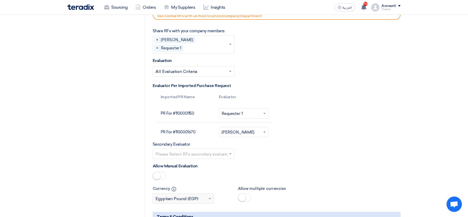
click at [185, 68] on input "text" at bounding box center [190, 72] width 71 height 8
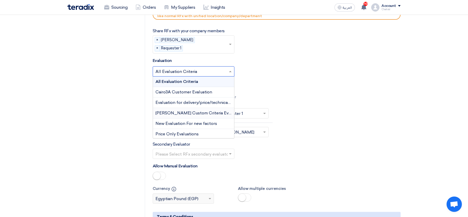
scroll to position [12, 0]
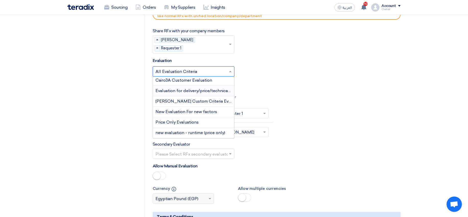
click at [199, 88] on span "Evaluation for delivery/price/technical/shipping" at bounding box center [201, 90] width 92 height 5
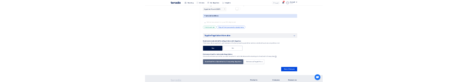
scroll to position [1105, 0]
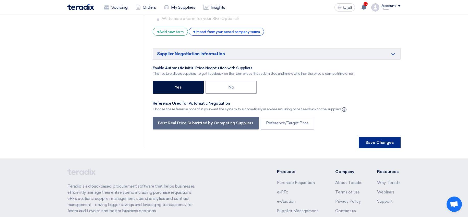
click at [364, 137] on button "Save Changes" at bounding box center [380, 142] width 42 height 11
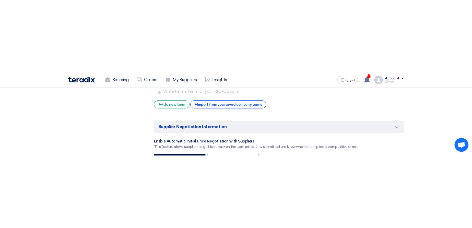
scroll to position [0, 0]
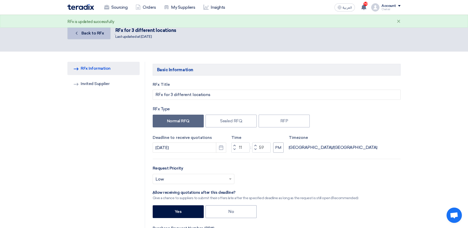
click at [82, 38] on link "Back Back to RFx" at bounding box center [88, 33] width 43 height 12
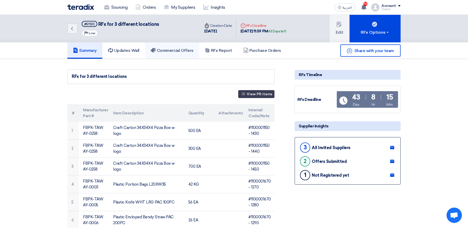
click at [170, 54] on link "Commercial Offers" at bounding box center [172, 50] width 54 height 16
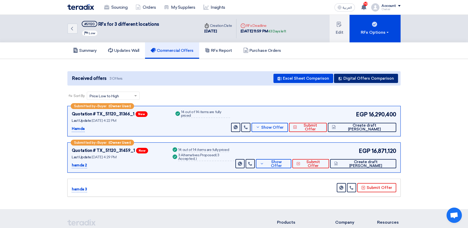
click at [372, 76] on button "Digital Offers Comparison" at bounding box center [366, 78] width 64 height 9
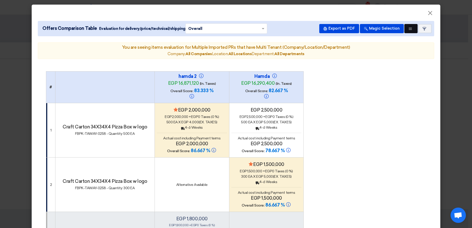
click at [408, 30] on icon "Multi Tenant Preferences" at bounding box center [410, 29] width 4 height 4
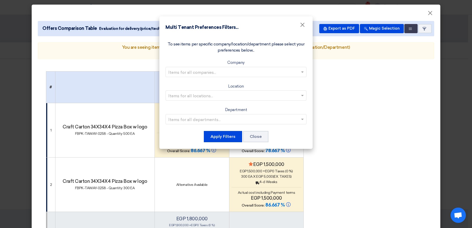
drag, startPoint x: 233, startPoint y: 86, endPoint x: 244, endPoint y: 87, distance: 10.7
click at [244, 87] on div "Location Items for all locations..." at bounding box center [235, 92] width 141 height 18
click at [253, 118] on input "text" at bounding box center [233, 119] width 130 height 8
click at [269, 108] on div "Department Items for all departments... Department 1" at bounding box center [235, 116] width 141 height 18
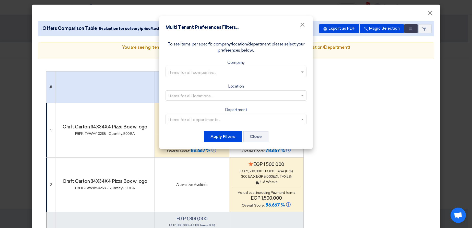
click at [324, 108] on modal-container "Multi Tenant Preferences Filters... × To see items per specific company/locatio…" at bounding box center [236, 114] width 472 height 228
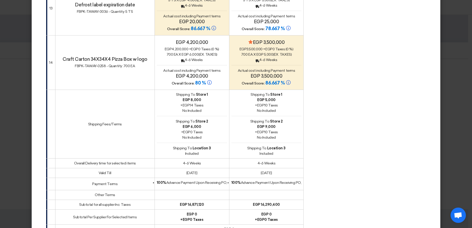
scroll to position [915, 0]
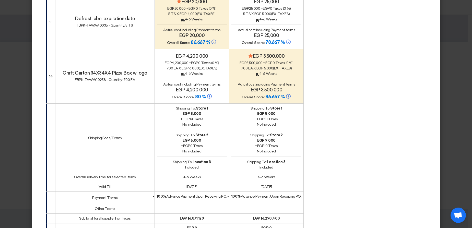
drag, startPoint x: 172, startPoint y: 100, endPoint x: 280, endPoint y: 164, distance: 125.9
click at [280, 164] on tr "Shipping Fees/Terms Shipping To: Store 1 egp 8,000 + egp 14 Taxes No Included S…" at bounding box center [174, 138] width 257 height 69
click at [280, 164] on td "Shipping To: Store 1 egp 5,000 + egp 10 Taxes No Included Shipping To: Store 2 …" at bounding box center [266, 138] width 75 height 69
click at [282, 165] on div "Included" at bounding box center [266, 167] width 70 height 5
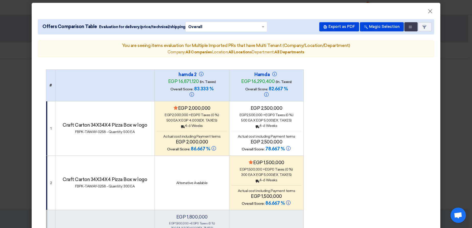
scroll to position [0, 0]
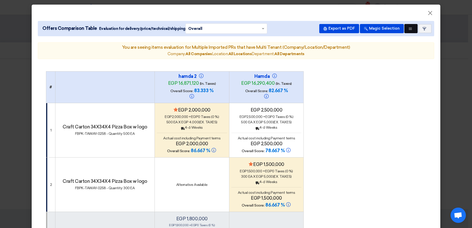
click at [407, 31] on button "Multi Tenant Preferences" at bounding box center [410, 28] width 13 height 9
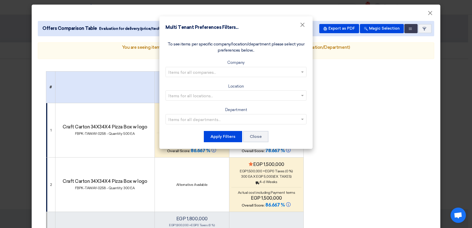
click at [253, 73] on input "text" at bounding box center [233, 72] width 130 height 8
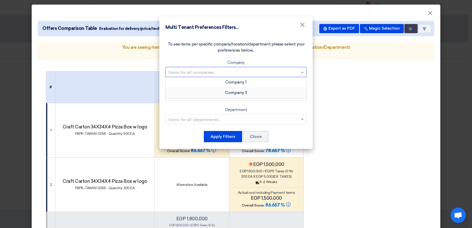
click at [241, 89] on div "Company 3" at bounding box center [236, 93] width 140 height 10
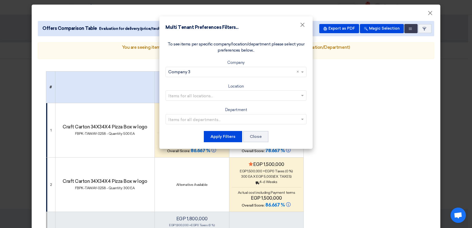
click at [249, 71] on input "text" at bounding box center [233, 72] width 130 height 8
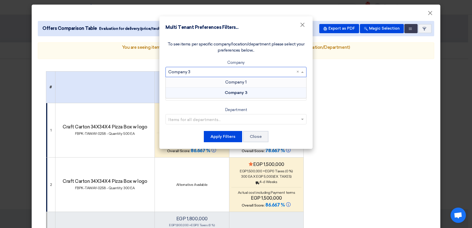
click at [240, 81] on span "Company 1" at bounding box center [235, 82] width 21 height 5
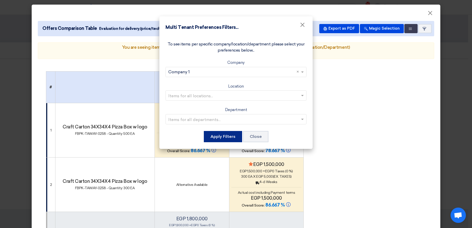
click at [225, 135] on button "Apply Filters" at bounding box center [223, 136] width 38 height 11
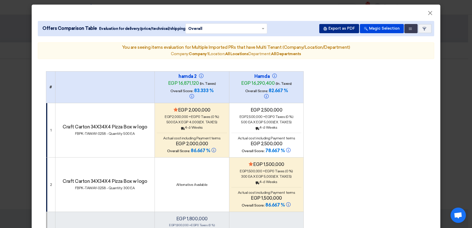
click at [336, 28] on button "Export as PDF" at bounding box center [339, 28] width 40 height 9
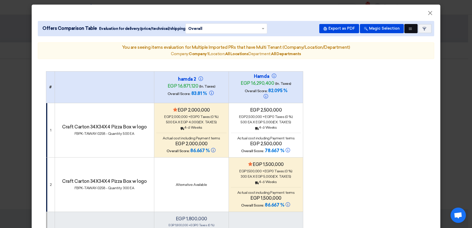
click at [404, 29] on button "Multi Tenant Preferences" at bounding box center [410, 28] width 13 height 9
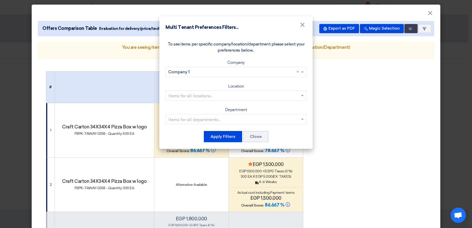
drag, startPoint x: 298, startPoint y: 70, endPoint x: 292, endPoint y: 74, distance: 6.9
click at [222, 136] on button "Apply Filters" at bounding box center [223, 136] width 38 height 11
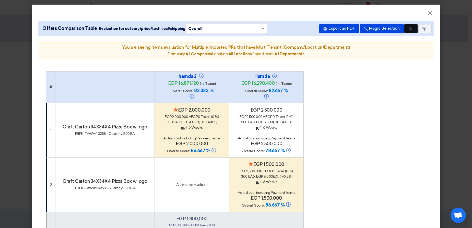
click at [408, 28] on icon "Multi Tenant Preferences" at bounding box center [410, 29] width 4 height 4
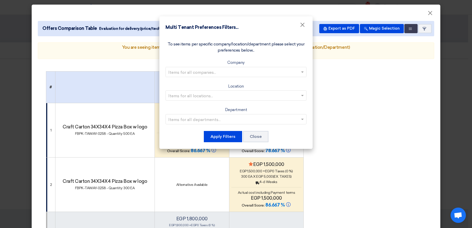
click at [226, 67] on div "Items for all companies..." at bounding box center [235, 72] width 141 height 10
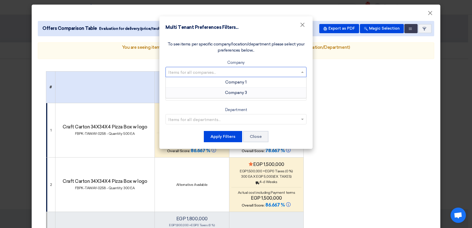
click at [232, 93] on span "Company 3" at bounding box center [236, 92] width 22 height 5
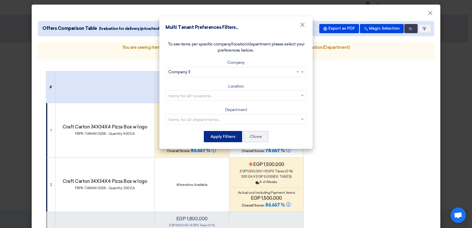
click at [224, 134] on button "Apply Filters" at bounding box center [223, 136] width 38 height 11
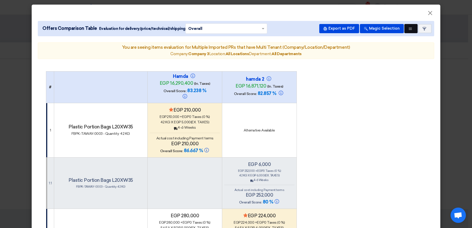
click at [408, 29] on icon "Multi Tenant Preferences" at bounding box center [410, 29] width 4 height 4
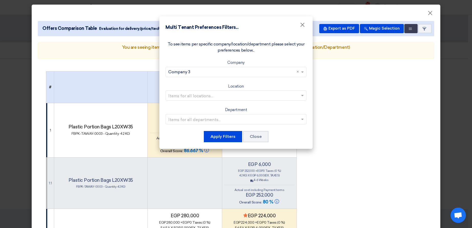
click at [256, 94] on input "text" at bounding box center [233, 95] width 130 height 8
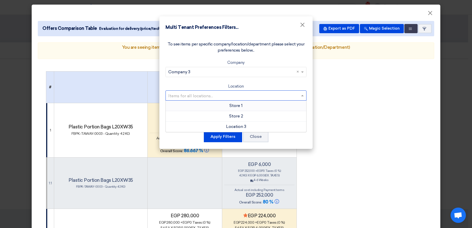
click at [245, 104] on div "Store 1" at bounding box center [236, 106] width 140 height 10
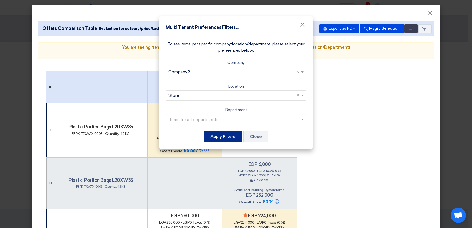
click at [225, 138] on button "Apply Filters" at bounding box center [223, 136] width 38 height 11
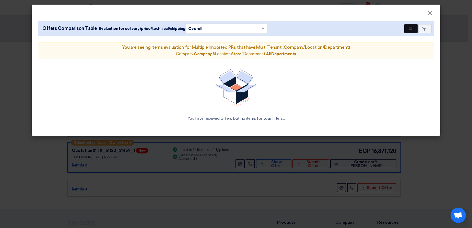
click at [411, 29] on use at bounding box center [410, 29] width 3 height 2
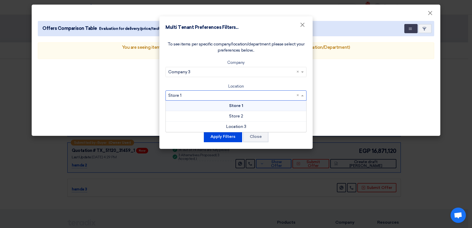
drag, startPoint x: 271, startPoint y: 94, endPoint x: 269, endPoint y: 98, distance: 4.8
click at [271, 94] on input "text" at bounding box center [233, 95] width 130 height 8
click at [248, 119] on div "Store 2" at bounding box center [236, 116] width 140 height 10
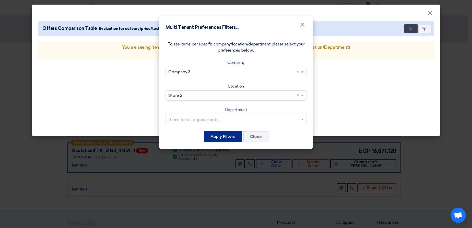
click at [224, 132] on button "Apply Filters" at bounding box center [223, 136] width 38 height 11
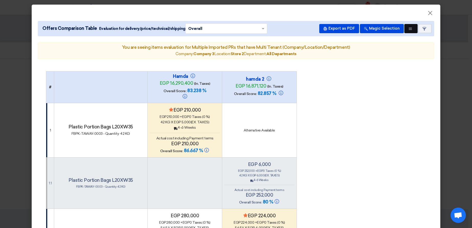
click at [404, 25] on button "Multi Tenant Preferences" at bounding box center [410, 28] width 13 height 9
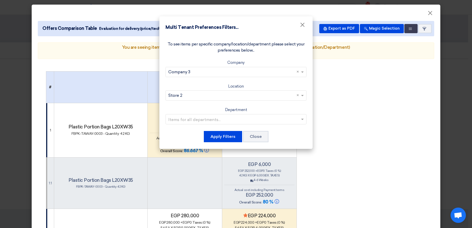
click at [214, 74] on input "text" at bounding box center [233, 72] width 130 height 8
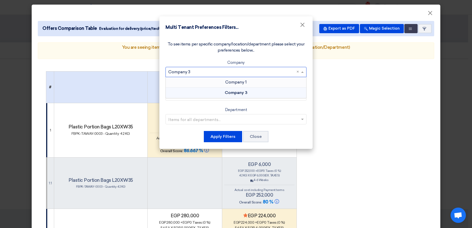
click at [211, 81] on div "Company 1" at bounding box center [236, 82] width 140 height 10
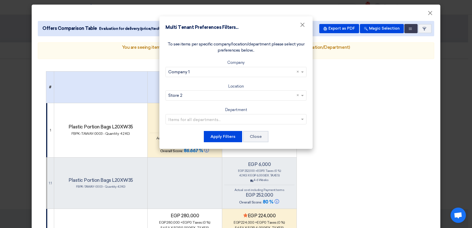
click at [251, 92] on input "text" at bounding box center [233, 95] width 130 height 8
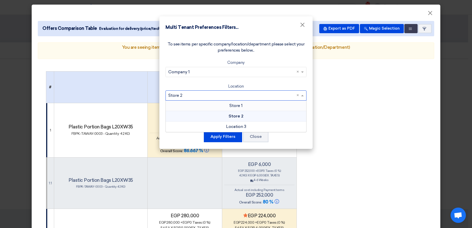
click at [217, 106] on div "Store 1" at bounding box center [236, 106] width 140 height 10
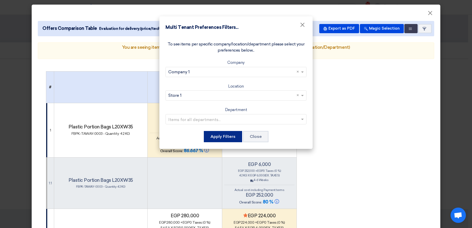
click at [210, 139] on button "Apply Filters" at bounding box center [223, 136] width 38 height 11
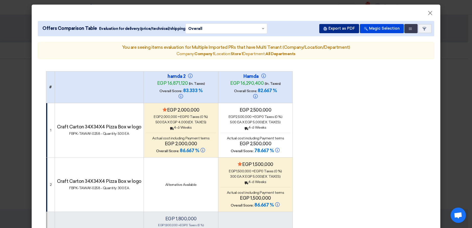
click at [339, 27] on button "Export as PDF" at bounding box center [339, 28] width 40 height 9
click at [446, 48] on modal-container "× Offers Comparison Table Evaluation for delivery/price/technical/shipping × Ov…" at bounding box center [236, 114] width 472 height 228
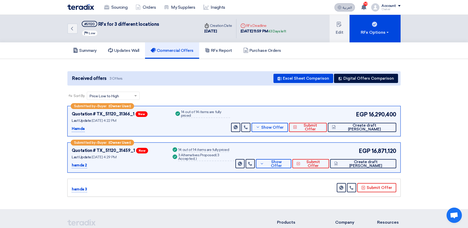
click at [342, 6] on icon at bounding box center [340, 7] width 4 height 4
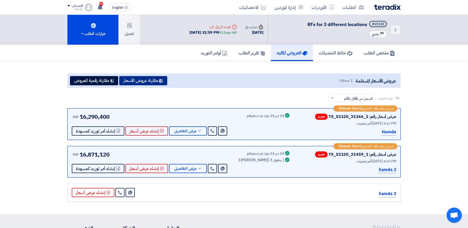
click at [161, 81] on use at bounding box center [161, 81] width 4 height 4
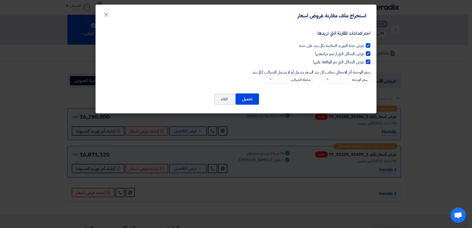
click at [33, 124] on modal-container "استخراج ملف مقارنة عروض أسعار × اختر اعدادات المقارنة التي تريدها عرض مدة التور…" at bounding box center [236, 114] width 472 height 228
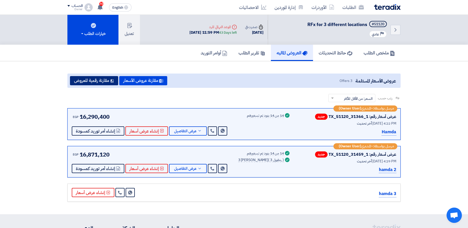
click at [80, 80] on button "مقارنة رقمية للعروض" at bounding box center [94, 80] width 48 height 9
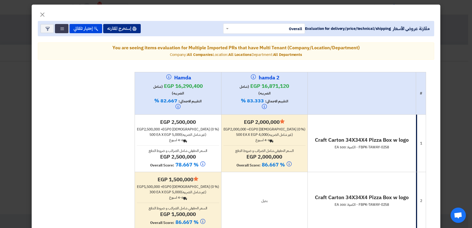
click at [124, 29] on button "إستخرج المقارنه" at bounding box center [122, 28] width 38 height 9
click at [446, 57] on modal-container "× مقارنة عروض الأسعار Evaluation for delivery/price/technical/shipping × Overal…" at bounding box center [236, 114] width 472 height 228
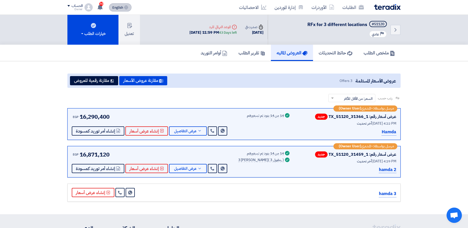
click at [119, 6] on span "English" at bounding box center [117, 8] width 11 height 4
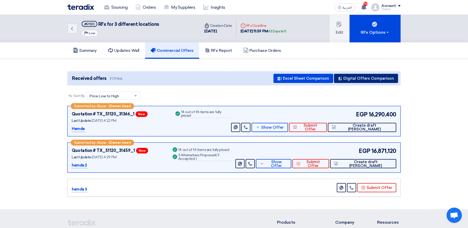
click at [376, 78] on button "Digital Offers Comparison" at bounding box center [366, 78] width 64 height 9
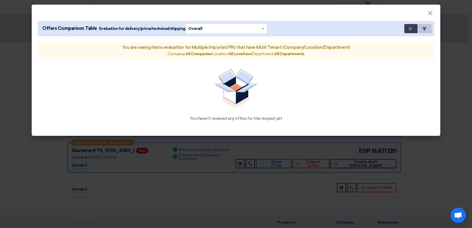
click at [423, 30] on icon "Item Card filters" at bounding box center [424, 29] width 4 height 4
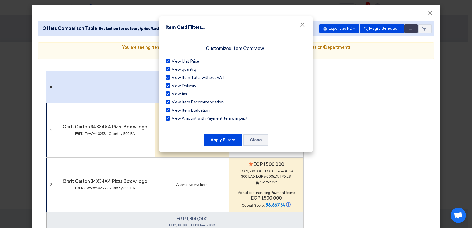
click at [184, 117] on span "View Amount with Payment terms impact" at bounding box center [210, 118] width 76 height 6
click at [175, 117] on input "View Amount with Payment terms impact" at bounding box center [173, 116] width 3 height 3
checkbox input "false"
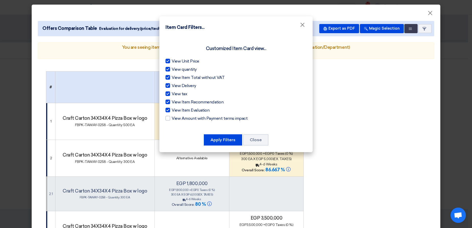
click at [186, 110] on span "View Item Evaluation" at bounding box center [191, 110] width 38 height 6
click at [175, 110] on input "View Item Evaluation" at bounding box center [173, 108] width 3 height 3
checkbox input "false"
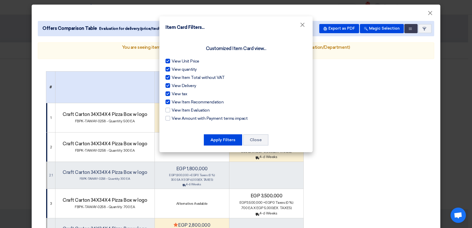
drag, startPoint x: 186, startPoint y: 102, endPoint x: 182, endPoint y: 95, distance: 8.6
click at [186, 102] on span "View Item Recommendation" at bounding box center [198, 102] width 52 height 6
click at [175, 102] on input "View Item Recommendation" at bounding box center [173, 100] width 3 height 3
checkbox input "false"
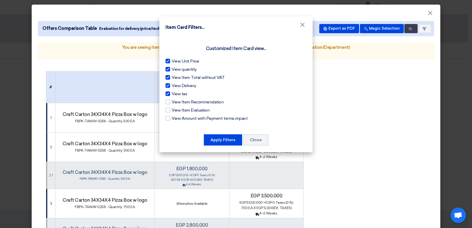
click at [181, 94] on span "View tax" at bounding box center [179, 94] width 15 height 6
click at [175, 94] on input "View tax" at bounding box center [173, 92] width 3 height 3
checkbox input "false"
click at [181, 87] on span "View Delivery" at bounding box center [184, 86] width 25 height 6
click at [175, 86] on input "View Delivery" at bounding box center [173, 84] width 3 height 3
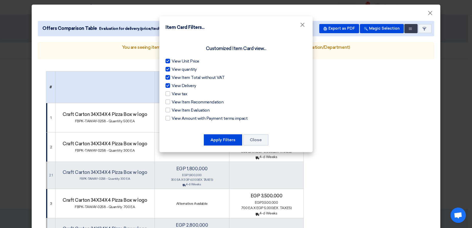
checkbox input "false"
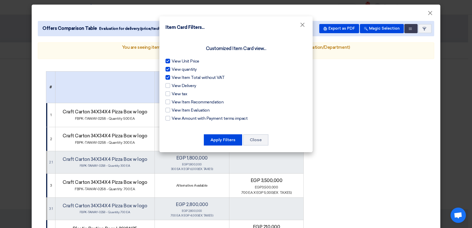
click at [181, 76] on span "View Item Total without VAT" at bounding box center [198, 78] width 53 height 6
click at [175, 76] on input "View Item Total without VAT" at bounding box center [173, 76] width 3 height 3
checkbox input "false"
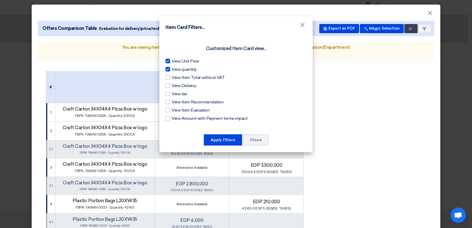
click at [179, 68] on span "View quantity" at bounding box center [184, 69] width 25 height 6
click at [175, 68] on input "View quantity" at bounding box center [173, 67] width 3 height 3
checkbox input "false"
click at [180, 62] on span "View Unit Price" at bounding box center [186, 61] width 28 height 6
click at [175, 62] on input "View Unit Price" at bounding box center [173, 59] width 3 height 3
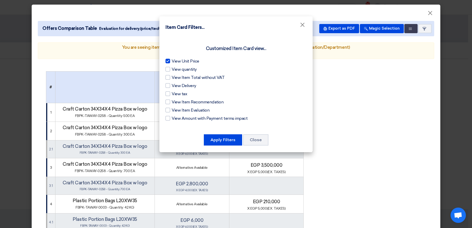
checkbox input "false"
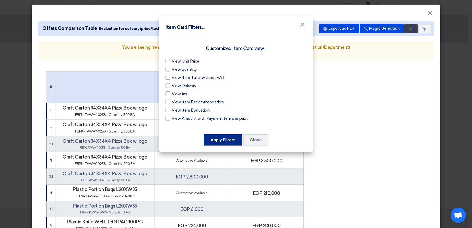
click at [209, 138] on button "Apply Filters" at bounding box center [223, 139] width 38 height 11
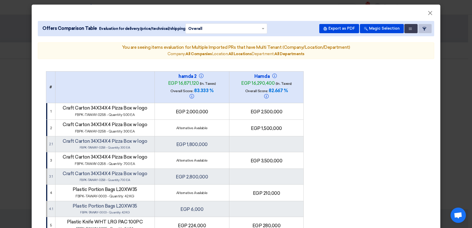
click at [426, 28] on button "Item Card filters" at bounding box center [424, 28] width 13 height 9
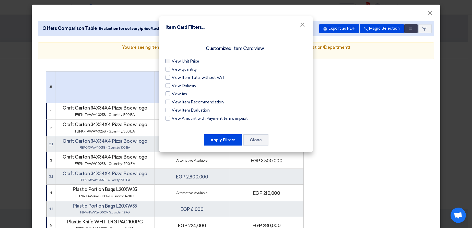
click at [187, 59] on span "View Unit Price" at bounding box center [186, 61] width 28 height 6
click at [175, 59] on input "View Unit Price" at bounding box center [173, 59] width 3 height 3
checkbox input "true"
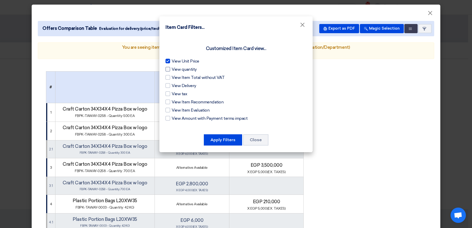
click at [181, 70] on span "View quantity" at bounding box center [184, 69] width 25 height 6
click at [175, 70] on input "View quantity" at bounding box center [173, 67] width 3 height 3
checkbox input "true"
click at [216, 140] on button "Apply Filters" at bounding box center [223, 139] width 38 height 11
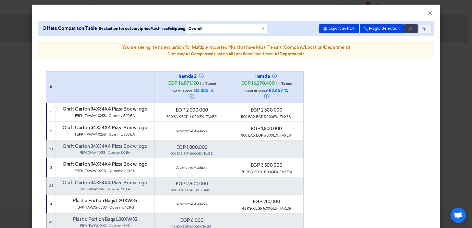
drag, startPoint x: 173, startPoint y: 110, endPoint x: 368, endPoint y: 89, distance: 195.7
click at [209, 116] on td "egp 2,000,000 500 EA x egp 4,000 (Ex. Taxes)" at bounding box center [191, 112] width 75 height 19
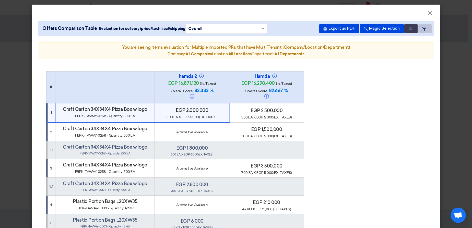
click at [424, 32] on button "Item Card filters" at bounding box center [424, 28] width 13 height 9
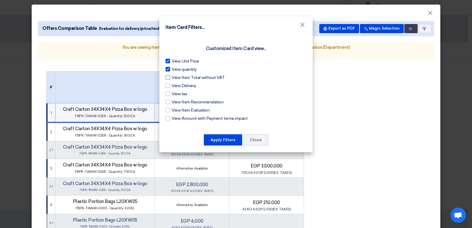
click at [185, 78] on span "View Item Total without VAT" at bounding box center [198, 78] width 53 height 6
click at [175, 78] on input "View Item Total without VAT" at bounding box center [173, 76] width 3 height 3
checkbox input "true"
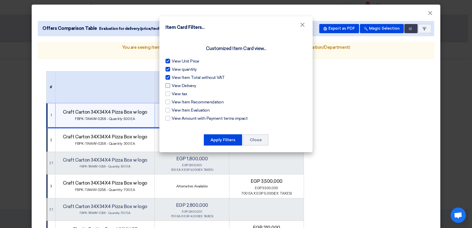
click at [190, 87] on span "View Delivery" at bounding box center [184, 86] width 25 height 6
click at [175, 86] on input "View Delivery" at bounding box center [173, 84] width 3 height 3
checkbox input "true"
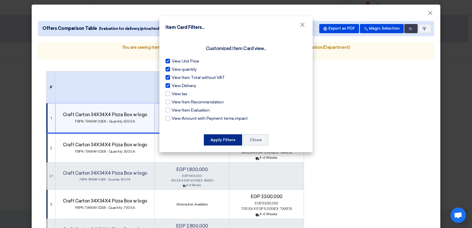
click at [210, 136] on button "Apply Filters" at bounding box center [223, 139] width 38 height 11
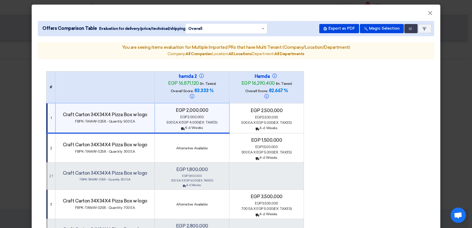
drag, startPoint x: 177, startPoint y: 110, endPoint x: 203, endPoint y: 112, distance: 26.1
click at [203, 114] on div "egp 2,000,000" at bounding box center [192, 116] width 70 height 5
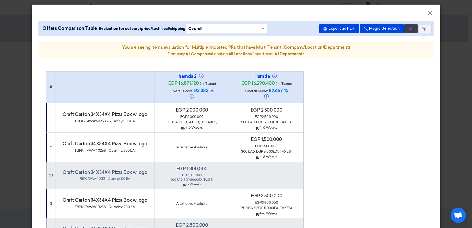
drag, startPoint x: 186, startPoint y: 122, endPoint x: 198, endPoint y: 124, distance: 12.7
click at [198, 125] on div "Back 4-6 Weeks" at bounding box center [192, 127] width 70 height 5
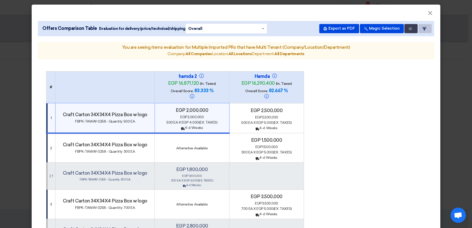
click at [423, 29] on icon "Item Card filters" at bounding box center [424, 29] width 4 height 4
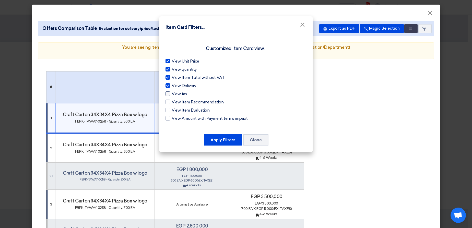
click at [181, 93] on span "View tax" at bounding box center [179, 94] width 15 height 6
click at [175, 93] on input "View tax" at bounding box center [173, 92] width 3 height 3
checkbox input "true"
click at [186, 103] on span "View Item Recommendation" at bounding box center [198, 102] width 52 height 6
click at [175, 102] on input "View Item Recommendation" at bounding box center [173, 100] width 3 height 3
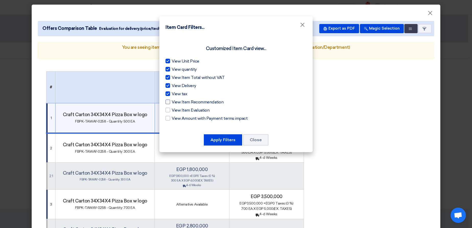
checkbox input "true"
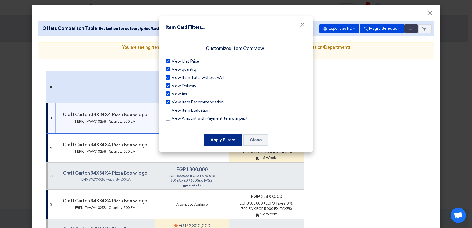
click at [217, 139] on button "Apply Filters" at bounding box center [223, 139] width 38 height 11
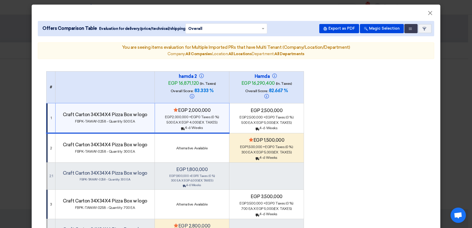
drag, startPoint x: 197, startPoint y: 112, endPoint x: 222, endPoint y: 110, distance: 25.1
click at [219, 114] on div "egp 2,000,000 + egp 0 Taxes (0 %)" at bounding box center [192, 116] width 70 height 5
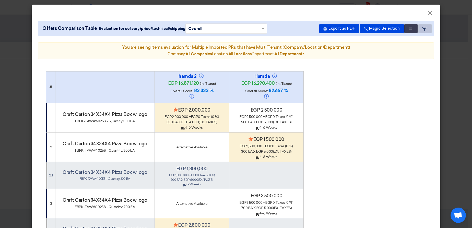
click at [420, 30] on button "Item Card filters" at bounding box center [424, 28] width 13 height 9
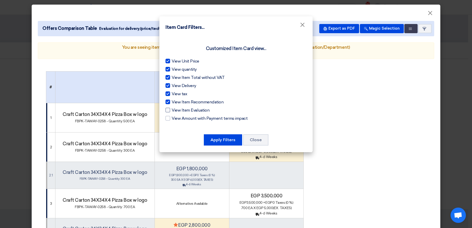
click at [179, 110] on span "View Item Evaluation" at bounding box center [191, 110] width 38 height 6
click at [175, 110] on input "View Item Evaluation" at bounding box center [173, 108] width 3 height 3
checkbox input "true"
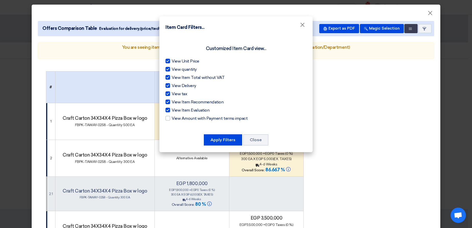
click at [199, 117] on span "View Amount with Payment terms impact" at bounding box center [210, 118] width 76 height 6
click at [175, 117] on input "View Amount with Payment terms impact" at bounding box center [173, 116] width 3 height 3
checkbox input "true"
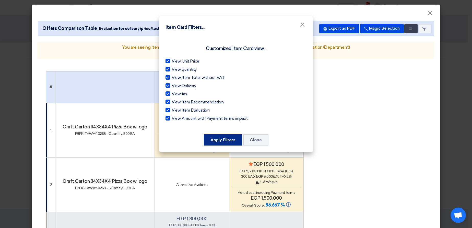
click at [219, 140] on button "Apply Filters" at bounding box center [223, 139] width 38 height 11
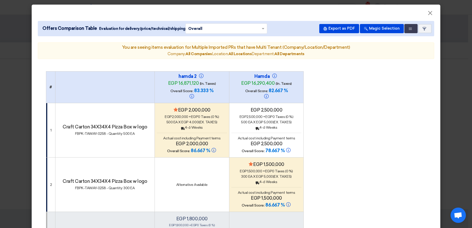
drag, startPoint x: 260, startPoint y: 190, endPoint x: 282, endPoint y: 190, distance: 21.4
click at [282, 195] on h4 "egp 1,500,000" at bounding box center [266, 198] width 70 height 6
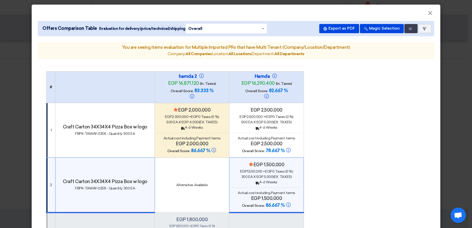
drag, startPoint x: 263, startPoint y: 166, endPoint x: 324, endPoint y: 156, distance: 61.6
click at [265, 169] on span "egp" at bounding box center [268, 171] width 7 height 4
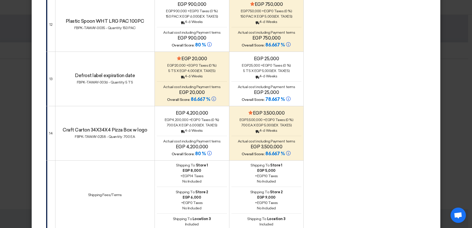
scroll to position [980, 0]
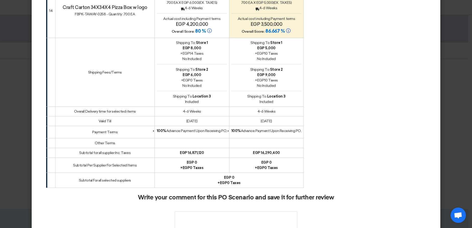
drag, startPoint x: 61, startPoint y: 64, endPoint x: 313, endPoint y: 152, distance: 266.9
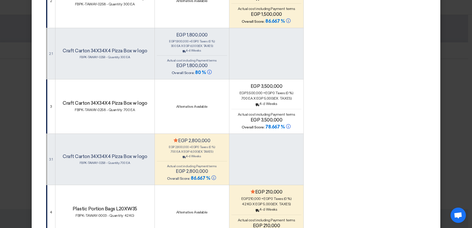
scroll to position [0, 0]
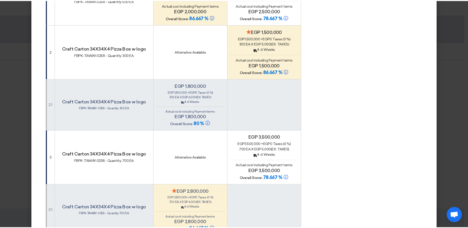
scroll to position [61, 0]
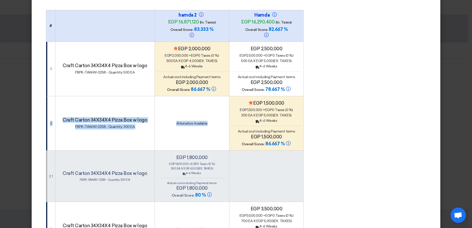
drag, startPoint x: 456, startPoint y: 87, endPoint x: 441, endPoint y: 92, distance: 15.3
click at [441, 92] on modal-container "× Offers Comparison Table Evaluation for delivery/price/technical/shipping × Ov…" at bounding box center [236, 114] width 472 height 228
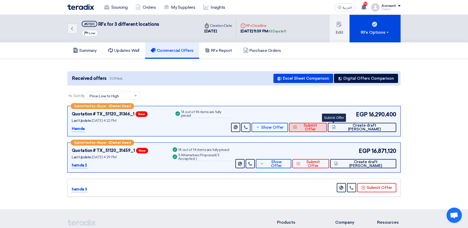
click at [327, 130] on button "Submit Offer" at bounding box center [308, 127] width 38 height 9
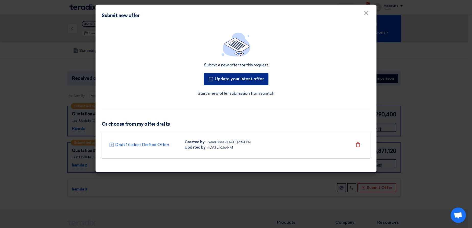
click at [238, 83] on button "Update your latest offer" at bounding box center [236, 79] width 65 height 12
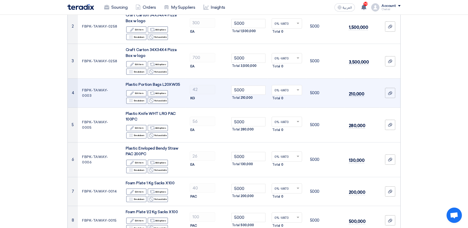
scroll to position [123, 0]
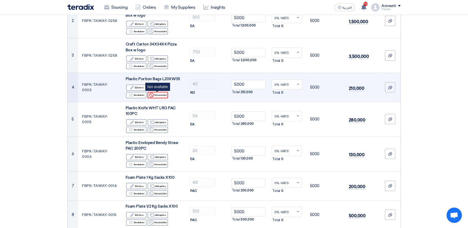
click at [163, 96] on div "Reject Not available" at bounding box center [158, 95] width 20 height 6
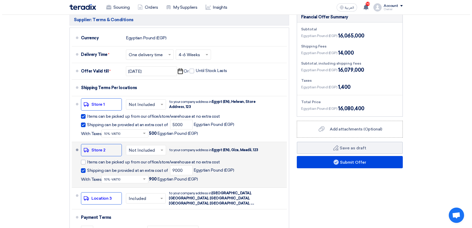
scroll to position [582, 0]
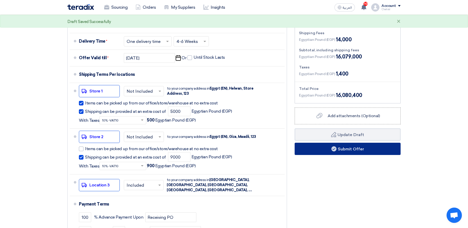
click at [321, 149] on button "Submit Offer" at bounding box center [348, 149] width 106 height 12
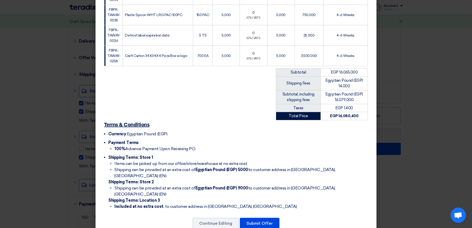
scroll to position [313, 0]
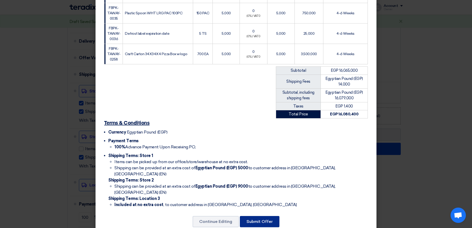
click at [259, 216] on button "Submit Offer" at bounding box center [260, 221] width 40 height 11
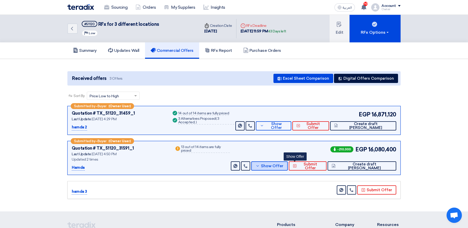
click at [283, 165] on span "Show Offer" at bounding box center [272, 166] width 22 height 4
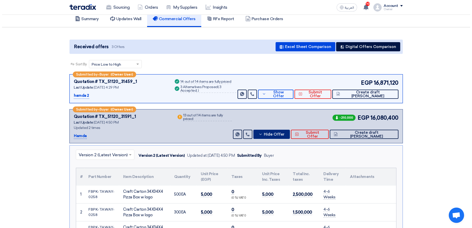
scroll to position [31, 0]
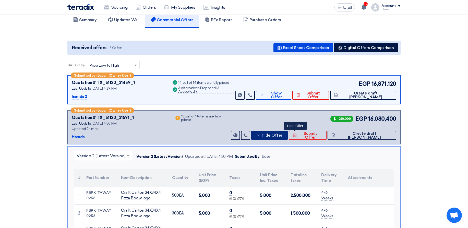
click at [288, 133] on button "Hide Offer" at bounding box center [269, 135] width 37 height 9
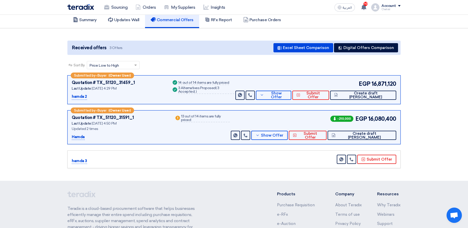
click at [387, 53] on div "Received offers 3 Offers Excel Sheet Comparison Digital Offers Comparison" at bounding box center [233, 48] width 333 height 14
click at [386, 49] on button "Digital Offers Comparison" at bounding box center [366, 47] width 64 height 9
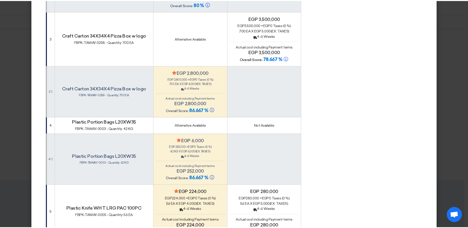
scroll to position [306, 0]
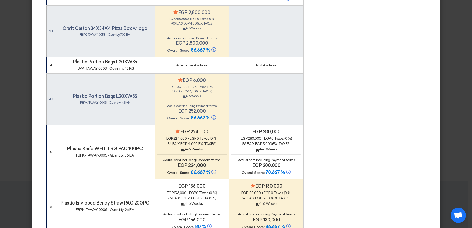
drag, startPoint x: 248, startPoint y: 65, endPoint x: 292, endPoint y: 64, distance: 44.2
click at [292, 64] on div "Not Available" at bounding box center [266, 65] width 70 height 5
click at [287, 68] on td "Not Available" at bounding box center [266, 65] width 75 height 17
drag, startPoint x: 270, startPoint y: 65, endPoint x: 243, endPoint y: 64, distance: 26.8
click at [238, 64] on div "Not Available" at bounding box center [266, 65] width 70 height 5
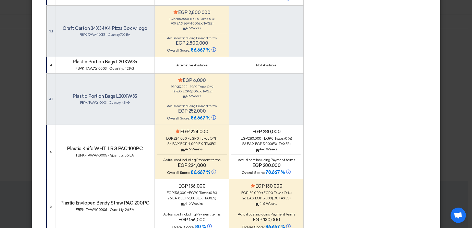
click at [290, 71] on td "Not Available" at bounding box center [266, 65] width 75 height 17
click at [465, 66] on modal-container "× Offers Comparison Table Evaluation for delivery/price/technical/shipping × Ov…" at bounding box center [236, 114] width 472 height 228
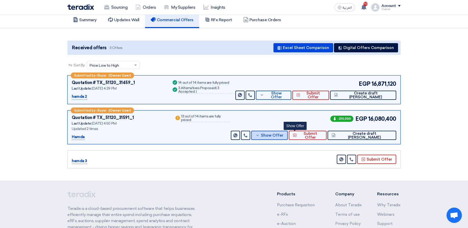
click at [283, 137] on span "Show Offer" at bounding box center [272, 136] width 22 height 4
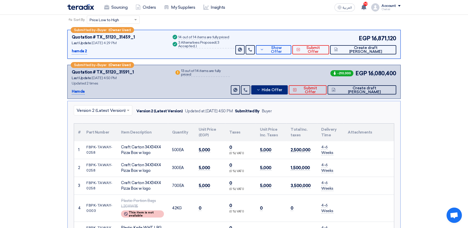
scroll to position [184, 0]
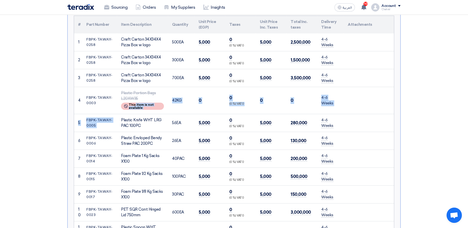
drag, startPoint x: 136, startPoint y: 103, endPoint x: 215, endPoint y: 116, distance: 80.6
click at [157, 116] on tbody "1 FBPK-TAWAY-0258 Craft Carton 34X34X4 Pizza Box w logo 500" at bounding box center [234, 162] width 320 height 259
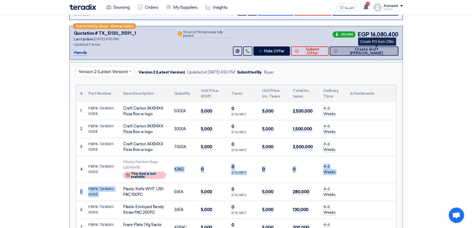
scroll to position [61, 0]
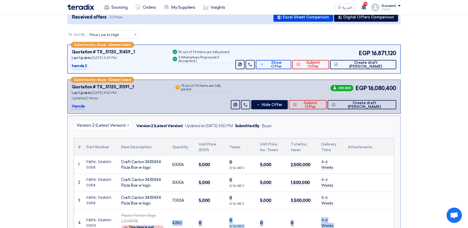
click at [291, 160] on td "2,500,000" at bounding box center [301, 165] width 31 height 18
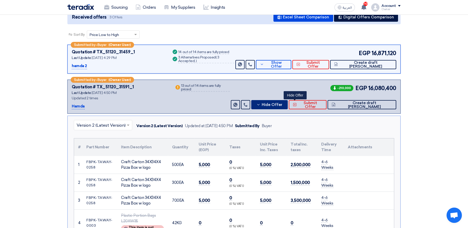
click at [282, 103] on span "Hide Offer" at bounding box center [272, 105] width 21 height 4
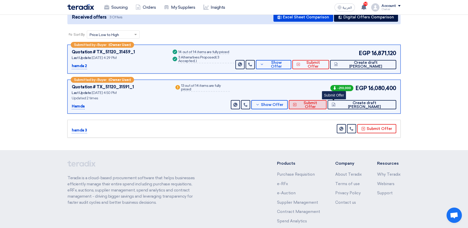
click at [327, 108] on button "Submit Offer" at bounding box center [308, 104] width 38 height 9
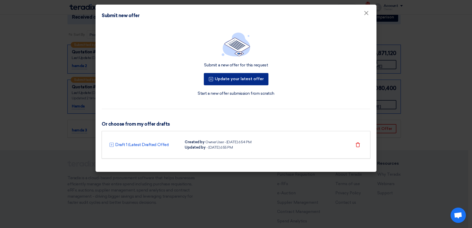
click at [223, 80] on button "Update your latest offer" at bounding box center [236, 79] width 65 height 12
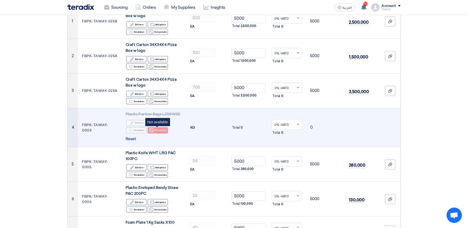
scroll to position [92, 0]
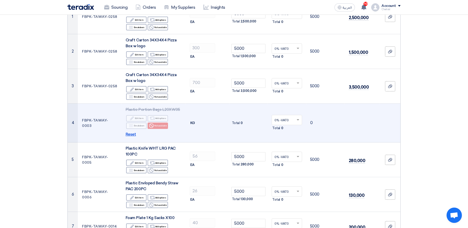
click at [130, 133] on span "Reset" at bounding box center [131, 134] width 10 height 6
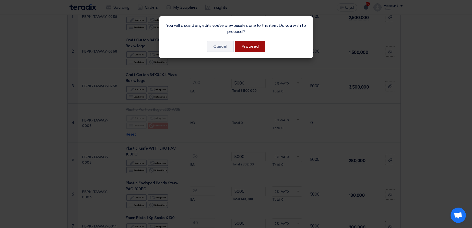
click at [252, 46] on button "Proceed" at bounding box center [250, 46] width 30 height 11
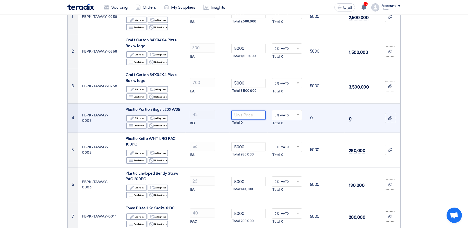
click at [244, 113] on input "number" at bounding box center [248, 115] width 34 height 9
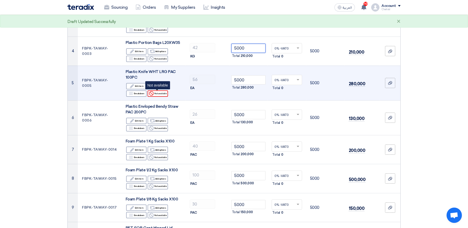
scroll to position [153, 0]
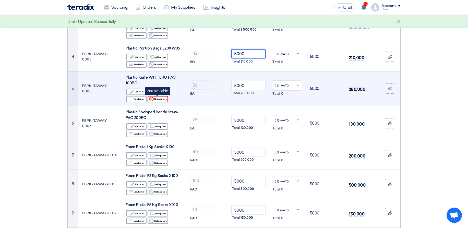
type input "5000"
click at [156, 99] on div "Reject Not available" at bounding box center [158, 99] width 20 height 6
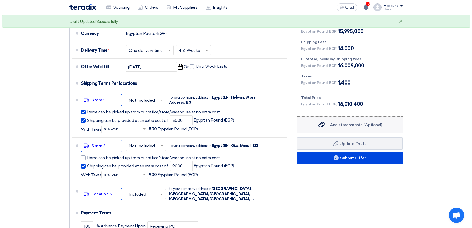
scroll to position [582, 0]
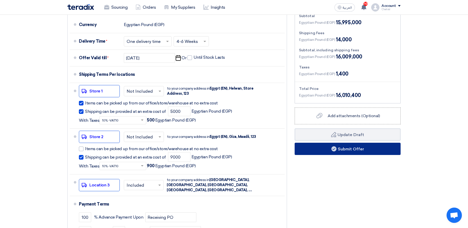
click at [323, 148] on button "Submit Offer" at bounding box center [348, 149] width 106 height 12
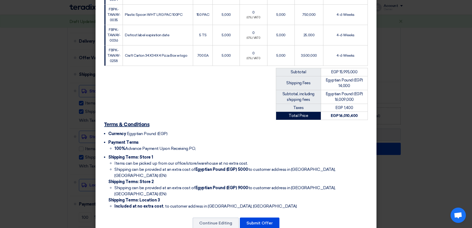
scroll to position [313, 0]
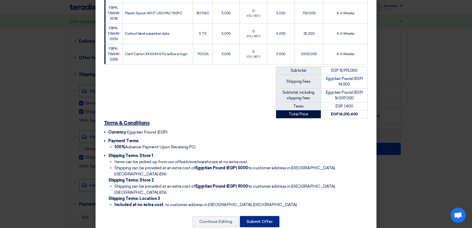
click at [261, 216] on button "Submit Offer" at bounding box center [260, 221] width 40 height 11
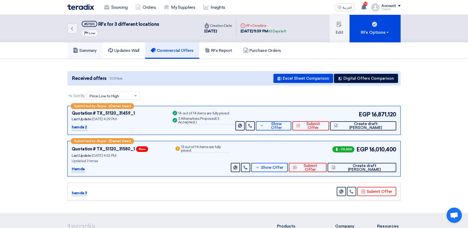
click at [95, 50] on h5 "Summary" at bounding box center [85, 50] width 24 height 5
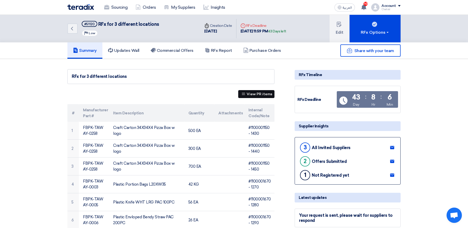
click at [243, 93] on icon at bounding box center [244, 94] width 4 height 4
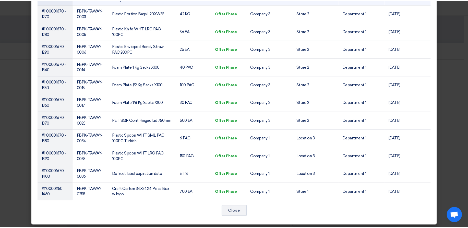
scroll to position [106, 0]
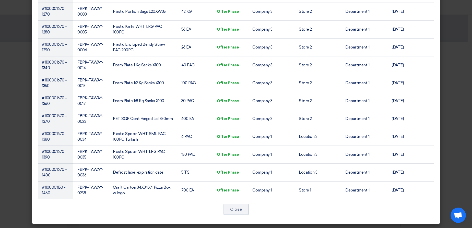
click at [445, 50] on modal-container "View Items by All Items Sold-to Company Ship To Location Department Attachments…" at bounding box center [236, 114] width 472 height 228
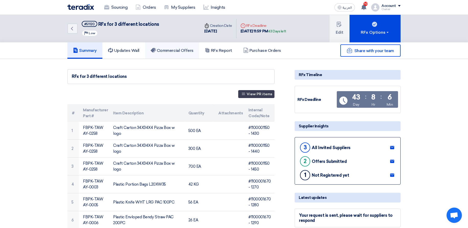
click at [165, 53] on h5 "Commercial Offers" at bounding box center [172, 50] width 43 height 5
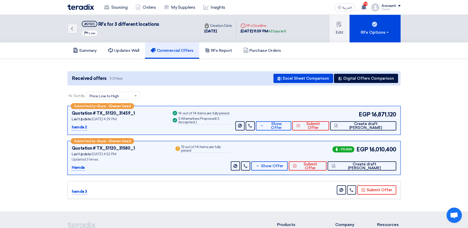
click at [291, 131] on div "Submitted by – Buyer (Owner User) Quotation # TX_51120_31459_1 Last Update 18 S…" at bounding box center [233, 120] width 333 height 29
click at [287, 127] on span "Show Offer" at bounding box center [276, 126] width 22 height 8
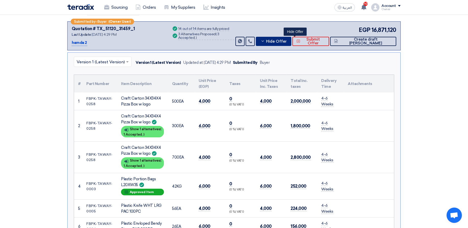
scroll to position [123, 0]
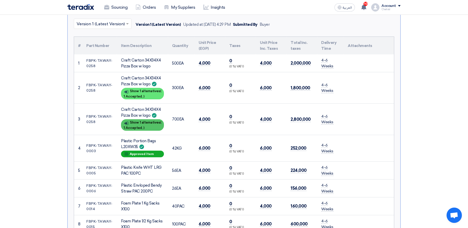
click at [126, 127] on span "1 Accepted," at bounding box center [133, 128] width 19 height 4
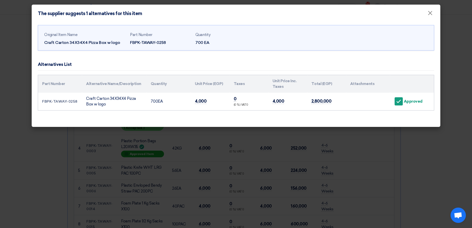
click at [323, 156] on modal-container "The supplier suggests 1 alternatives for this item × Original Item Name Craft C…" at bounding box center [236, 114] width 472 height 228
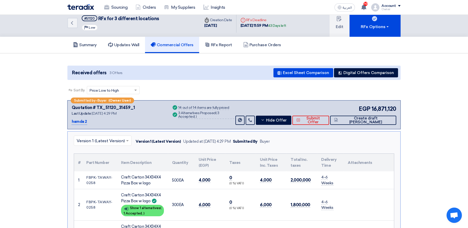
scroll to position [0, 0]
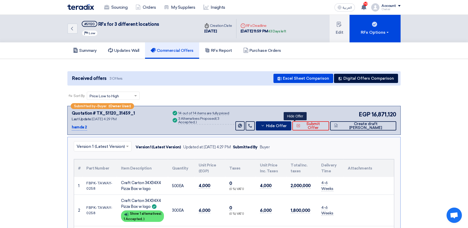
click at [287, 124] on span "Hide Offer" at bounding box center [276, 126] width 21 height 4
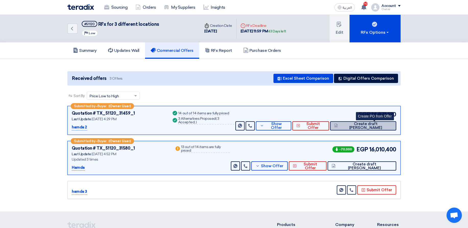
click at [377, 124] on span "Create draft PO" at bounding box center [365, 126] width 53 height 8
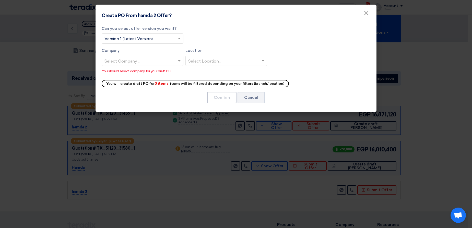
click at [394, 67] on modal-container "Create PO From hamda 2 Offer? × Can you select offer version you want? Select f…" at bounding box center [236, 114] width 472 height 228
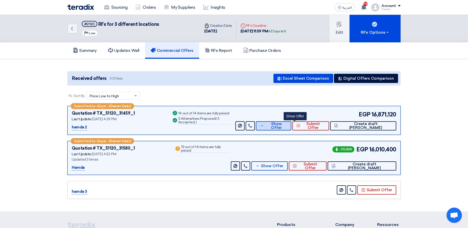
click at [287, 125] on span "Show Offer" at bounding box center [276, 126] width 22 height 8
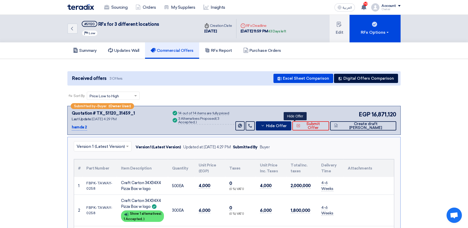
click at [291, 125] on button "Hide Offer" at bounding box center [273, 125] width 35 height 9
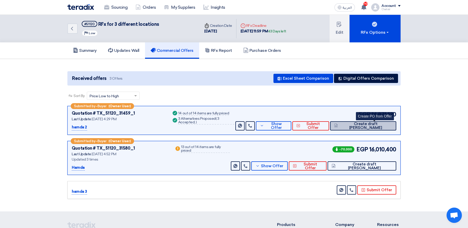
click at [379, 128] on span "Create draft PO" at bounding box center [365, 126] width 53 height 8
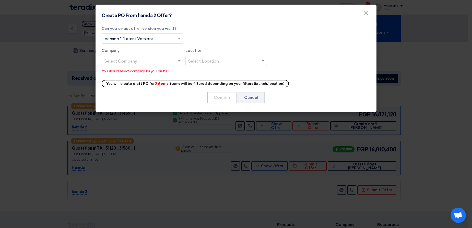
click at [430, 118] on modal-container "Create PO From hamda 2 Offer? × Can you select offer version you want? Select f…" at bounding box center [236, 114] width 472 height 228
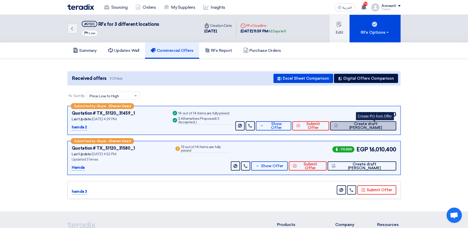
click at [379, 126] on span "Create draft PO" at bounding box center [365, 126] width 53 height 8
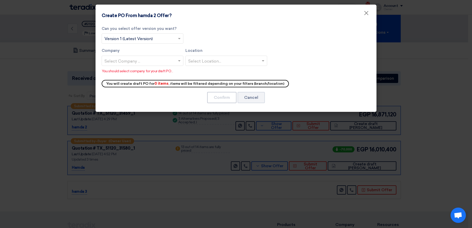
click at [440, 75] on modal-container "Create PO From hamda 2 Offer? × Can you select offer version you want? Select f…" at bounding box center [236, 114] width 472 height 228
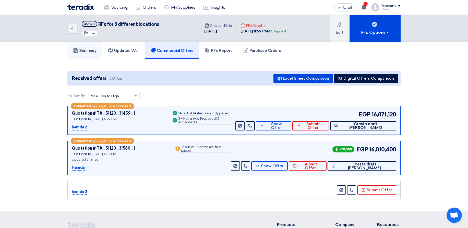
click at [83, 51] on h5 "Summary" at bounding box center [85, 50] width 24 height 5
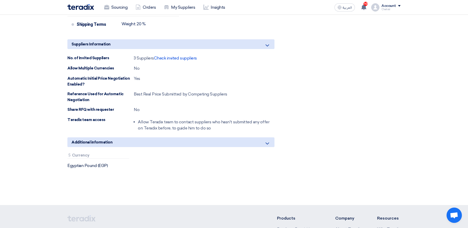
scroll to position [490, 0]
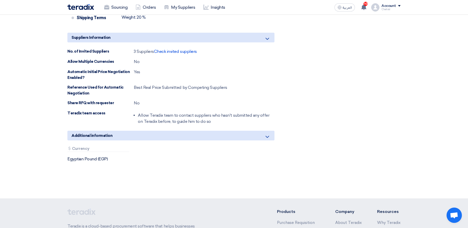
drag, startPoint x: 135, startPoint y: 152, endPoint x: 170, endPoint y: 173, distance: 40.2
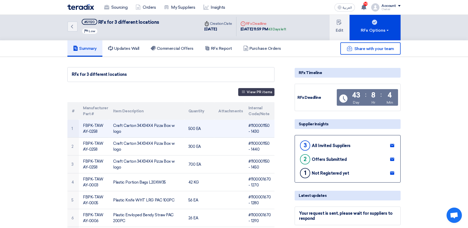
scroll to position [0, 0]
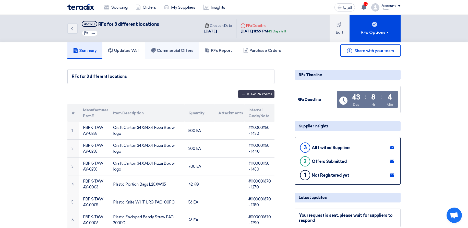
click at [171, 49] on h5 "Commercial Offers" at bounding box center [172, 50] width 43 height 5
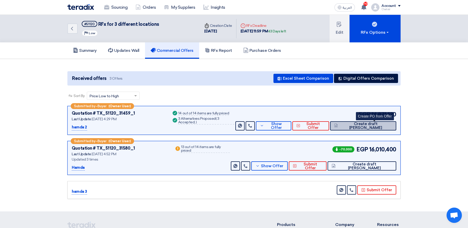
click at [370, 127] on span "Create draft PO" at bounding box center [365, 126] width 53 height 8
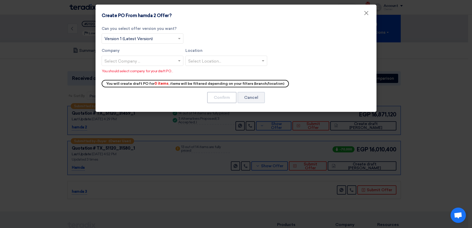
click at [136, 59] on input "text" at bounding box center [139, 61] width 71 height 8
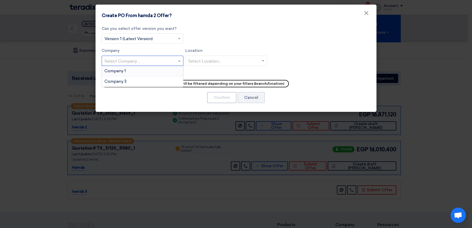
click at [137, 72] on div "Company 1" at bounding box center [142, 71] width 81 height 10
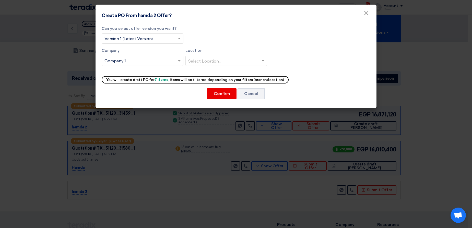
click at [206, 62] on input "text" at bounding box center [223, 61] width 71 height 8
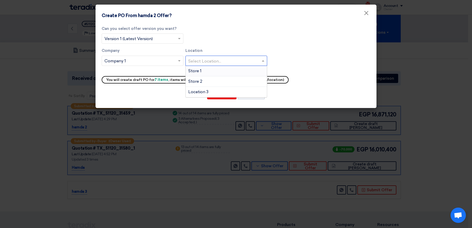
click at [205, 73] on div "Store 1" at bounding box center [226, 71] width 81 height 10
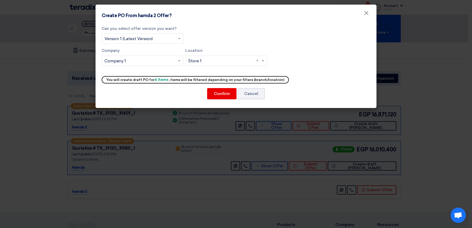
drag, startPoint x: 151, startPoint y: 80, endPoint x: 167, endPoint y: 79, distance: 16.4
click at [167, 79] on div "You will create draft PO for 4 items , items will be filtered depending on your…" at bounding box center [195, 79] width 187 height 7
click at [214, 61] on input "text" at bounding box center [223, 61] width 71 height 8
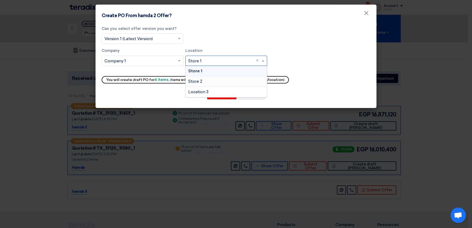
click at [204, 80] on div "Store 2" at bounding box center [226, 81] width 81 height 10
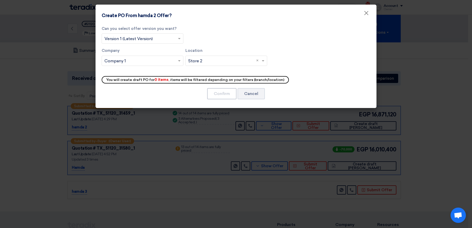
click at [198, 64] on input "text" at bounding box center [223, 61] width 71 height 8
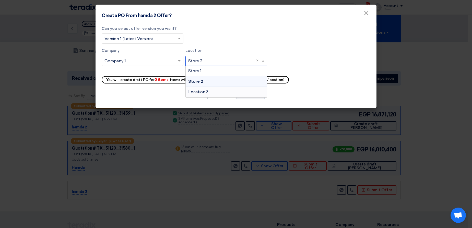
click at [199, 91] on span "Location 3" at bounding box center [198, 91] width 20 height 5
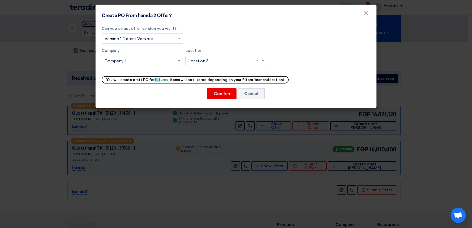
drag, startPoint x: 154, startPoint y: 79, endPoint x: 159, endPoint y: 79, distance: 5.4
click at [159, 79] on b "3 items" at bounding box center [161, 80] width 14 height 4
drag, startPoint x: 197, startPoint y: 59, endPoint x: 198, endPoint y: 63, distance: 4.3
click at [197, 59] on input "text" at bounding box center [223, 61] width 71 height 8
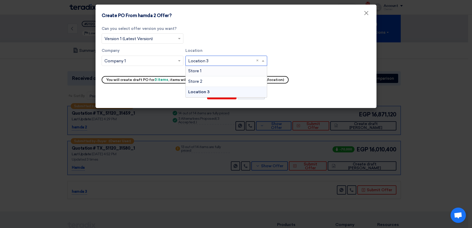
click at [200, 68] on span "Store 1" at bounding box center [194, 70] width 13 height 5
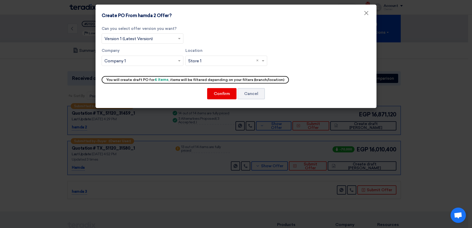
drag, startPoint x: 153, startPoint y: 78, endPoint x: 167, endPoint y: 79, distance: 14.1
click at [167, 79] on div "You will create draft PO for 4 items , items will be filtered depending on your…" at bounding box center [195, 79] width 187 height 7
click at [223, 97] on button "Confirm" at bounding box center [221, 93] width 29 height 11
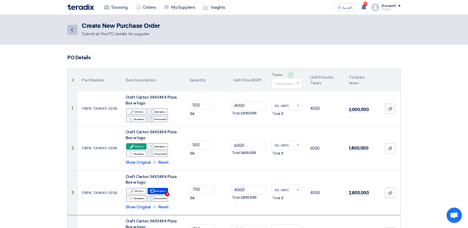
click at [73, 31] on icon "Back" at bounding box center [72, 30] width 6 height 6
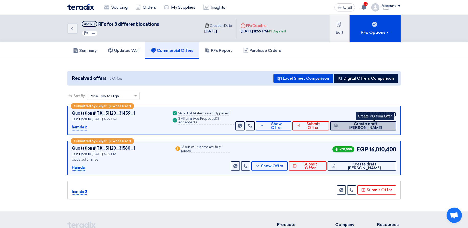
click at [372, 126] on span "Create draft PO" at bounding box center [365, 126] width 53 height 8
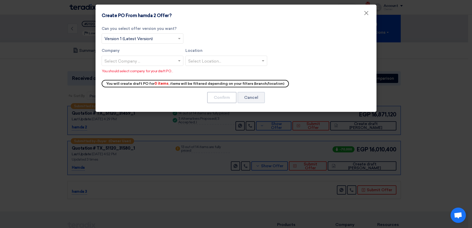
click at [130, 60] on input "text" at bounding box center [139, 61] width 71 height 8
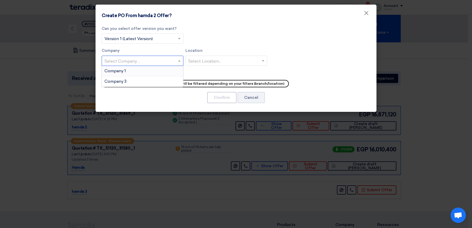
click at [137, 68] on div "Company 1" at bounding box center [142, 71] width 81 height 10
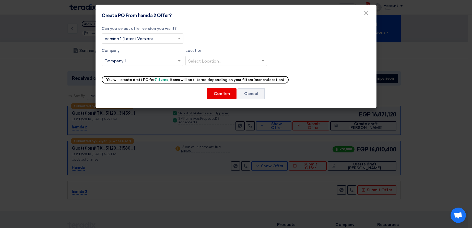
click at [421, 69] on modal-container "Create PO From hamda 2 Offer? × Can you select offer version you want? Select f…" at bounding box center [236, 114] width 472 height 228
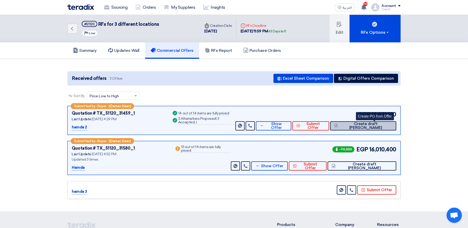
click at [372, 128] on button "Create draft PO" at bounding box center [363, 125] width 66 height 9
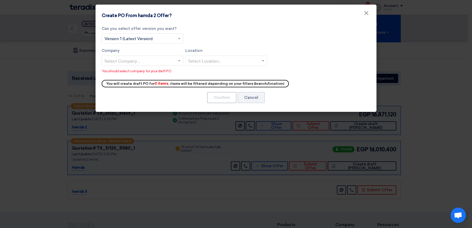
click at [166, 62] on input "text" at bounding box center [139, 61] width 71 height 8
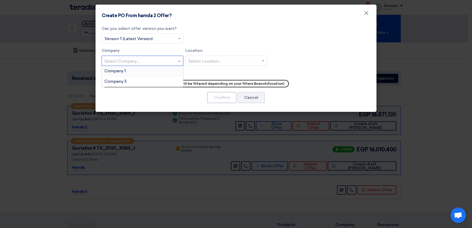
click at [171, 69] on div "Company 1" at bounding box center [142, 71] width 81 height 10
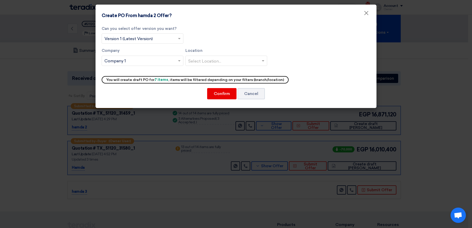
click at [253, 38] on div "Can you select offer version you want? Select from offer versions × Version 1 (…" at bounding box center [236, 48] width 269 height 44
click at [203, 59] on input "text" at bounding box center [223, 61] width 71 height 8
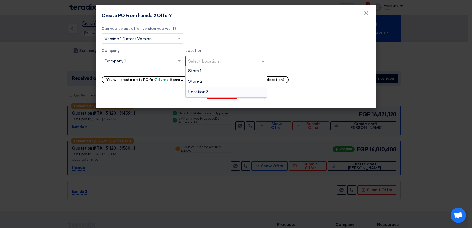
click at [200, 92] on span "Location 3" at bounding box center [198, 91] width 20 height 5
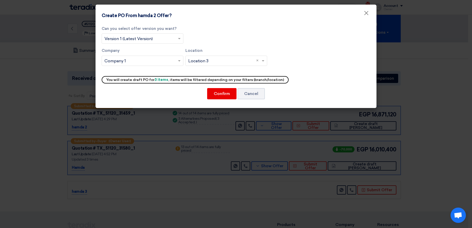
click at [244, 42] on div "Can you select offer version you want? Select from offer versions × Version 1 (…" at bounding box center [236, 48] width 269 height 44
click at [225, 92] on button "Confirm" at bounding box center [221, 93] width 29 height 11
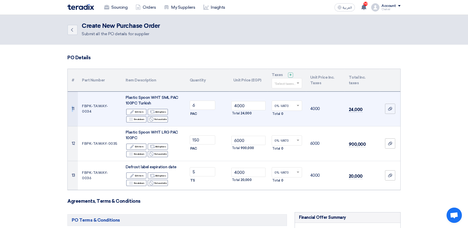
drag, startPoint x: 74, startPoint y: 108, endPoint x: 69, endPoint y: 110, distance: 5.3
click at [69, 110] on td "11" at bounding box center [73, 108] width 10 height 35
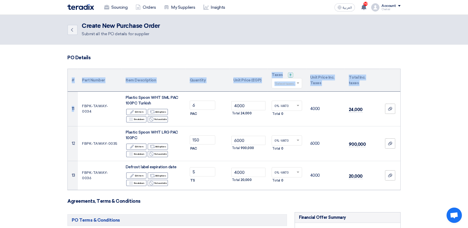
drag, startPoint x: 74, startPoint y: 111, endPoint x: 65, endPoint y: 111, distance: 9.7
click at [65, 111] on div "PO Details # Part Number Item Description Quantity Unit Price (EGP) Taxes + 'Se…" at bounding box center [234, 232] width 341 height 354
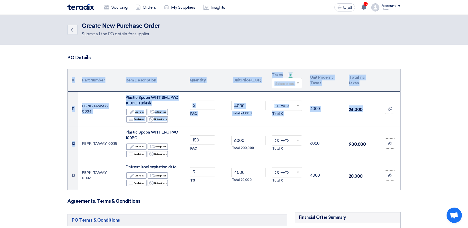
drag, startPoint x: 75, startPoint y: 143, endPoint x: 67, endPoint y: 143, distance: 7.2
click at [67, 143] on div "# Part Number Item Description Quantity Unit Price (EGP) Taxes + 'Select taxes.…" at bounding box center [233, 130] width 333 height 122
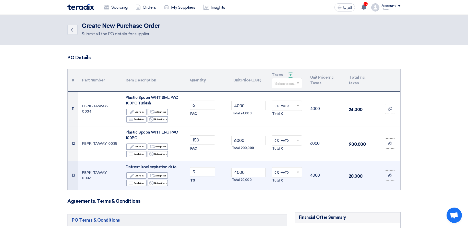
drag, startPoint x: 74, startPoint y: 179, endPoint x: 69, endPoint y: 178, distance: 4.1
click at [69, 178] on td "13" at bounding box center [73, 175] width 10 height 29
click at [70, 177] on td "13" at bounding box center [73, 175] width 10 height 29
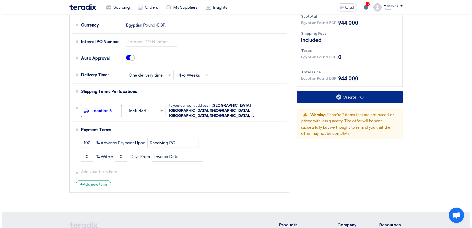
scroll to position [214, 0]
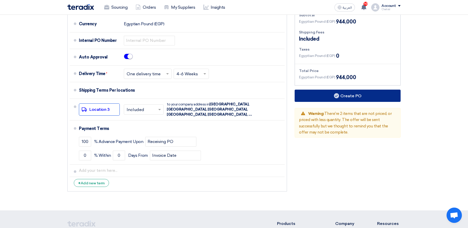
click at [330, 98] on button "Create PO" at bounding box center [348, 96] width 106 height 12
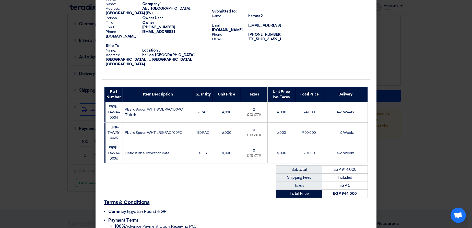
scroll to position [65, 0]
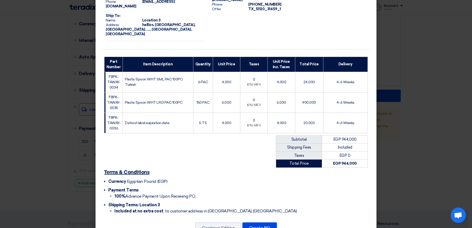
click at [266, 216] on div "From: Name: Company 1 Address: Abc, Cairo, Egypt (EN) Person Owner User Title O…" at bounding box center [235, 91] width 281 height 303
click at [265, 216] on button "Create PO" at bounding box center [259, 227] width 34 height 11
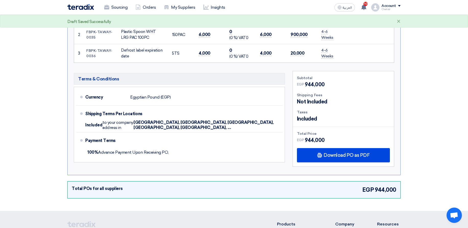
scroll to position [123, 0]
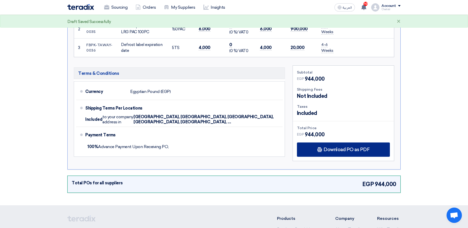
click at [332, 151] on span "Download PO as PDF" at bounding box center [347, 149] width 46 height 5
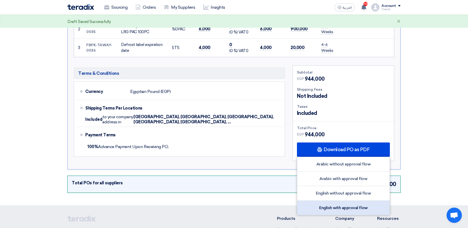
click at [347, 205] on div "English with approval flow" at bounding box center [343, 208] width 92 height 14
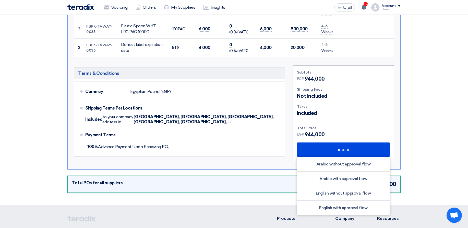
click at [362, 91] on div "Shipping Fees" at bounding box center [343, 89] width 93 height 5
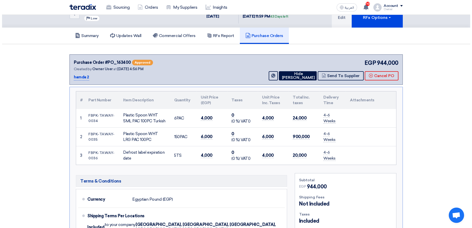
scroll to position [0, 0]
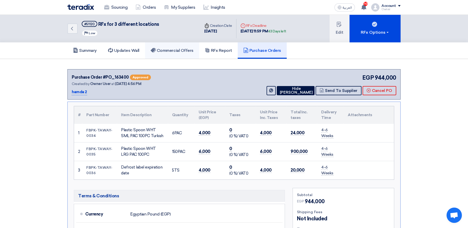
click at [162, 42] on link "Commercial Offers" at bounding box center [172, 50] width 54 height 16
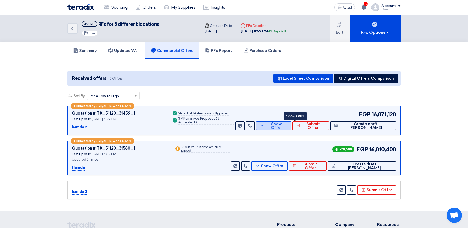
click at [287, 127] on span "Show Offer" at bounding box center [276, 126] width 22 height 8
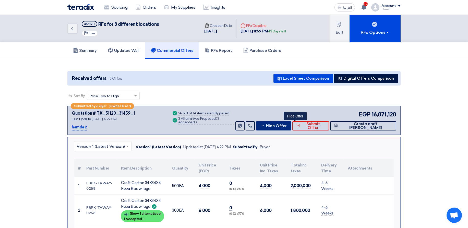
click at [287, 127] on span "Hide Offer" at bounding box center [276, 126] width 21 height 4
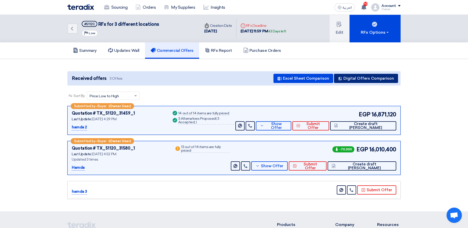
click at [373, 74] on button "Digital Offers Comparison" at bounding box center [366, 78] width 64 height 9
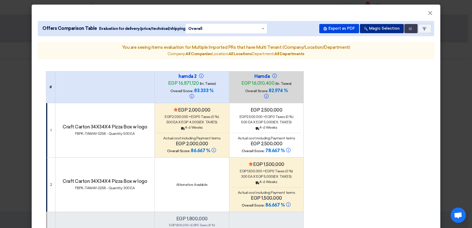
click at [380, 30] on button "Magic Selection" at bounding box center [382, 28] width 44 height 9
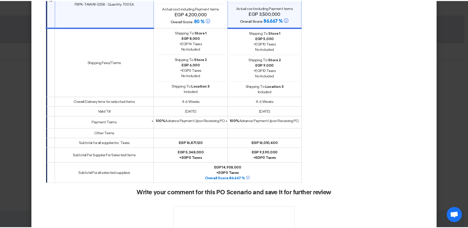
scroll to position [1052, 0]
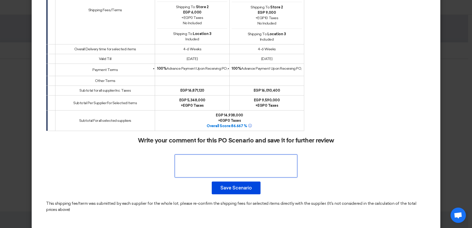
click at [244, 158] on textarea at bounding box center [236, 165] width 123 height 23
type textarea "mmm"
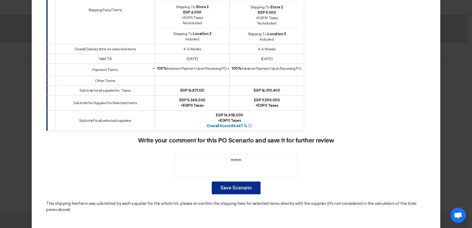
drag, startPoint x: 227, startPoint y: 191, endPoint x: 229, endPoint y: 185, distance: 6.6
click at [229, 184] on button "Save Scenario" at bounding box center [236, 188] width 49 height 13
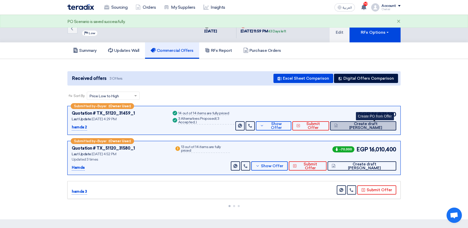
click at [369, 128] on span "Create draft PO" at bounding box center [365, 126] width 53 height 8
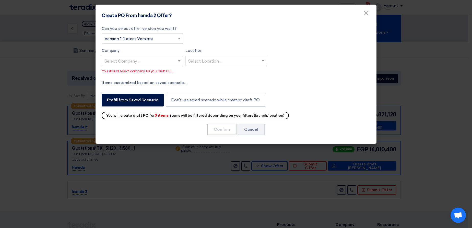
drag, startPoint x: 162, startPoint y: 56, endPoint x: 158, endPoint y: 61, distance: 6.0
click at [162, 56] on div "Select Company ..." at bounding box center [143, 61] width 82 height 10
drag, startPoint x: 138, startPoint y: 80, endPoint x: 149, endPoint y: 70, distance: 14.5
click at [149, 70] on div "Company 1 Company 3" at bounding box center [142, 76] width 81 height 21
click at [149, 70] on div "Company 1" at bounding box center [142, 71] width 81 height 10
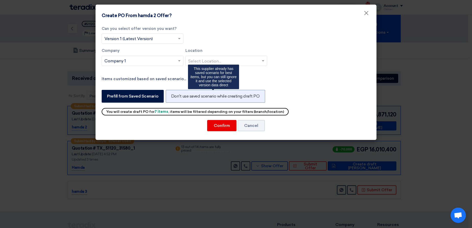
click at [214, 95] on label "Don't use saved scenario while creating draft PO" at bounding box center [215, 96] width 99 height 13
click at [174, 95] on input "Don't use saved scenario while creating draft PO" at bounding box center [172, 95] width 3 height 3
radio input "true"
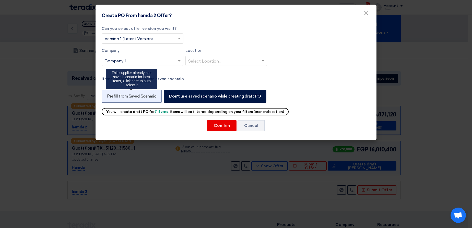
click at [127, 98] on label "Prefill from Saved Scenario" at bounding box center [132, 96] width 60 height 13
click at [110, 98] on input "Prefill from Saved Scenario" at bounding box center [108, 95] width 3 height 3
radio input "true"
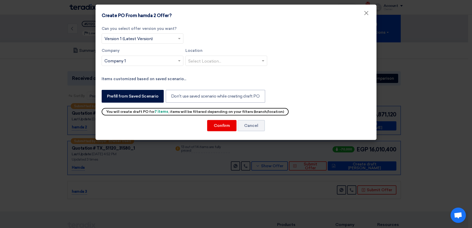
click at [206, 64] on input "text" at bounding box center [223, 61] width 71 height 8
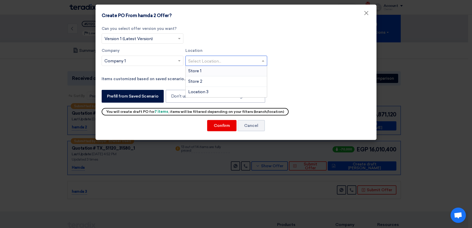
click at [206, 74] on div "Store 1" at bounding box center [226, 71] width 81 height 10
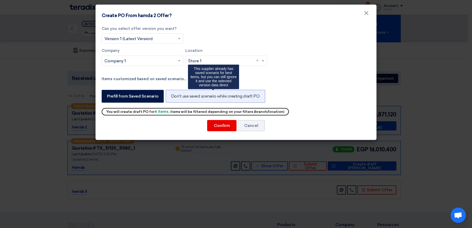
click at [186, 95] on label "Don't use saved scenario while creating draft PO" at bounding box center [215, 96] width 99 height 13
click at [174, 95] on input "Don't use saved scenario while creating draft PO" at bounding box center [172, 95] width 3 height 3
radio input "true"
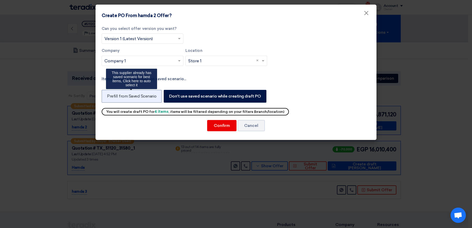
click at [131, 96] on label "Prefill from Saved Scenario" at bounding box center [132, 96] width 60 height 13
click at [110, 96] on input "Prefill from Saved Scenario" at bounding box center [108, 95] width 3 height 3
radio input "true"
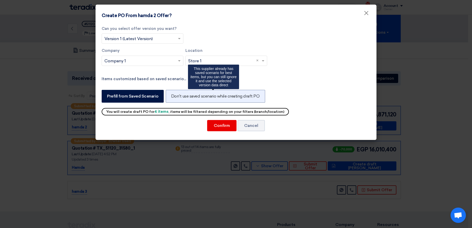
click at [184, 96] on label "Don't use saved scenario while creating draft PO" at bounding box center [215, 96] width 99 height 13
click at [174, 96] on input "Don't use saved scenario while creating draft PO" at bounding box center [172, 95] width 3 height 3
radio input "true"
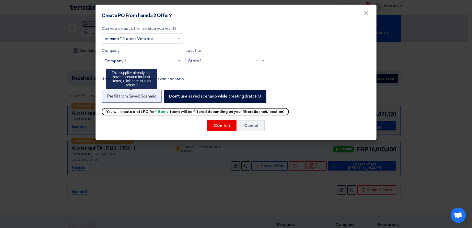
click at [128, 96] on label "Prefill from Saved Scenario" at bounding box center [132, 96] width 60 height 13
click at [110, 96] on input "Prefill from Saved Scenario" at bounding box center [108, 95] width 3 height 3
radio input "true"
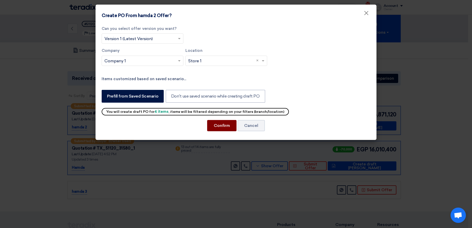
click at [229, 125] on button "Confirm" at bounding box center [221, 125] width 29 height 11
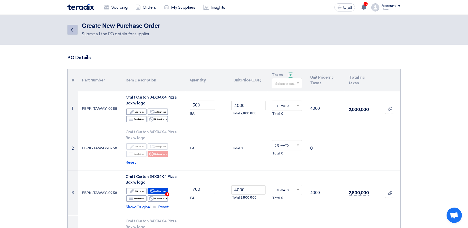
click at [71, 30] on icon "Back" at bounding box center [72, 30] width 6 height 6
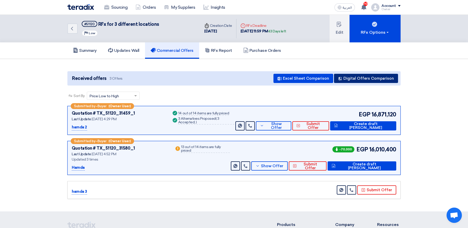
click at [376, 80] on button "Digital Offers Comparison" at bounding box center [366, 78] width 64 height 9
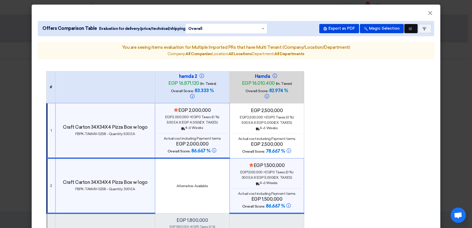
click at [412, 30] on button "Multi Tenant Preferences" at bounding box center [410, 28] width 13 height 9
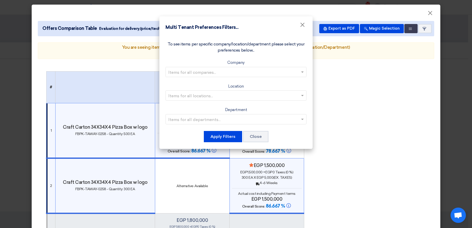
click at [201, 69] on input "text" at bounding box center [233, 72] width 130 height 8
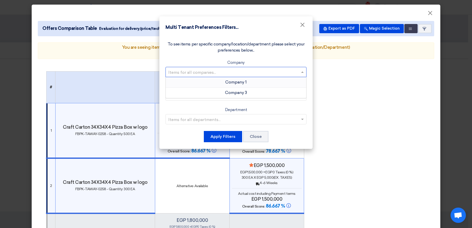
click at [191, 83] on div "Company 1" at bounding box center [236, 82] width 140 height 10
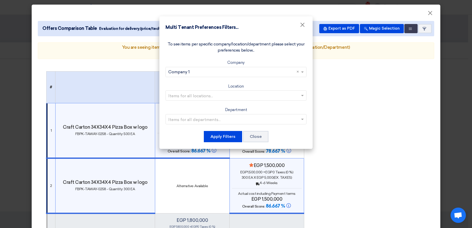
click at [230, 95] on input "text" at bounding box center [233, 95] width 130 height 8
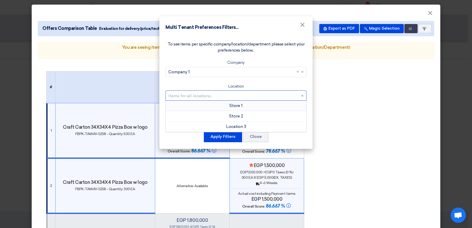
click at [208, 105] on div "Store 1" at bounding box center [236, 106] width 140 height 10
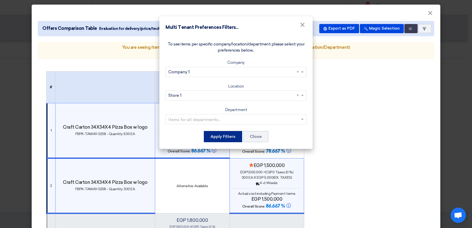
click at [212, 140] on button "Apply Filters" at bounding box center [223, 136] width 38 height 11
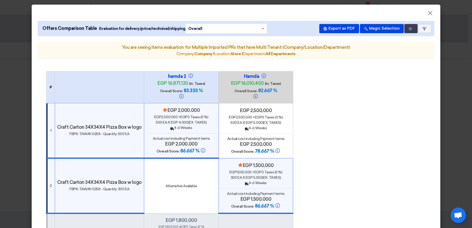
click at [453, 65] on modal-container "× Offers Comparison Table Evaluation for delivery/price/technical/shipping × Ov…" at bounding box center [236, 114] width 472 height 228
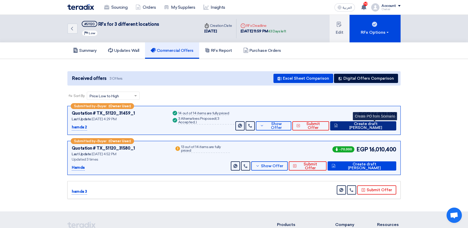
click at [375, 129] on button "Create draft PO" at bounding box center [363, 125] width 66 height 9
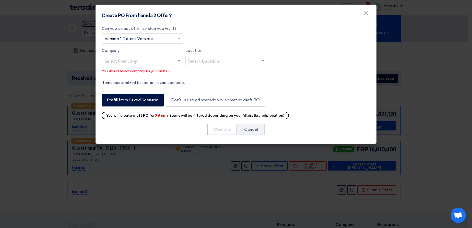
click at [147, 60] on input "text" at bounding box center [139, 61] width 71 height 8
click at [143, 71] on div "Company 1" at bounding box center [142, 71] width 81 height 10
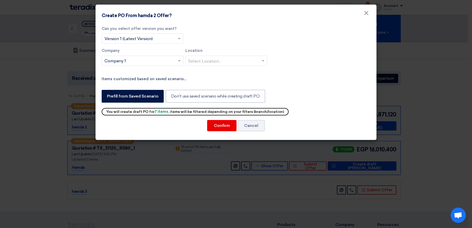
click at [207, 58] on input "text" at bounding box center [223, 61] width 71 height 8
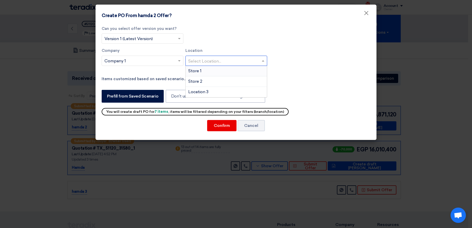
click at [209, 70] on div "Store 1" at bounding box center [226, 71] width 81 height 10
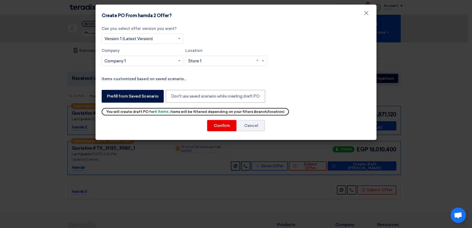
drag, startPoint x: 152, startPoint y: 112, endPoint x: 165, endPoint y: 111, distance: 13.1
click at [165, 111] on div "You will create draft PO for 4 items , items will be filtered depending on your…" at bounding box center [195, 111] width 187 height 7
click at [229, 122] on button "Confirm" at bounding box center [221, 125] width 29 height 11
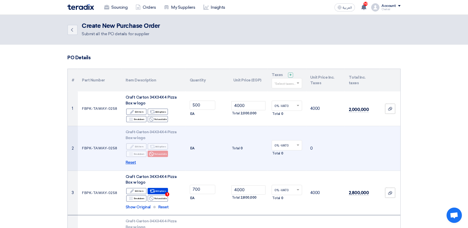
click at [128, 162] on span "Reset" at bounding box center [131, 163] width 10 height 6
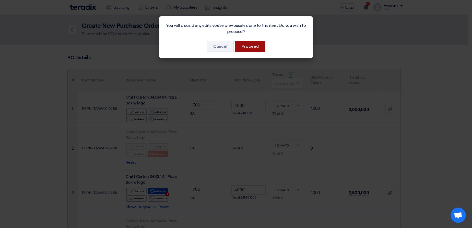
click at [259, 50] on button "Proceed" at bounding box center [250, 46] width 30 height 11
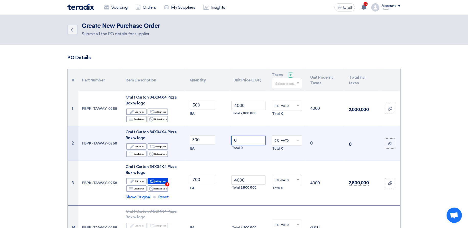
click at [255, 141] on input "0" at bounding box center [248, 140] width 34 height 9
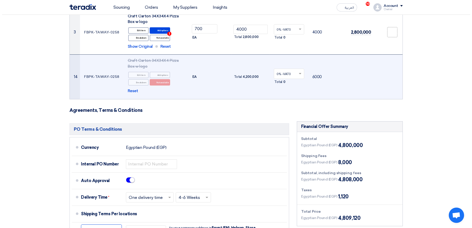
scroll to position [245, 0]
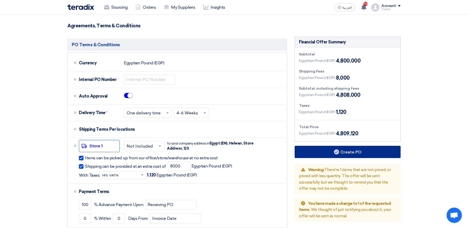
click at [337, 152] on icon at bounding box center [336, 151] width 5 height 5
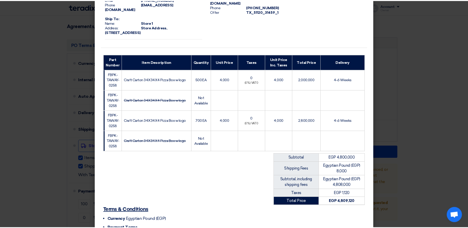
scroll to position [116, 0]
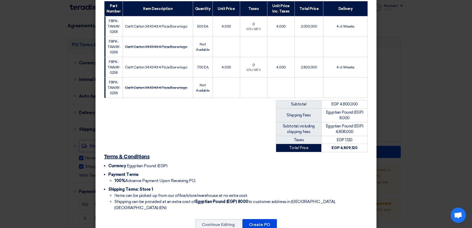
click at [428, 85] on modal-container "From: Name: Company 1 Address: [GEOGRAPHIC_DATA], [GEOGRAPHIC_DATA], [GEOGRAPHI…" at bounding box center [236, 114] width 472 height 228
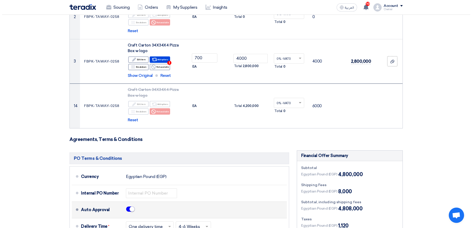
scroll to position [245, 0]
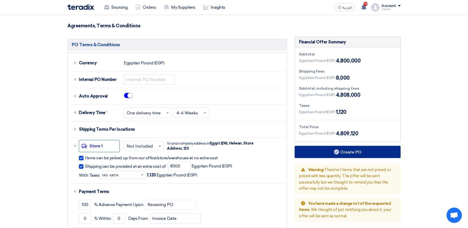
click at [337, 149] on button "Create PO" at bounding box center [348, 152] width 106 height 12
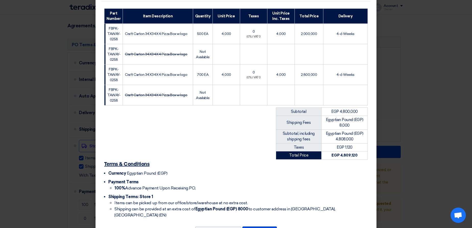
scroll to position [116, 0]
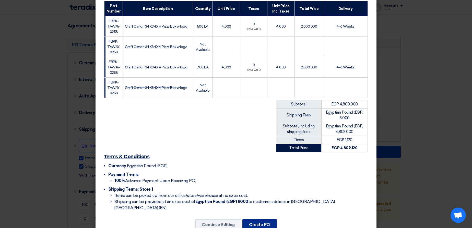
click at [253, 219] on button "Create PO" at bounding box center [259, 224] width 34 height 11
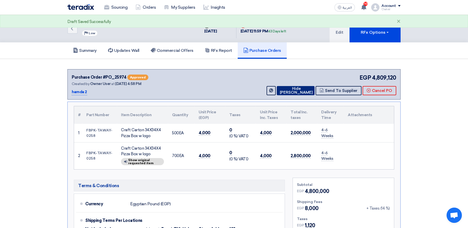
click at [303, 86] on button "Hide [PERSON_NAME]" at bounding box center [296, 90] width 38 height 9
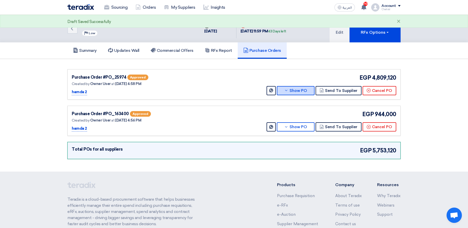
click at [293, 93] on button "Show PO" at bounding box center [296, 90] width 38 height 9
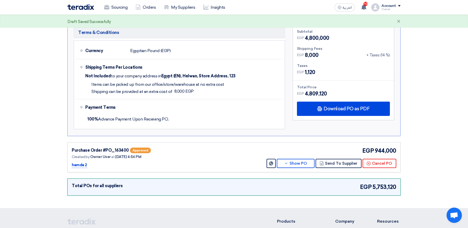
scroll to position [31, 0]
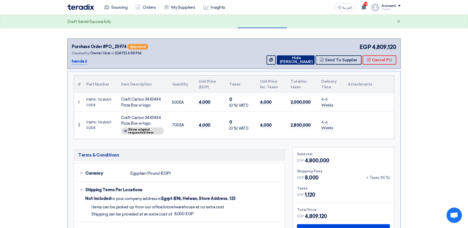
click at [298, 59] on button "Hide [PERSON_NAME]" at bounding box center [296, 59] width 38 height 9
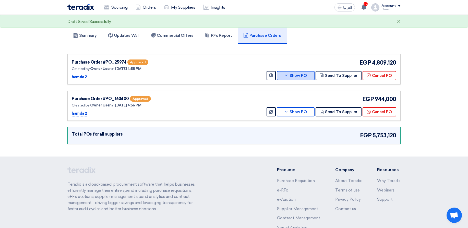
scroll to position [0, 0]
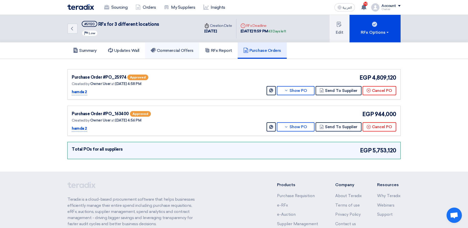
click at [178, 51] on h5 "Commercial Offers" at bounding box center [172, 50] width 43 height 5
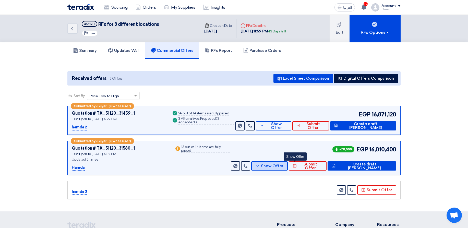
click at [283, 167] on span "Show Offer" at bounding box center [272, 166] width 22 height 4
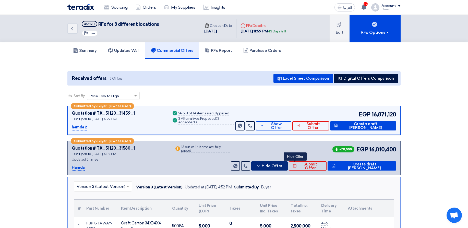
click at [282, 164] on span "Hide Offer" at bounding box center [272, 166] width 21 height 4
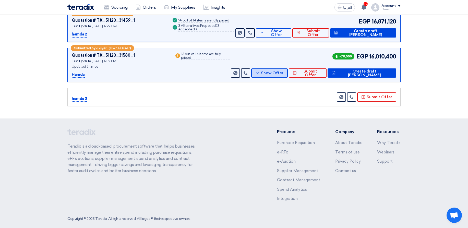
scroll to position [99, 0]
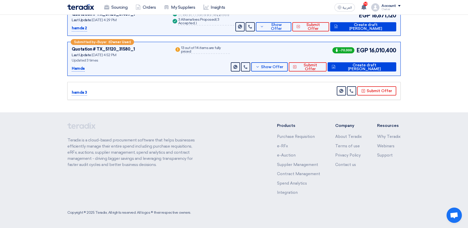
click at [284, 74] on div "Submitted by – Buyer (Owner User) Quotation # TX_51120_31580_1 Last Update [DAT…" at bounding box center [233, 59] width 333 height 34
click at [283, 67] on span "Show Offer" at bounding box center [272, 67] width 22 height 4
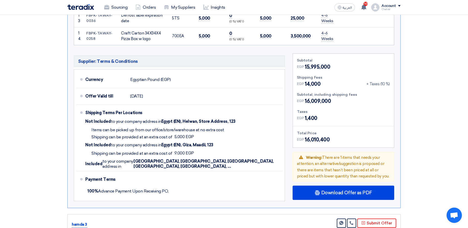
scroll to position [436, 0]
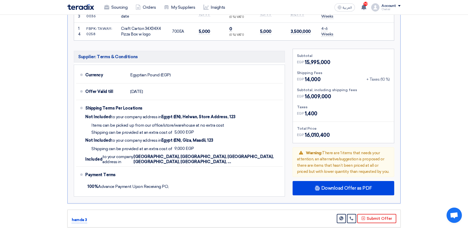
drag, startPoint x: 393, startPoint y: 74, endPoint x: 263, endPoint y: 131, distance: 141.9
click at [393, 75] on div "Subtotal EGP 15,995,000 Shipping Fees EGP 14,000 + Taxes (10 %) Subtotal, inclu…" at bounding box center [343, 96] width 101 height 94
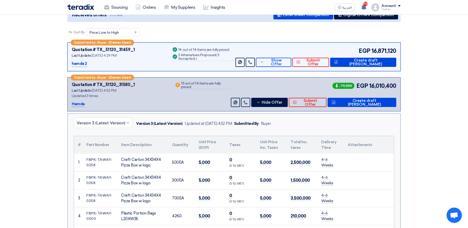
scroll to position [0, 0]
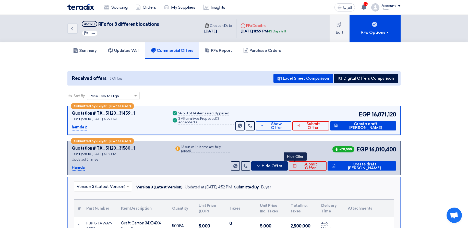
click at [282, 164] on span "Hide Offer" at bounding box center [272, 166] width 21 height 4
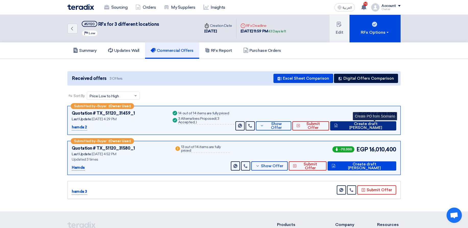
click at [373, 125] on span "Create draft [PERSON_NAME]" at bounding box center [365, 126] width 53 height 8
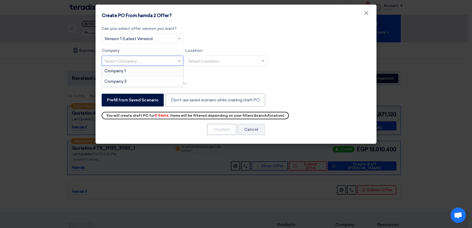
click at [152, 58] on input "text" at bounding box center [139, 61] width 71 height 8
click at [145, 70] on div "Company 1" at bounding box center [142, 71] width 81 height 10
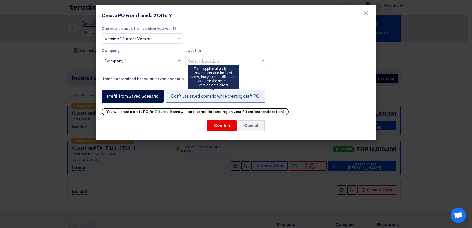
click at [206, 92] on label "Don't use saved scenario while creating draft PO" at bounding box center [215, 96] width 99 height 13
click at [174, 94] on input "Don't use saved scenario while creating draft PO" at bounding box center [172, 95] width 3 height 3
radio input "true"
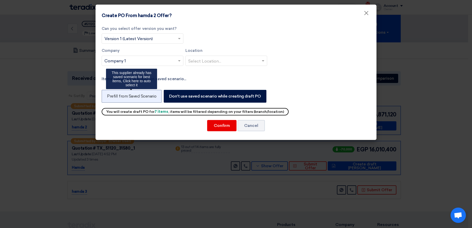
click at [130, 92] on label "Prefill from Saved Scenario" at bounding box center [132, 96] width 60 height 13
click at [110, 94] on input "Prefill from Saved Scenario" at bounding box center [108, 95] width 3 height 3
radio input "true"
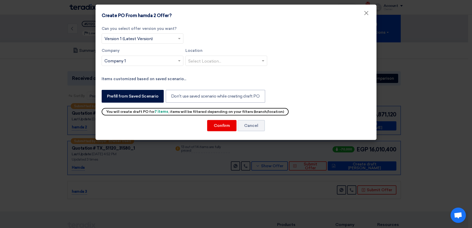
click at [175, 145] on modal-container "Create PO From hamda 2 Offer? × Can you select offer version you want? Select f…" at bounding box center [236, 114] width 472 height 228
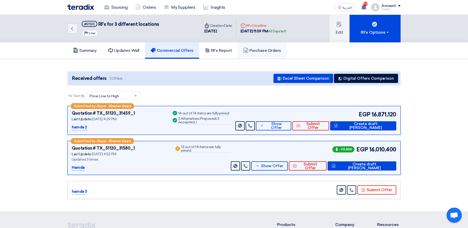
click at [272, 50] on h5 "Purchase Orders" at bounding box center [262, 50] width 38 height 5
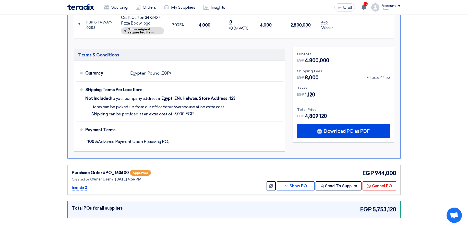
scroll to position [129, 0]
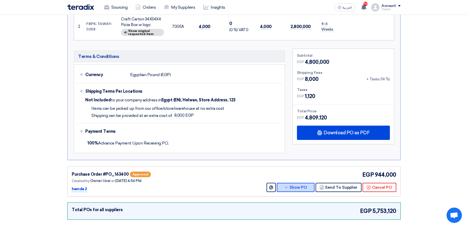
click at [302, 186] on button "Show PO" at bounding box center [296, 187] width 38 height 9
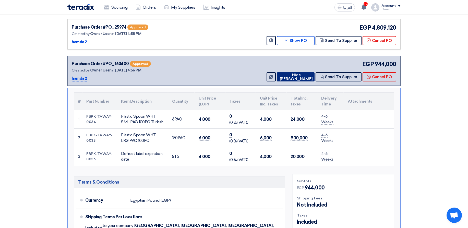
scroll to position [0, 0]
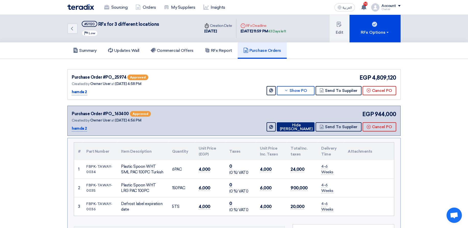
click at [294, 126] on button "Hide [PERSON_NAME]" at bounding box center [296, 126] width 38 height 9
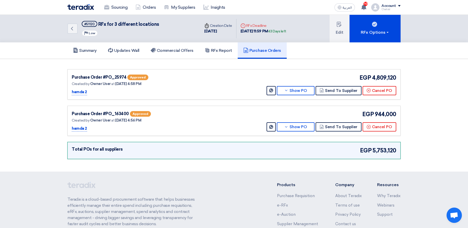
click at [76, 92] on p "hamda 2" at bounding box center [79, 92] width 15 height 6
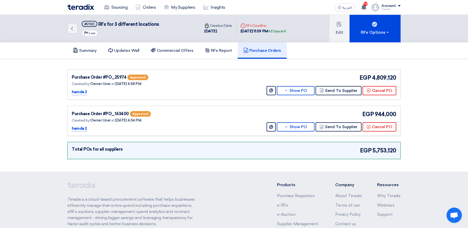
click at [76, 92] on p "hamda 2" at bounding box center [79, 92] width 15 height 6
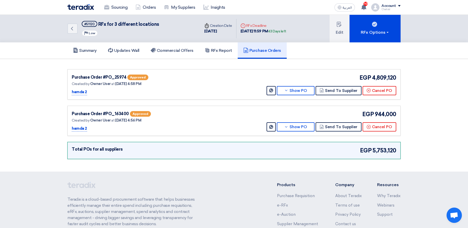
click at [76, 92] on p "hamda 2" at bounding box center [79, 92] width 15 height 6
click at [84, 91] on p "hamda 2" at bounding box center [79, 92] width 15 height 6
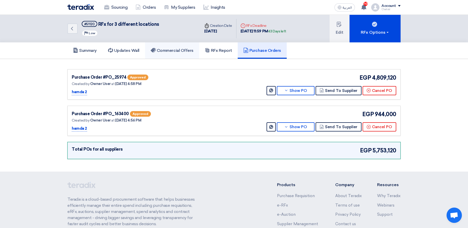
click at [173, 52] on h5 "Commercial Offers" at bounding box center [172, 50] width 43 height 5
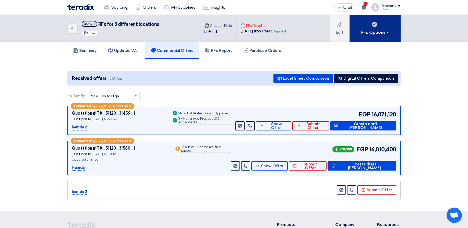
click at [381, 22] on button "RFx Options" at bounding box center [375, 29] width 51 height 28
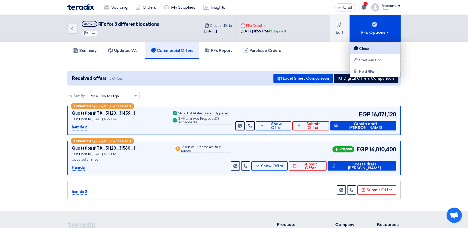
click at [363, 47] on div "Close" at bounding box center [375, 48] width 44 height 6
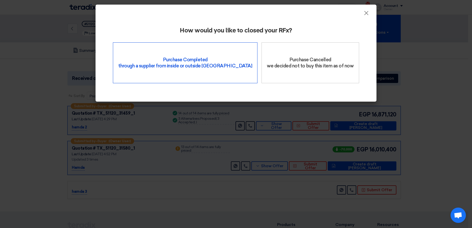
click at [203, 67] on div "Purchase Completed through a supplier from inside or outside Teradix" at bounding box center [185, 62] width 145 height 41
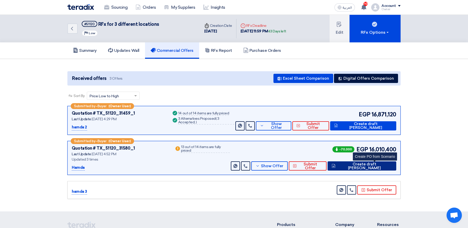
click at [380, 164] on span "Create draft [PERSON_NAME]" at bounding box center [364, 166] width 55 height 8
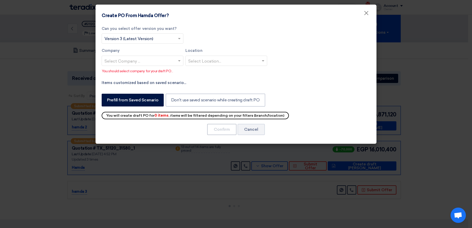
click at [149, 62] on input "text" at bounding box center [139, 61] width 71 height 8
click at [135, 74] on div "Company 1" at bounding box center [142, 71] width 81 height 10
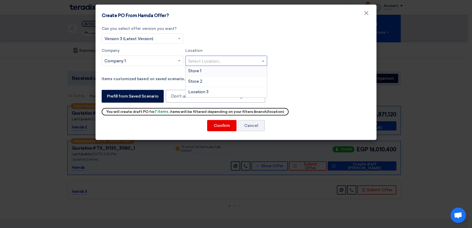
click at [214, 56] on div at bounding box center [226, 60] width 81 height 8
click at [202, 72] on div "Store 1" at bounding box center [226, 71] width 81 height 10
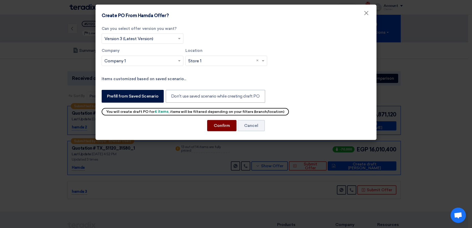
click at [217, 126] on button "Confirm" at bounding box center [221, 125] width 29 height 11
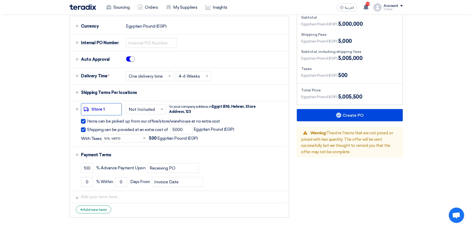
scroll to position [270, 0]
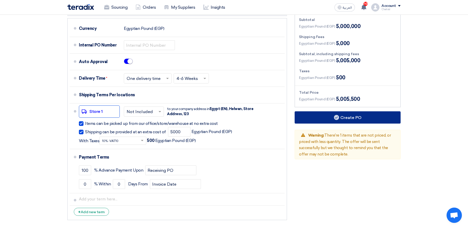
click at [373, 116] on button "Create PO" at bounding box center [348, 117] width 106 height 12
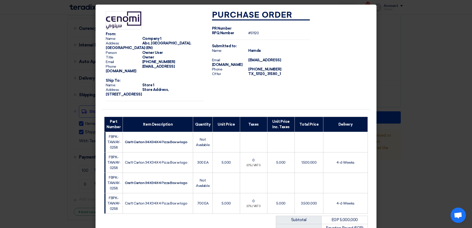
scroll to position [116, 0]
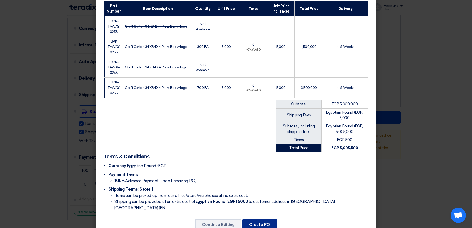
click at [257, 219] on button "Create PO" at bounding box center [259, 224] width 34 height 11
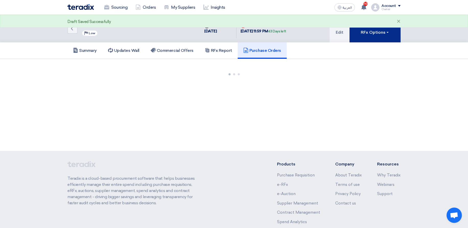
drag, startPoint x: 271, startPoint y: 78, endPoint x: 385, endPoint y: 28, distance: 125.1
click at [385, 28] on div "Back #51120 RFx for 3 different locations Priority Low Time Creation Date [DATE…" at bounding box center [234, 83] width 468 height 136
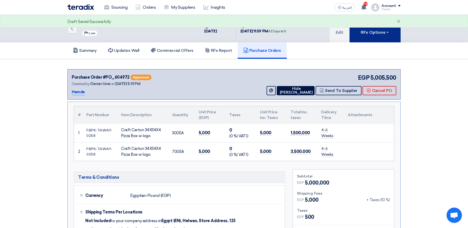
click at [385, 28] on button "RFx Options" at bounding box center [375, 29] width 51 height 28
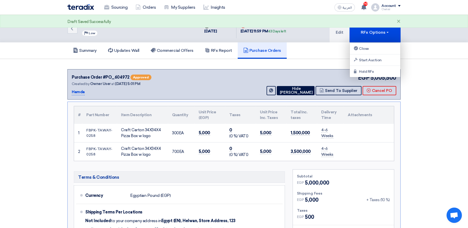
click at [457, 63] on section "Purchase Order #PO_604972 Approved Created by Owner User at [DATE] 5:01 PM [GEO…" at bounding box center [234, 224] width 468 height 330
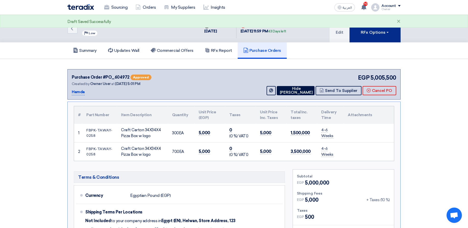
click at [389, 40] on button "RFx Options" at bounding box center [375, 29] width 51 height 28
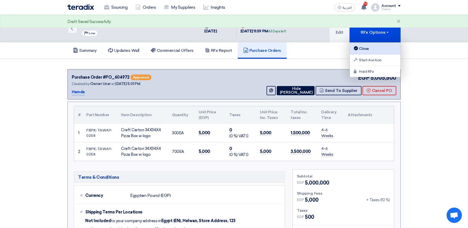
click at [377, 51] on div "Close" at bounding box center [375, 48] width 44 height 6
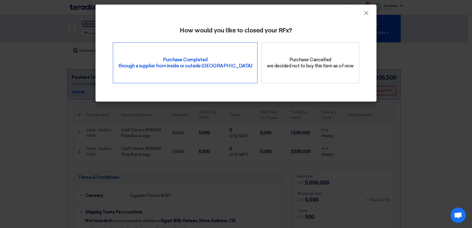
click at [215, 52] on div "Purchase Completed through a supplier from inside or outside Teradix" at bounding box center [185, 62] width 145 height 41
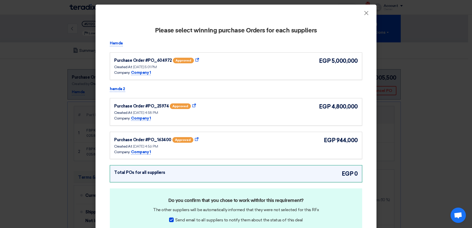
click at [195, 59] on icon "Show Purchase Order Details" at bounding box center [197, 60] width 4 height 4
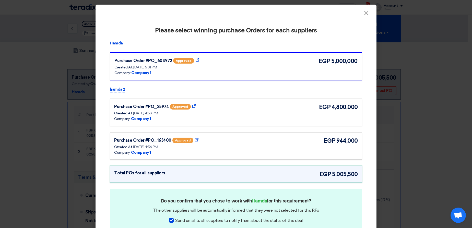
click at [208, 76] on div "Company: Company 1" at bounding box center [164, 73] width 100 height 6
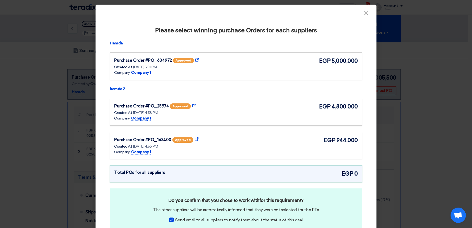
click at [201, 64] on div "Purchase Order #PO_604972 approved Show Purchase Order Details" at bounding box center [164, 61] width 100 height 8
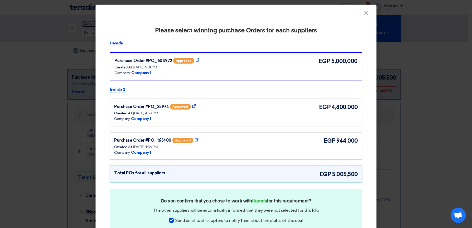
click at [204, 117] on div "Company: Company 1" at bounding box center [164, 119] width 100 height 6
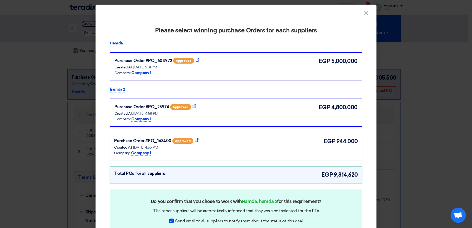
click at [71, 77] on modal-container "× Please select winning purchase Orders for each suppliers [GEOGRAPHIC_DATA] Pu…" at bounding box center [236, 114] width 472 height 228
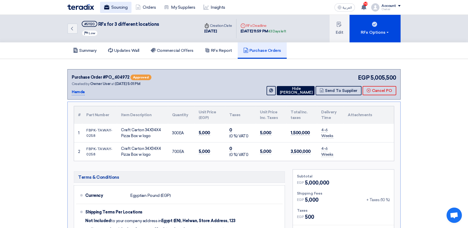
click at [115, 6] on link "Sourcing" at bounding box center [115, 7] width 31 height 11
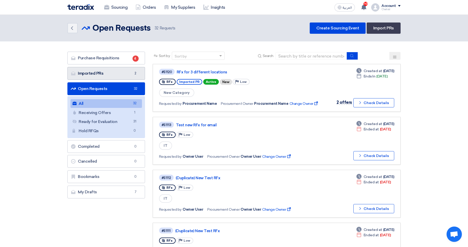
click at [129, 71] on link "Imported PRs Imported PRs 2" at bounding box center [106, 73] width 78 height 13
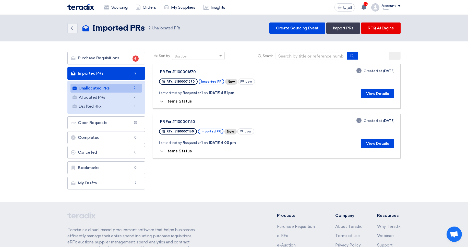
click at [184, 103] on button "Items Status" at bounding box center [175, 101] width 33 height 5
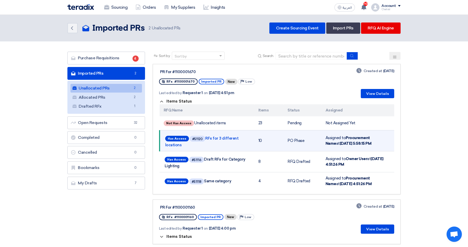
scroll to position [43, 0]
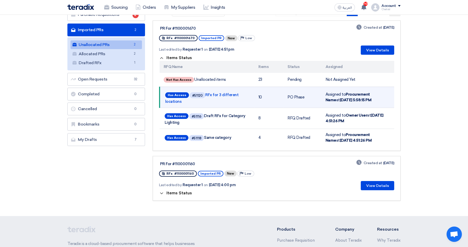
click at [289, 95] on td "PO Phase" at bounding box center [302, 97] width 38 height 21
drag, startPoint x: 289, startPoint y: 95, endPoint x: 308, endPoint y: 93, distance: 18.8
click at [308, 93] on td "PO Phase" at bounding box center [302, 97] width 38 height 21
click at [224, 93] on link "Has Access #51120 RFx for 3 different locations" at bounding box center [207, 97] width 84 height 13
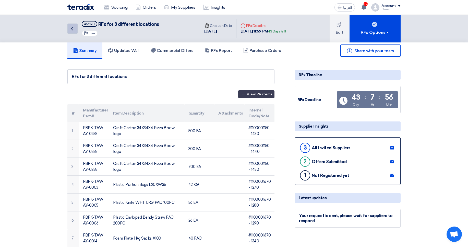
click at [72, 27] on icon "Back" at bounding box center [72, 29] width 6 height 6
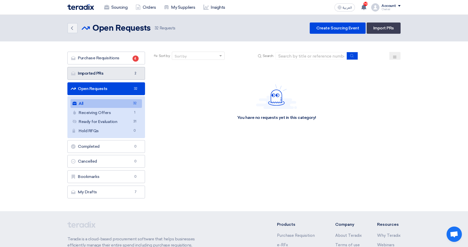
click at [117, 71] on link "Imported PRs Imported PRs 2" at bounding box center [106, 73] width 78 height 13
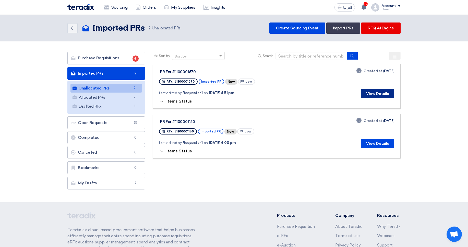
click at [377, 93] on button "View Details" at bounding box center [377, 93] width 33 height 9
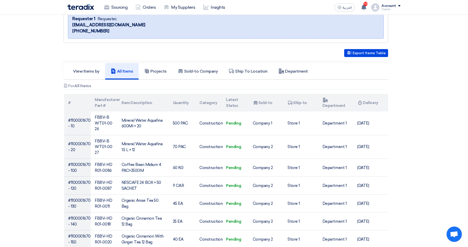
scroll to position [77, 0]
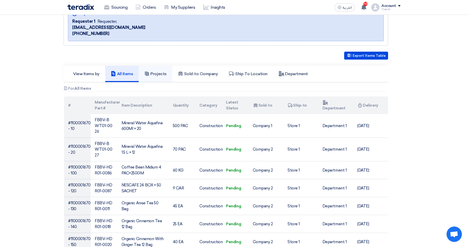
click at [162, 79] on link "Projects" at bounding box center [155, 74] width 33 height 16
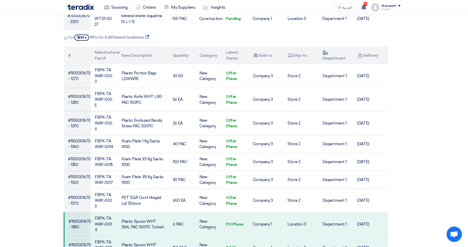
scroll to position [599, 0]
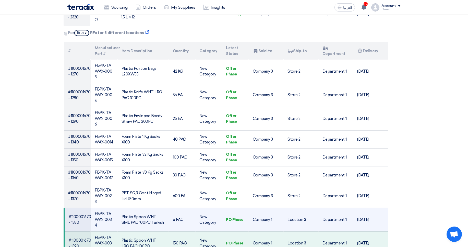
click at [77, 208] on td "#1100001670 - 1380" at bounding box center [77, 220] width 27 height 24
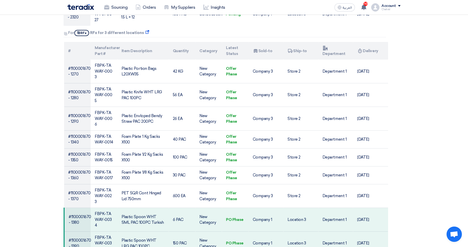
drag, startPoint x: 77, startPoint y: 171, endPoint x: 336, endPoint y: 209, distance: 262.6
click at [336, 209] on tbody "#1100001670 - 1270 FBPK-TAWAY-0003 Plastic Portion Bags L20XW35 42 KG New Categ…" at bounding box center [226, 168] width 324 height 219
click at [430, 185] on section "PR For #1100001670 Requester Details Requester 1 Requester, [EMAIL_ADDRESS][DOM…" at bounding box center [234, 42] width 468 height 1164
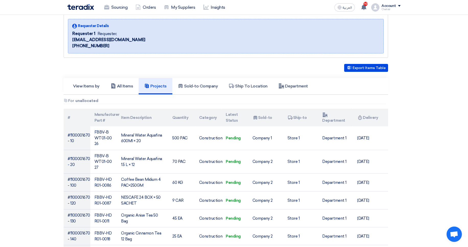
scroll to position [73, 0]
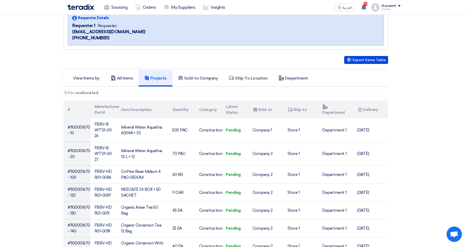
click at [81, 94] on b "unallocated" at bounding box center [86, 92] width 23 height 5
drag, startPoint x: 81, startPoint y: 94, endPoint x: 104, endPoint y: 91, distance: 22.6
click at [104, 91] on div "Attachments For unallocated" at bounding box center [225, 93] width 322 height 5
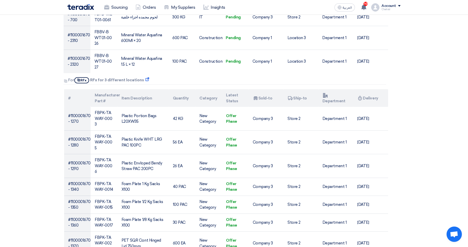
scroll to position [547, 0]
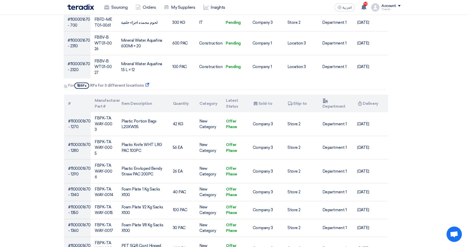
click at [106, 83] on b "RFx for 3 different locations" at bounding box center [117, 85] width 54 height 5
drag, startPoint x: 106, startPoint y: 63, endPoint x: 128, endPoint y: 60, distance: 22.3
click at [128, 83] on b "RFx for 3 different locations" at bounding box center [117, 85] width 54 height 5
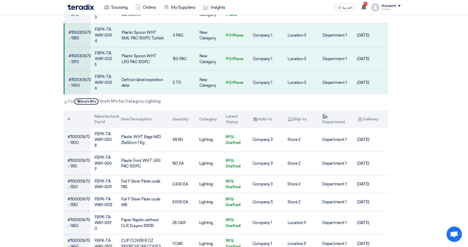
scroll to position [786, 0]
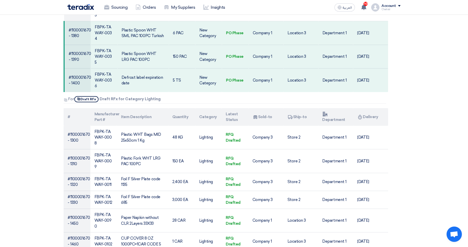
click at [122, 97] on b "Draft RFx for Category Lighting" at bounding box center [130, 99] width 61 height 5
drag, startPoint x: 122, startPoint y: 42, endPoint x: 150, endPoint y: 41, distance: 28.4
click at [150, 97] on b "Draft RFx for Category Lighting" at bounding box center [130, 99] width 61 height 5
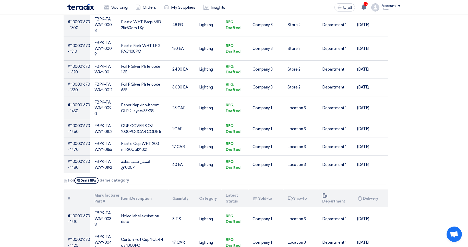
scroll to position [902, 0]
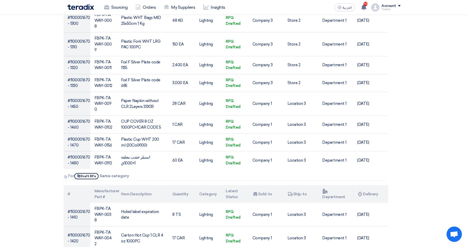
click at [107, 173] on b "Same category" at bounding box center [115, 175] width 30 height 5
drag, startPoint x: 107, startPoint y: 118, endPoint x: 126, endPoint y: 117, distance: 18.7
click at [126, 173] on b "Same category" at bounding box center [115, 175] width 30 height 5
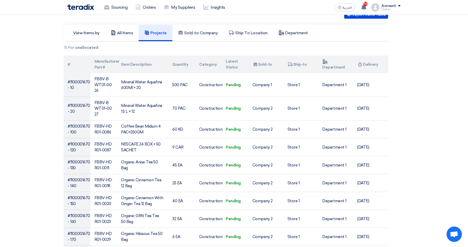
scroll to position [13, 0]
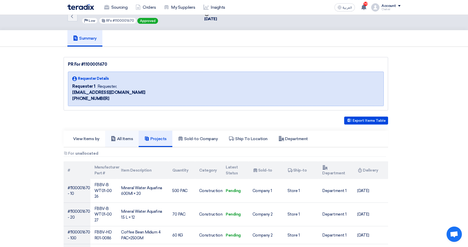
click at [124, 141] on link "All Items" at bounding box center [122, 138] width 34 height 16
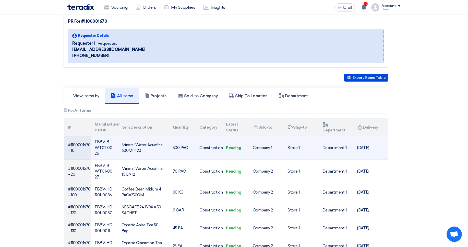
scroll to position [0, 0]
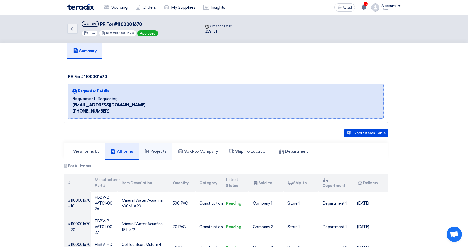
click at [149, 149] on icon at bounding box center [146, 150] width 5 height 5
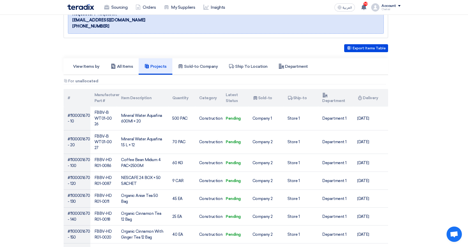
scroll to position [90, 0]
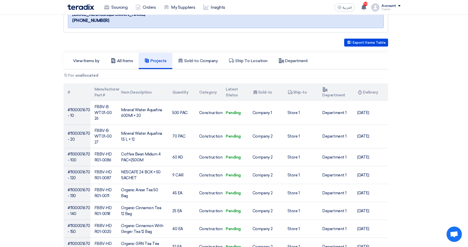
click at [93, 74] on b "unallocated" at bounding box center [86, 75] width 23 height 5
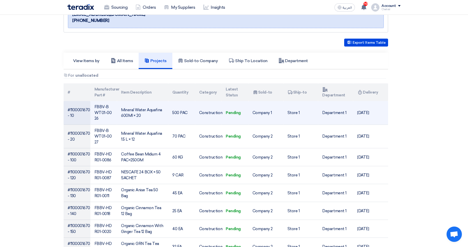
click at [234, 109] on td "Pending" at bounding box center [235, 112] width 27 height 23
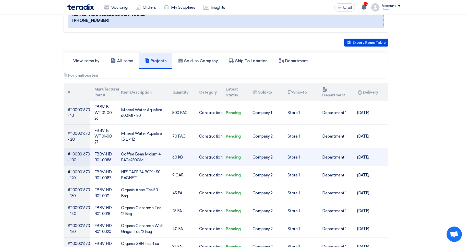
drag, startPoint x: 234, startPoint y: 109, endPoint x: 226, endPoint y: 142, distance: 33.5
click at [226, 148] on td "Pending" at bounding box center [235, 157] width 27 height 18
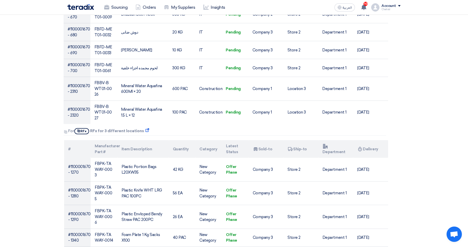
scroll to position [502, 0]
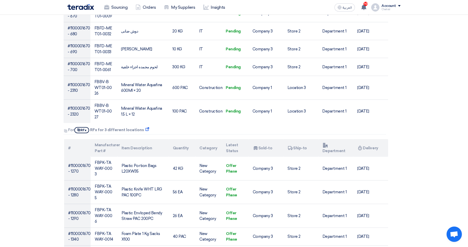
click at [95, 127] on b "RFx for 3 different locations" at bounding box center [117, 129] width 54 height 5
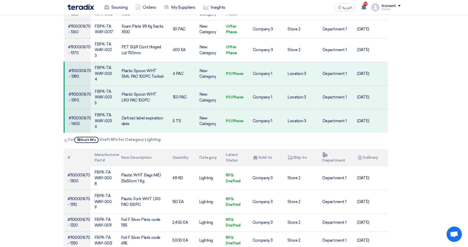
scroll to position [741, 0]
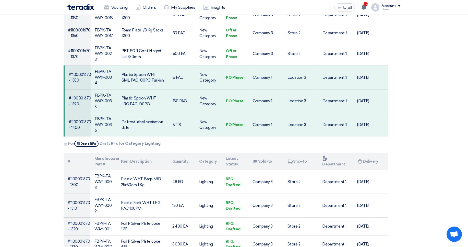
click at [90, 140] on span "Show Projects Draft RFx" at bounding box center [86, 143] width 24 height 6
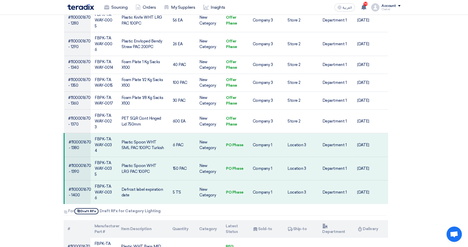
scroll to position [737, 0]
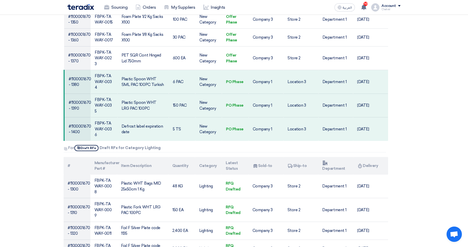
click at [102, 145] on b "Draft RFx for Category Lighting" at bounding box center [130, 147] width 61 height 5
drag, startPoint x: 102, startPoint y: 92, endPoint x: 150, endPoint y: 90, distance: 47.5
click at [150, 145] on b "Draft RFx for Category Lighting" at bounding box center [130, 147] width 61 height 5
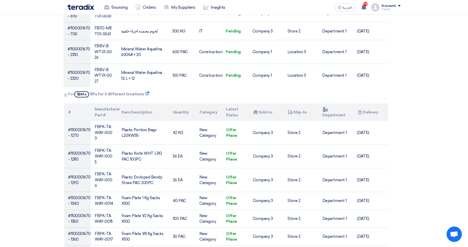
scroll to position [549, 0]
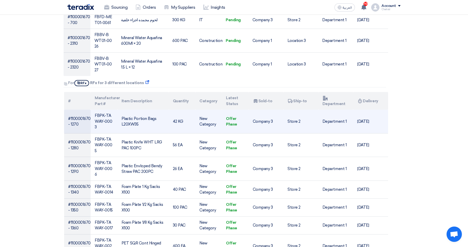
click at [229, 110] on td "Offer Phase" at bounding box center [235, 121] width 27 height 23
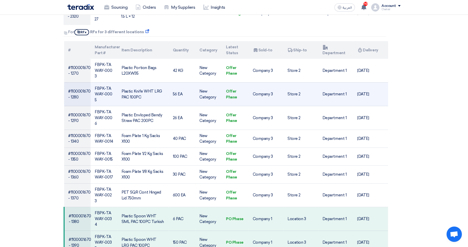
scroll to position [600, 0]
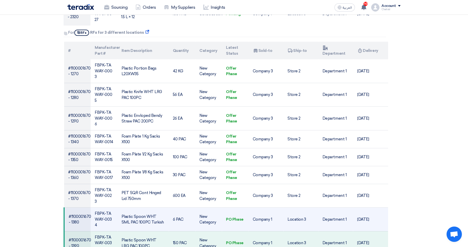
click at [229, 207] on td "PO Phase" at bounding box center [235, 219] width 27 height 24
drag, startPoint x: 229, startPoint y: 174, endPoint x: 238, endPoint y: 174, distance: 10.0
click at [238, 207] on td "PO Phase" at bounding box center [235, 219] width 27 height 24
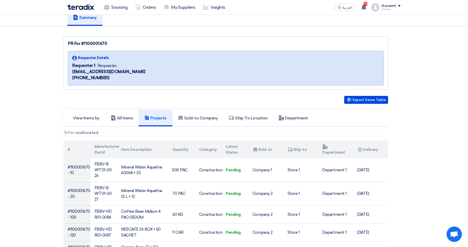
scroll to position [14, 0]
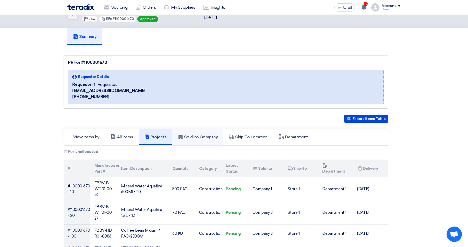
click at [195, 140] on link "Sold-to Company" at bounding box center [197, 137] width 51 height 16
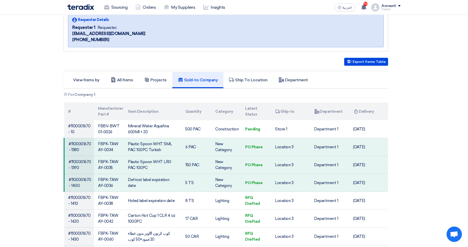
scroll to position [81, 0]
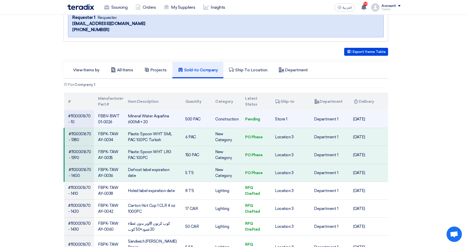
click at [384, 115] on td "[DATE]" at bounding box center [368, 119] width 39 height 18
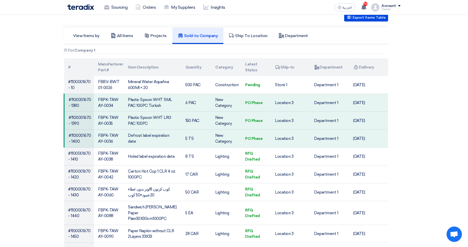
scroll to position [116, 0]
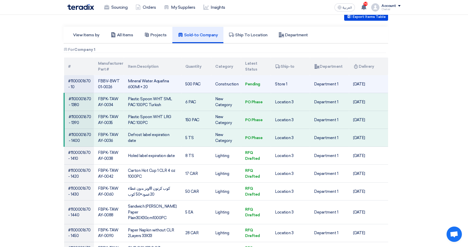
click at [250, 83] on td "Pending" at bounding box center [256, 84] width 30 height 18
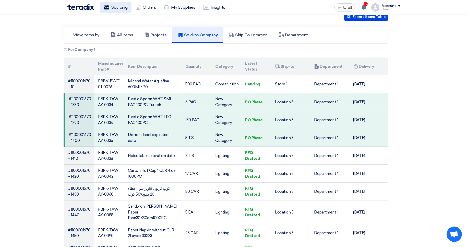
click at [123, 4] on link "Sourcing" at bounding box center [115, 7] width 31 height 11
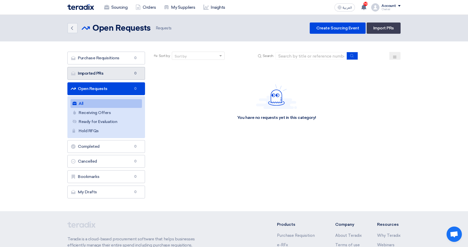
click at [108, 73] on link "Imported PRs Imported PRs 0" at bounding box center [106, 73] width 78 height 13
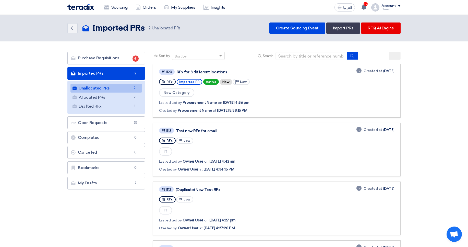
click at [129, 88] on link "Unallocated PRs Unallocated PRs 2" at bounding box center [105, 88] width 71 height 9
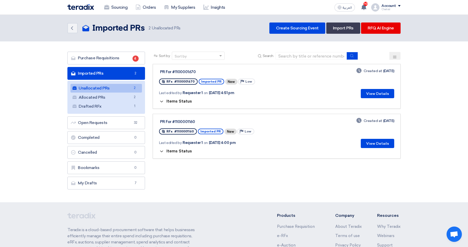
click at [187, 100] on span "Items Status" at bounding box center [179, 101] width 26 height 5
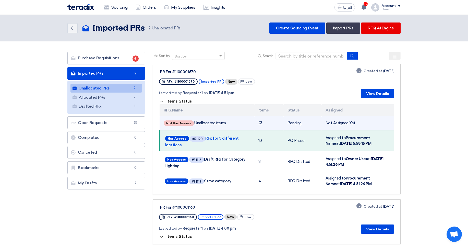
click at [206, 126] on td "Not Has Access Unallocated items" at bounding box center [207, 123] width 95 height 14
drag, startPoint x: 206, startPoint y: 126, endPoint x: 224, endPoint y: 122, distance: 19.0
click at [224, 122] on td "Not Has Access Unallocated items" at bounding box center [207, 123] width 95 height 14
drag, startPoint x: 257, startPoint y: 122, endPoint x: 272, endPoint y: 122, distance: 14.3
click at [272, 122] on td "23" at bounding box center [268, 123] width 29 height 14
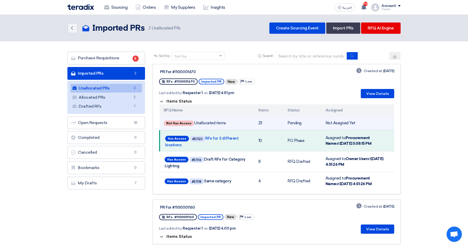
click at [272, 122] on td "23" at bounding box center [268, 123] width 29 height 14
click at [169, 124] on span "Not Has Access" at bounding box center [179, 123] width 30 height 6
drag, startPoint x: 169, startPoint y: 124, endPoint x: 172, endPoint y: 124, distance: 2.6
click at [172, 124] on span "Not Has Access" at bounding box center [179, 123] width 30 height 6
click at [220, 118] on td "Not Has Access Unallocated items" at bounding box center [207, 123] width 95 height 14
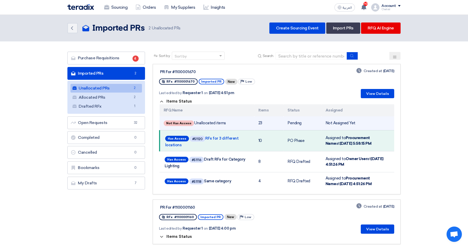
click at [220, 118] on td "Not Has Access Unallocated items" at bounding box center [207, 123] width 95 height 14
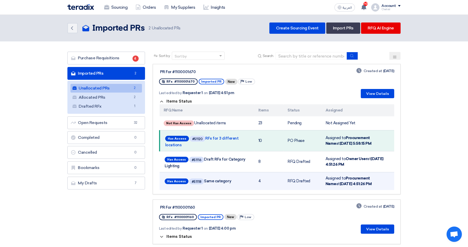
drag, startPoint x: 256, startPoint y: 131, endPoint x: 325, endPoint y: 178, distance: 83.7
click at [325, 178] on tbody "Not Has Access Unallocated items 23 Pending Not Assigned Yet Has Access #51120 …" at bounding box center [277, 153] width 235 height 74
